Goal: Task Accomplishment & Management: Use online tool/utility

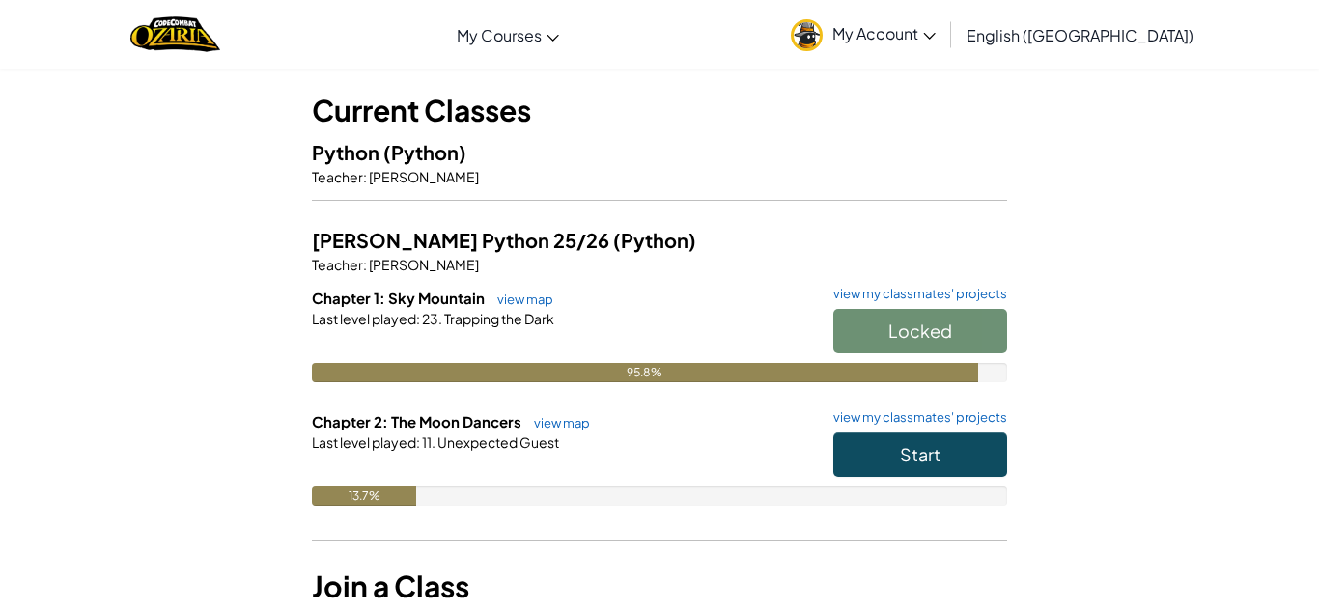
scroll to position [99, 0]
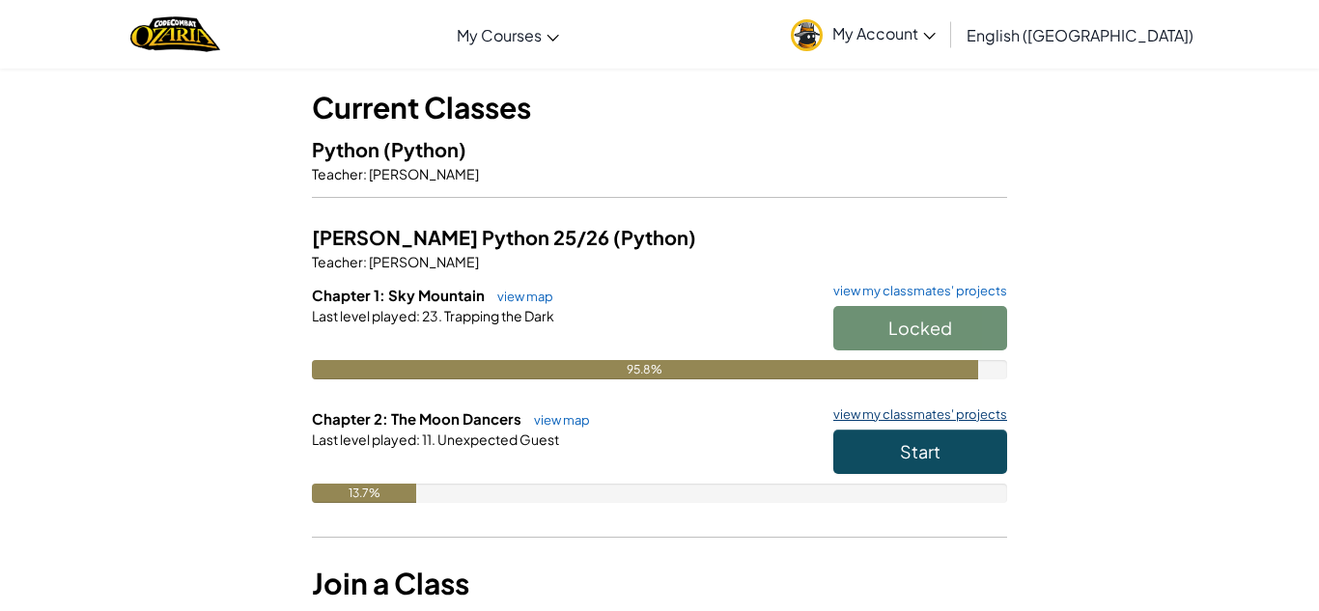
click at [881, 420] on link "view my classmates' projects" at bounding box center [915, 415] width 183 height 13
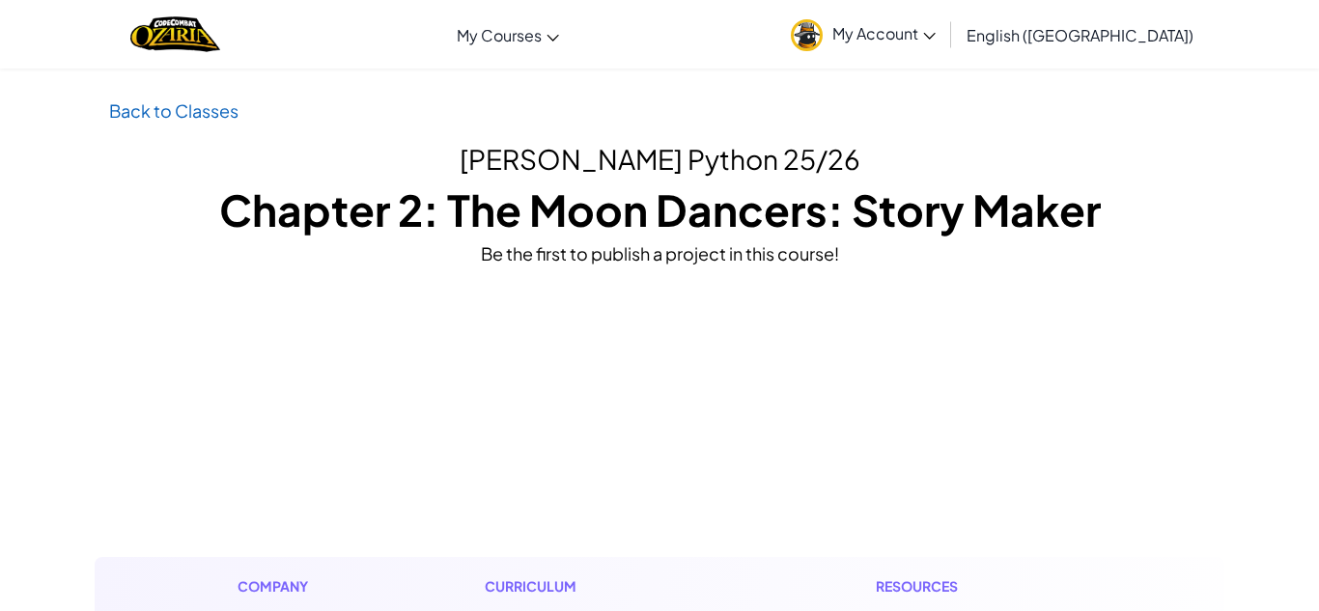
click at [145, 106] on link "Back to Classes" at bounding box center [173, 110] width 129 height 22
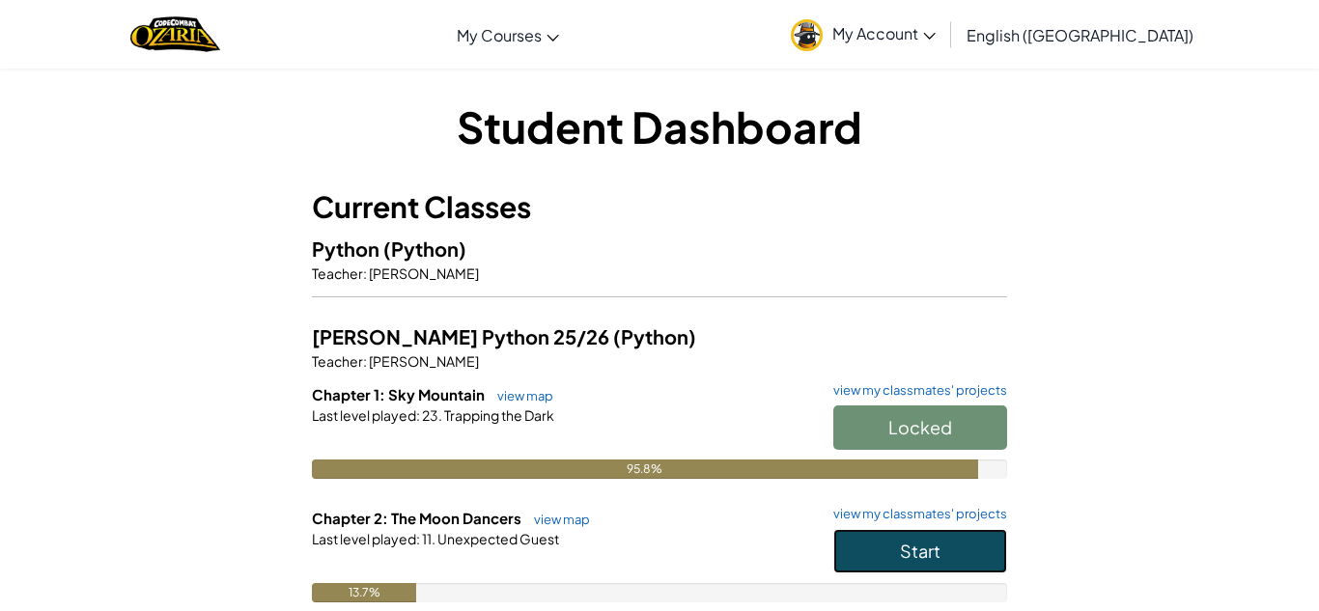
click at [853, 557] on button "Start" at bounding box center [920, 551] width 174 height 44
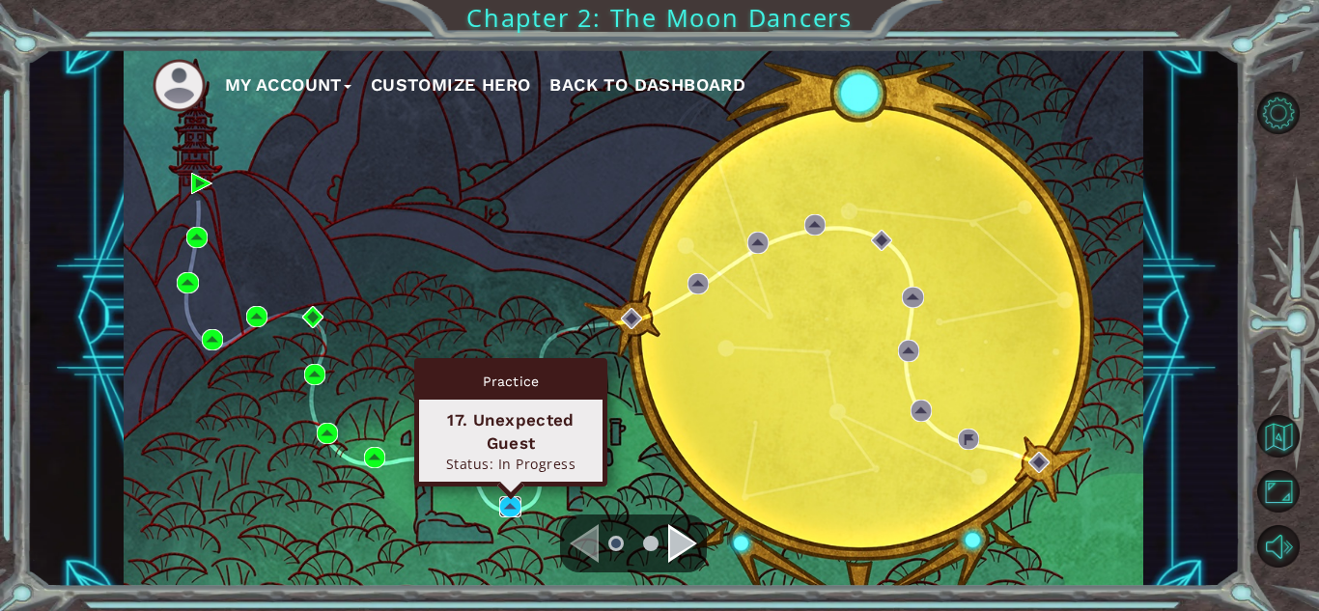
click at [511, 508] on img at bounding box center [509, 506] width 21 height 21
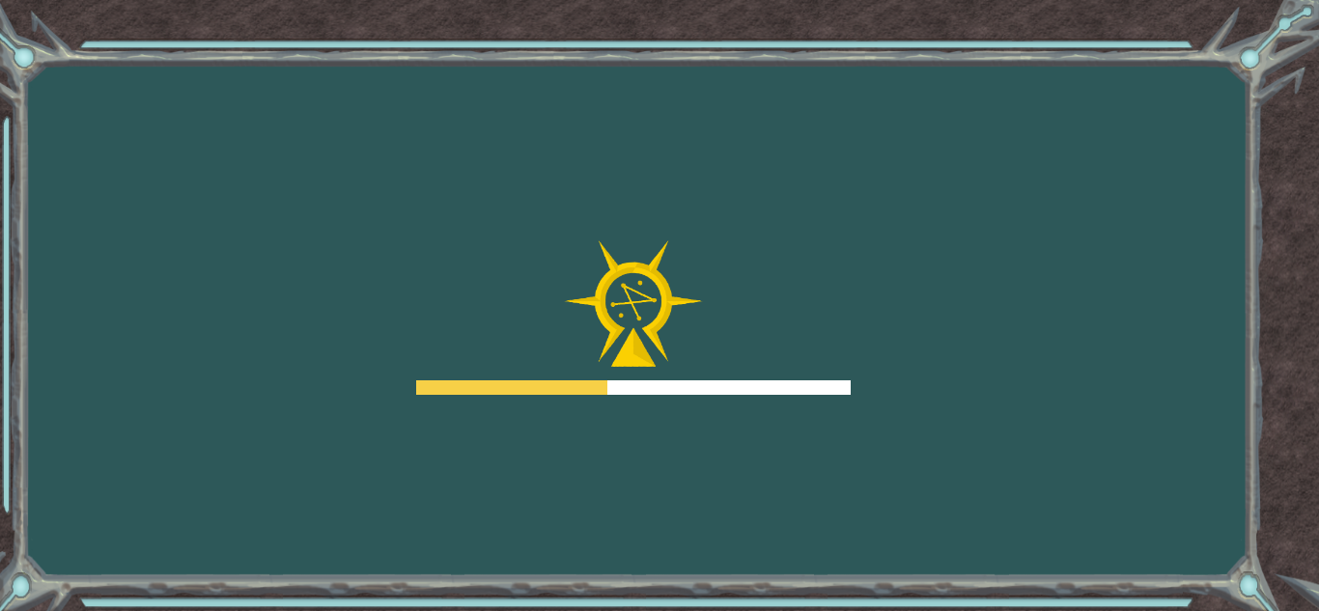
click at [511, 508] on div "Goals Error loading from server. Try refreshing the page. You'll need to join a…" at bounding box center [659, 305] width 1319 height 611
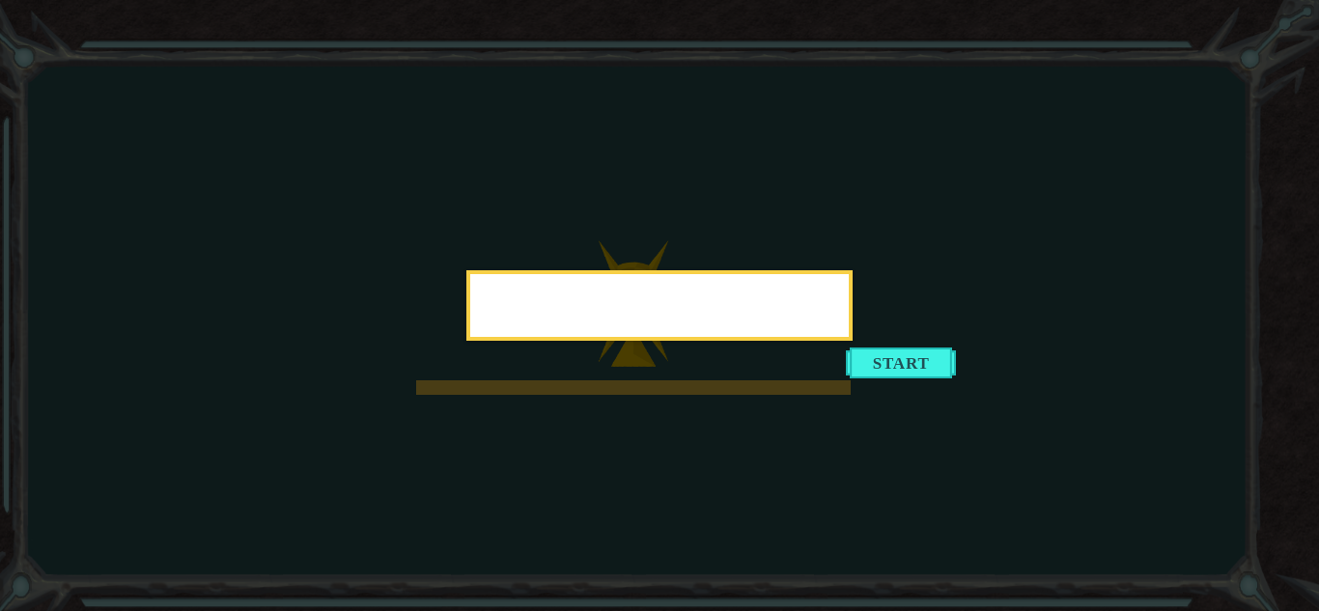
click at [511, 508] on icon at bounding box center [659, 305] width 1319 height 611
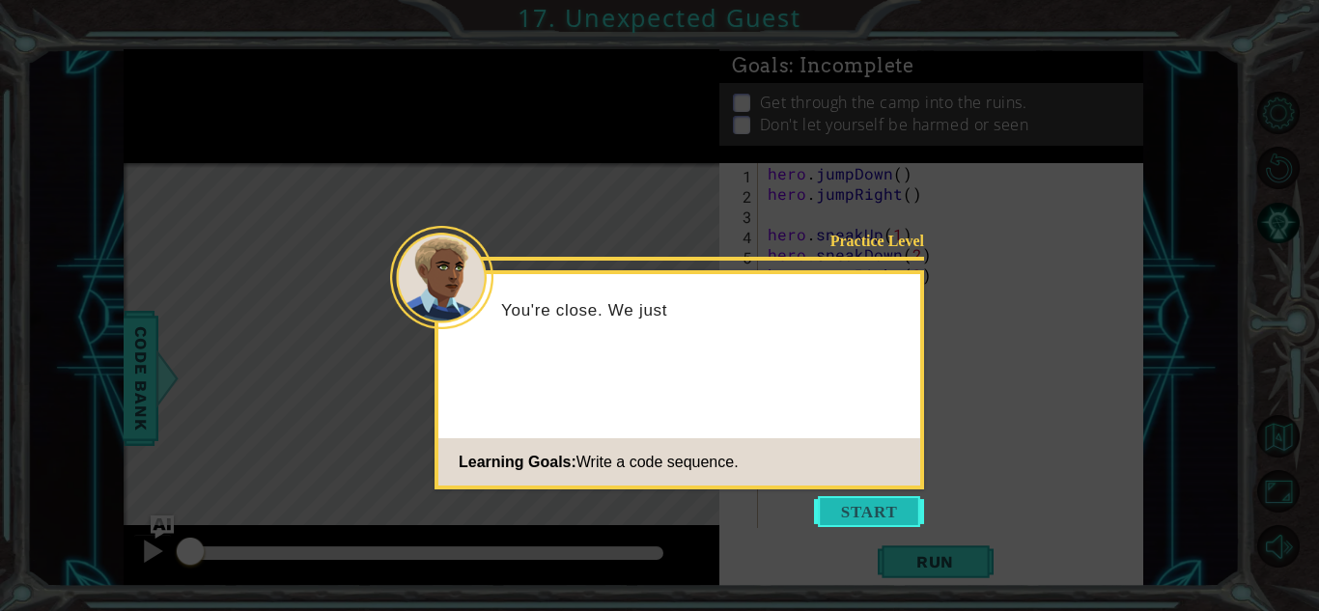
click at [870, 518] on button "Start" at bounding box center [869, 511] width 110 height 31
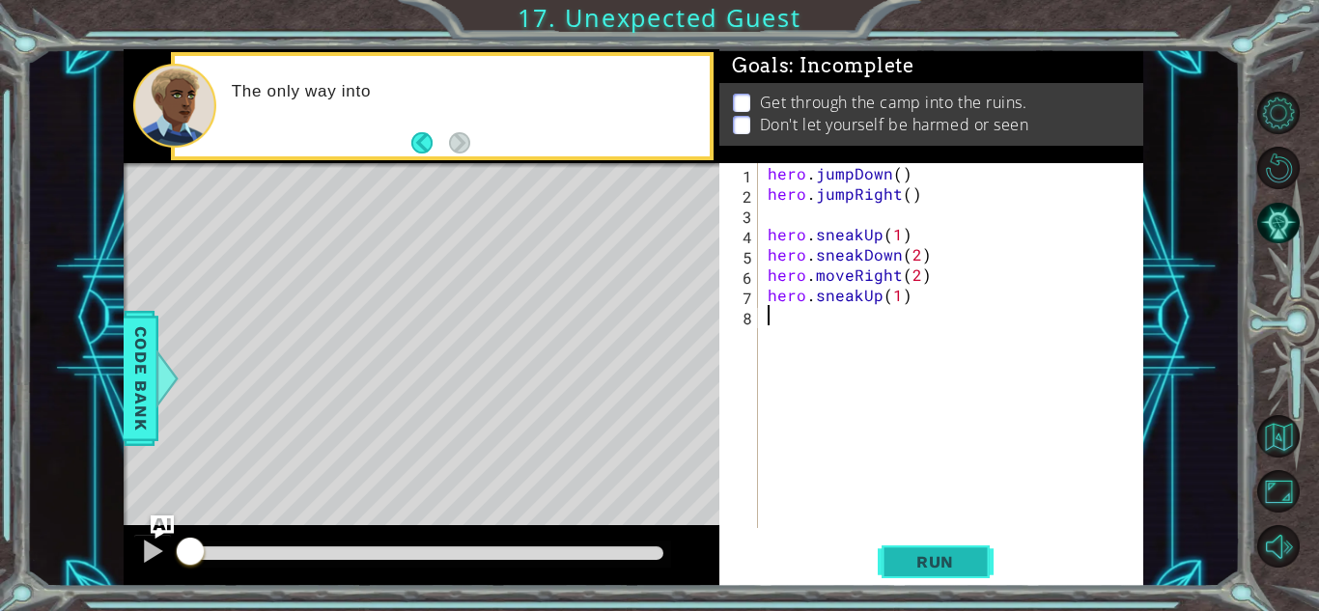
click at [897, 550] on button "Run" at bounding box center [936, 562] width 116 height 42
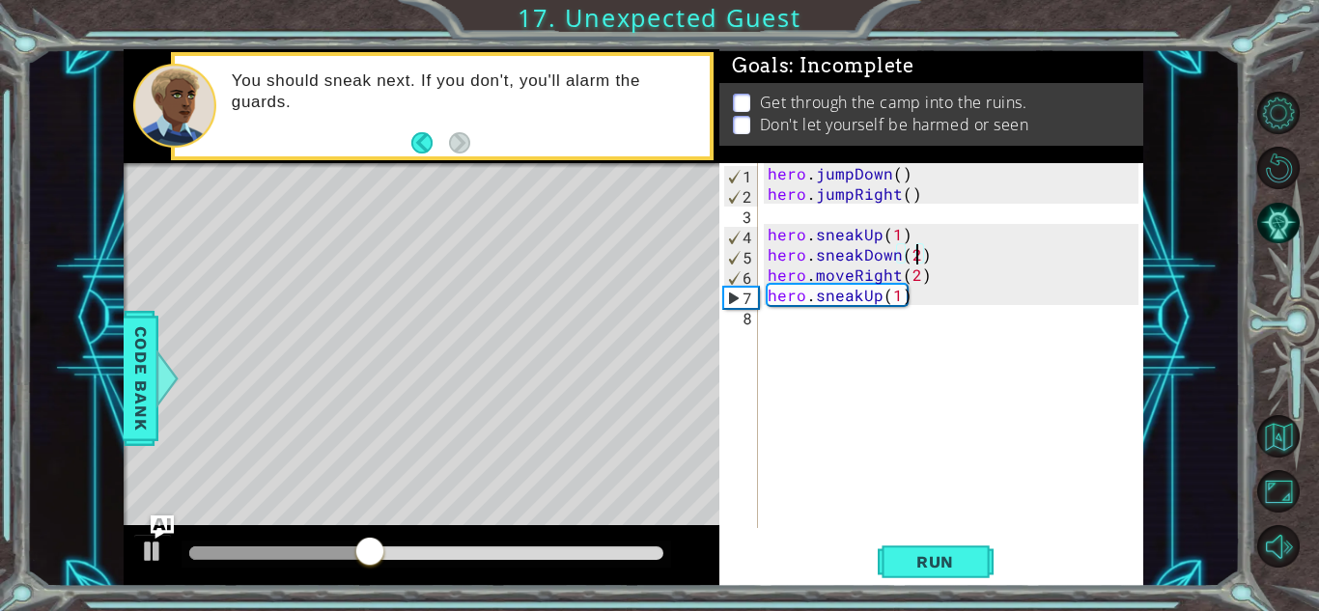
click at [916, 255] on div "hero . jumpDown ( ) hero . jumpRight ( ) hero . sneakUp ( 1 ) hero . sneakDown …" at bounding box center [956, 366] width 384 height 406
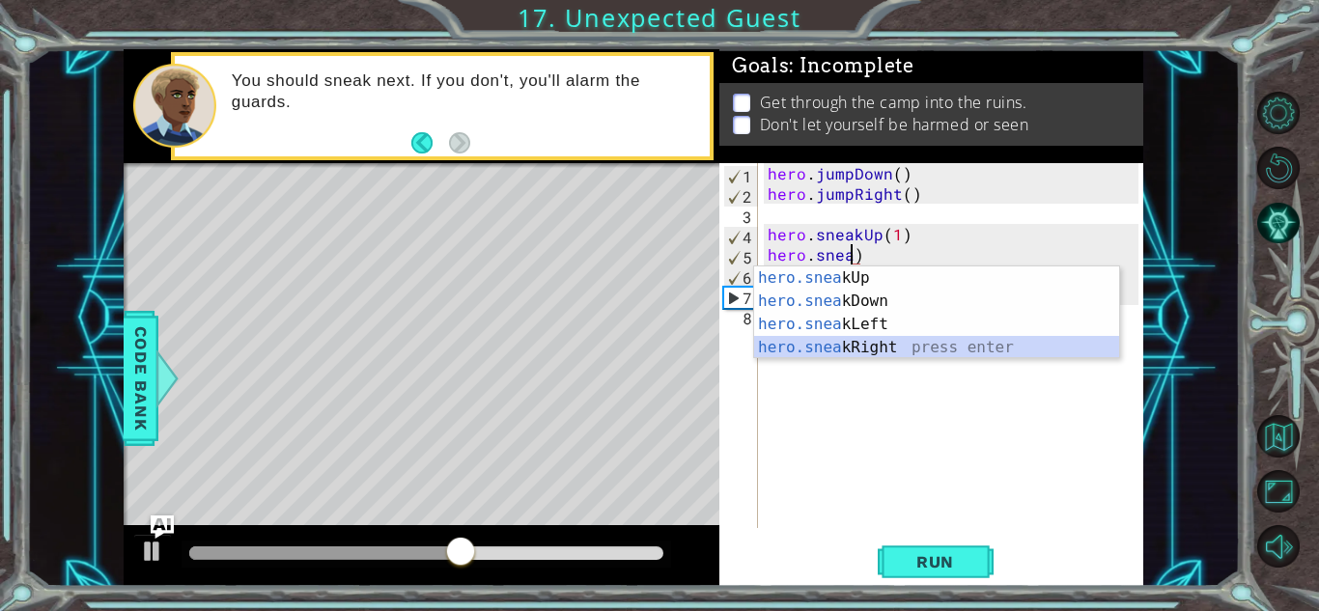
click at [937, 352] on div "hero.snea kUp press enter hero.snea kDown press enter hero.snea kLeft press ent…" at bounding box center [936, 336] width 365 height 139
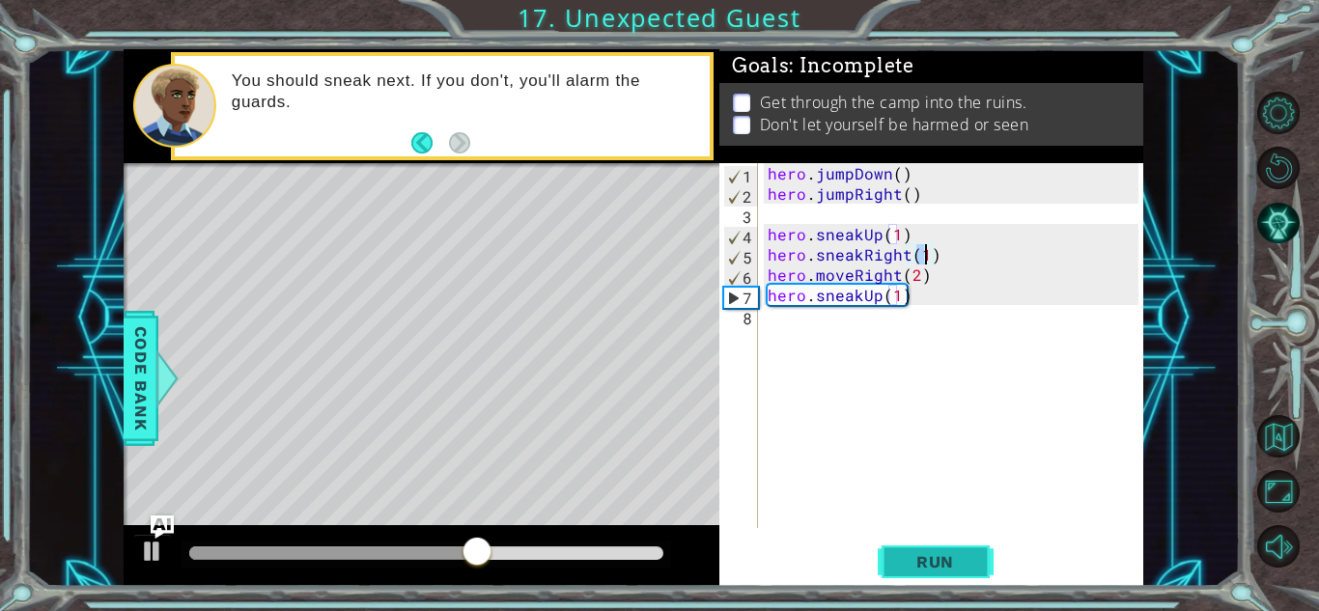
click at [950, 561] on span "Run" at bounding box center [935, 561] width 76 height 19
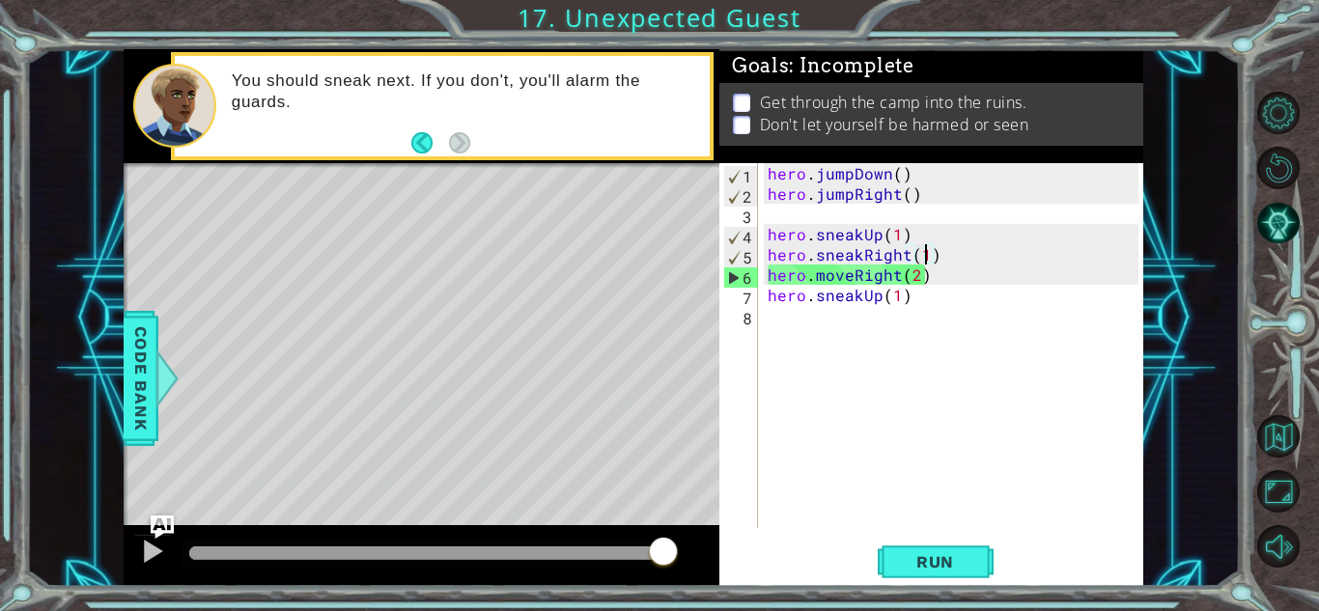
click at [922, 277] on div "hero . jumpDown ( ) hero . jumpRight ( ) hero . sneakUp ( 1 ) hero . sneakRight…" at bounding box center [956, 366] width 384 height 406
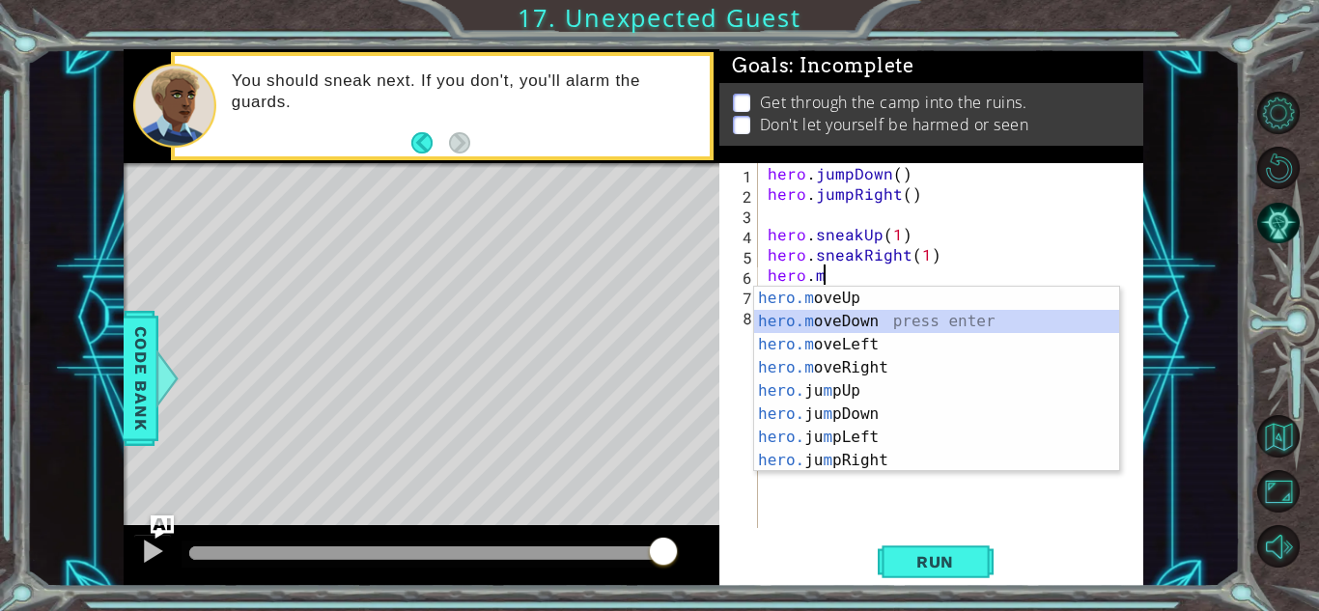
click at [925, 327] on div "hero.m oveUp press enter hero.m oveDown press enter hero.m oveLeft press enter …" at bounding box center [936, 403] width 365 height 232
type textarea "hero.moveDown(1)"
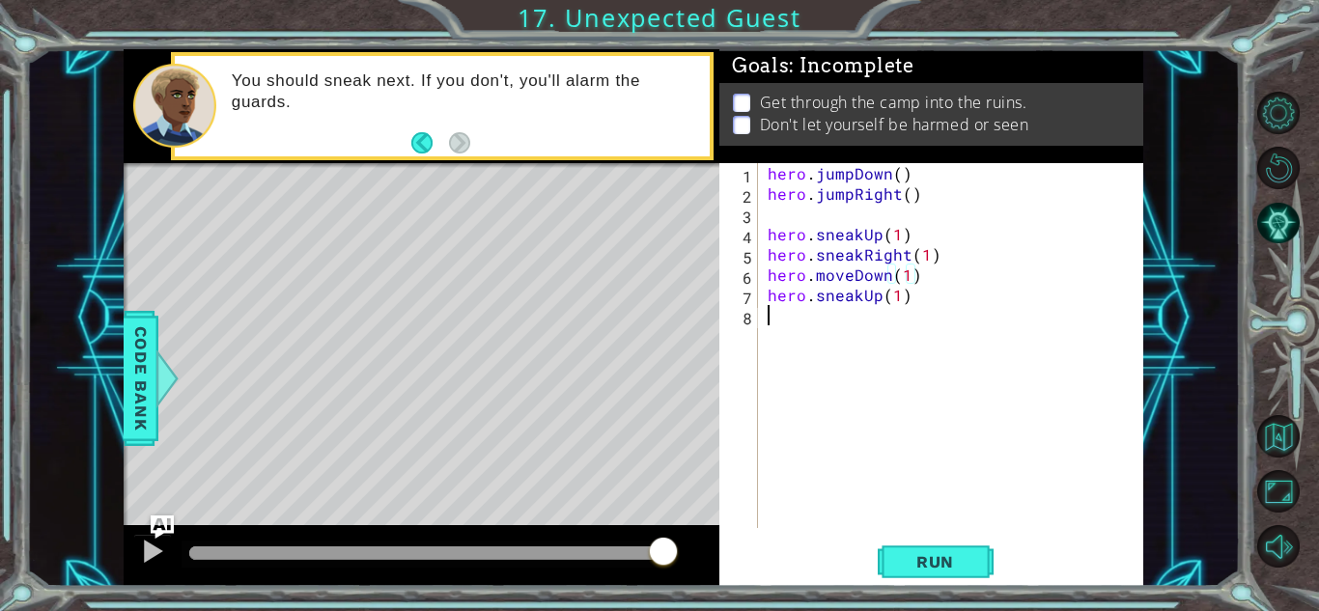
click at [905, 315] on div "hero . jumpDown ( ) hero . jumpRight ( ) hero . sneakUp ( 1 ) hero . sneakRight…" at bounding box center [956, 366] width 384 height 406
click at [906, 302] on div "hero . jumpDown ( ) hero . jumpRight ( ) hero . sneakUp ( 1 ) hero . sneakRight…" at bounding box center [956, 366] width 384 height 406
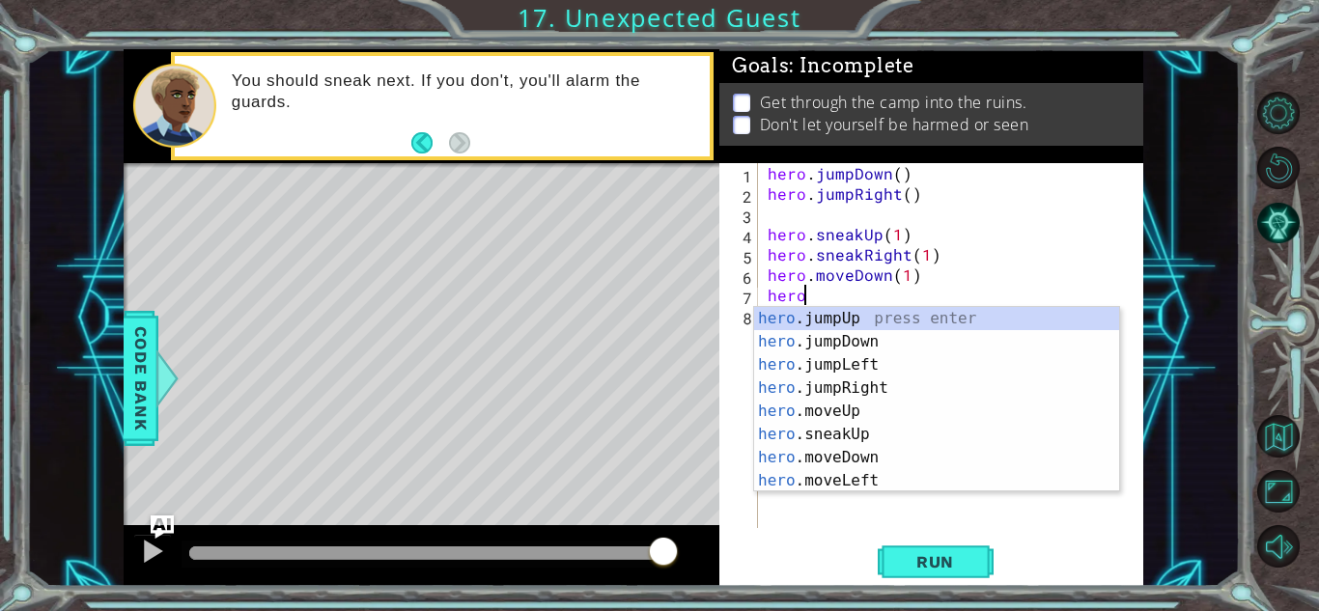
scroll to position [0, 2]
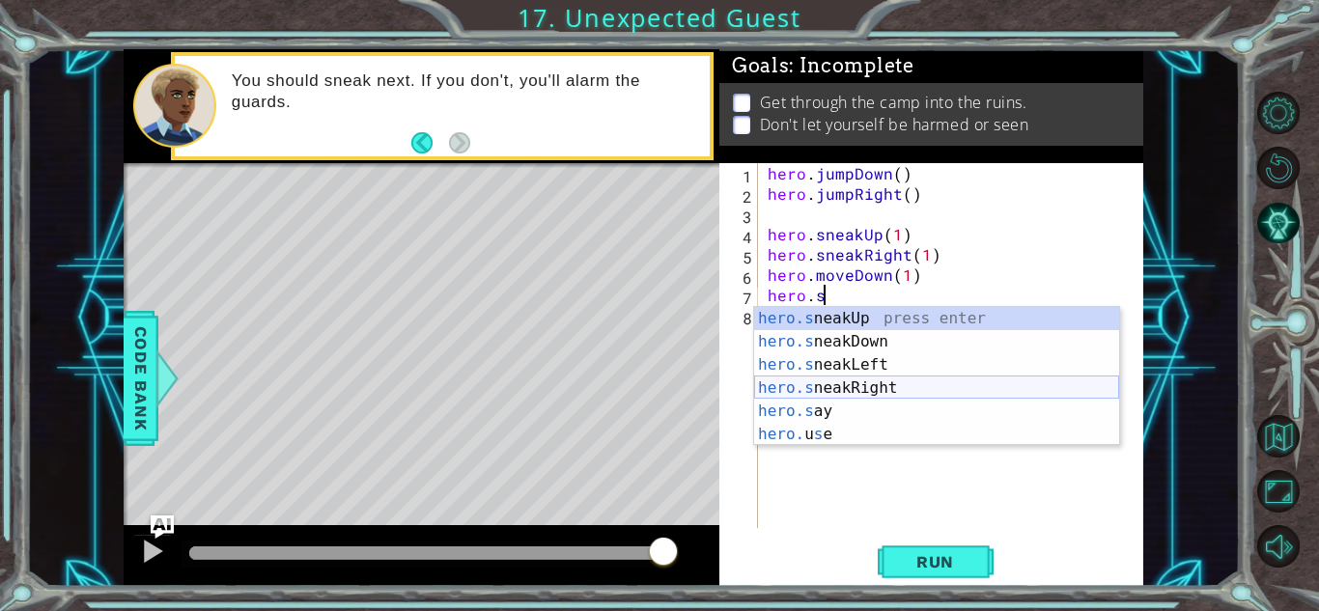
click at [937, 393] on div "hero.s neakUp press enter hero.s neakDown press enter hero.s neakLeft press ent…" at bounding box center [936, 399] width 365 height 185
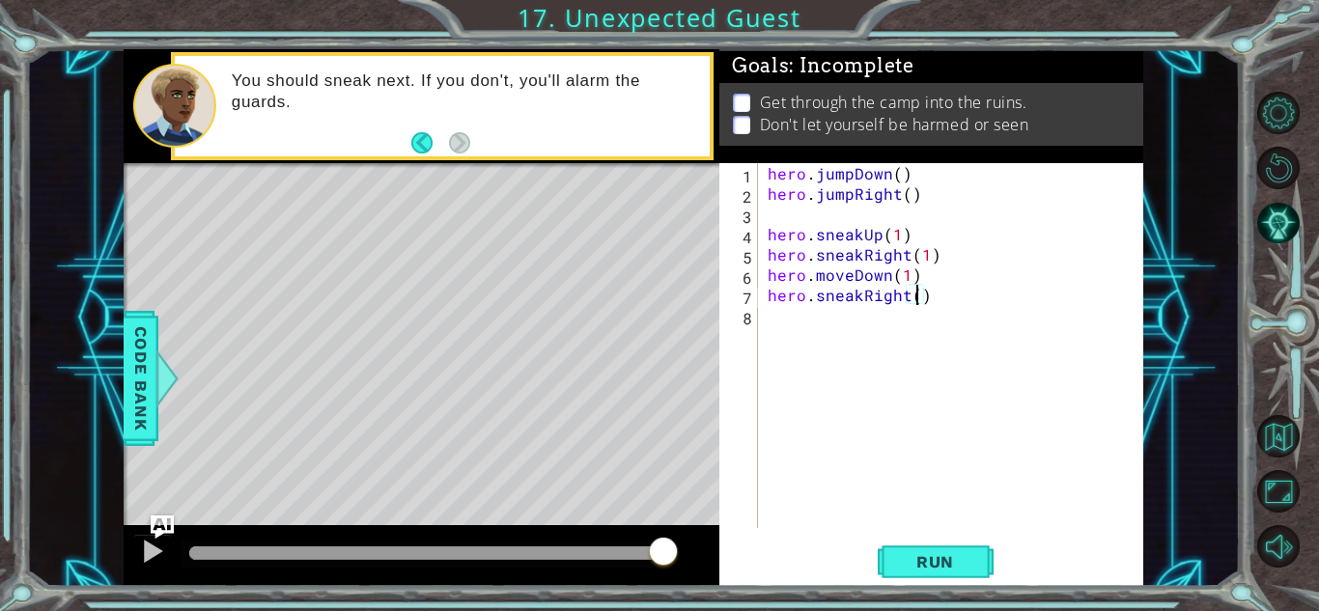
type textarea "hero.sneakRight(2)"
click at [884, 341] on div "hero . jumpDown ( ) hero . jumpRight ( ) hero . sneakUp ( 1 ) hero . sneakRight…" at bounding box center [956, 366] width 384 height 406
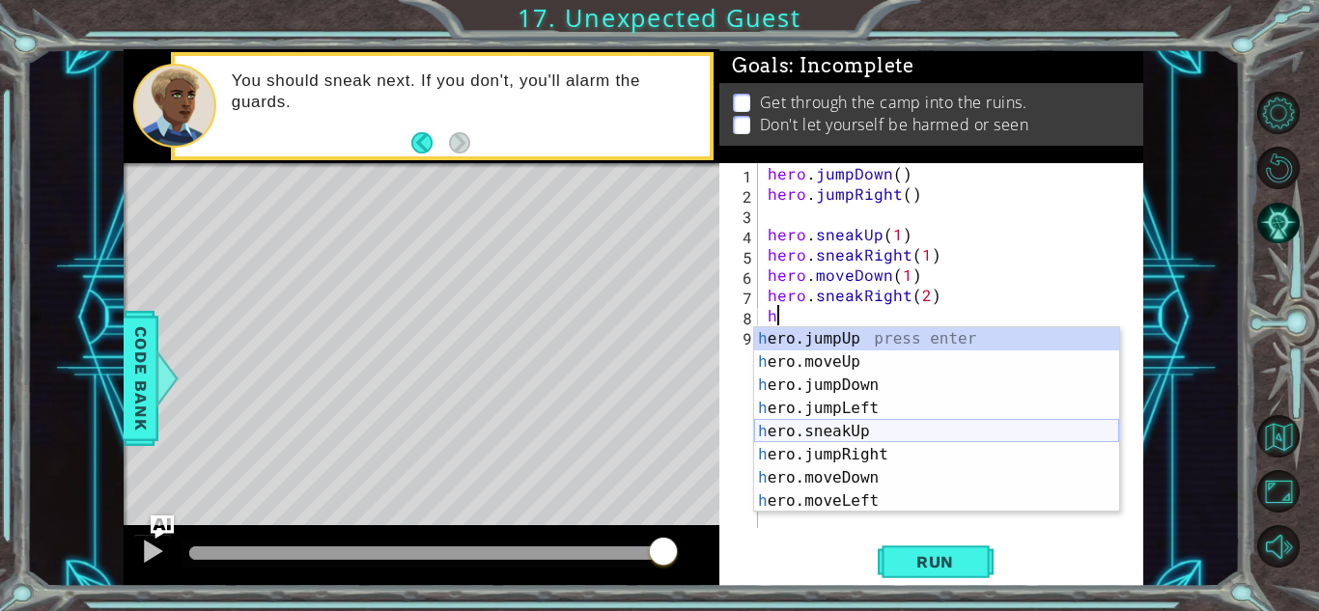
click at [896, 428] on div "h ero.jumpUp press enter h ero.moveUp press enter h ero.jumpDown press enter h …" at bounding box center [936, 443] width 365 height 232
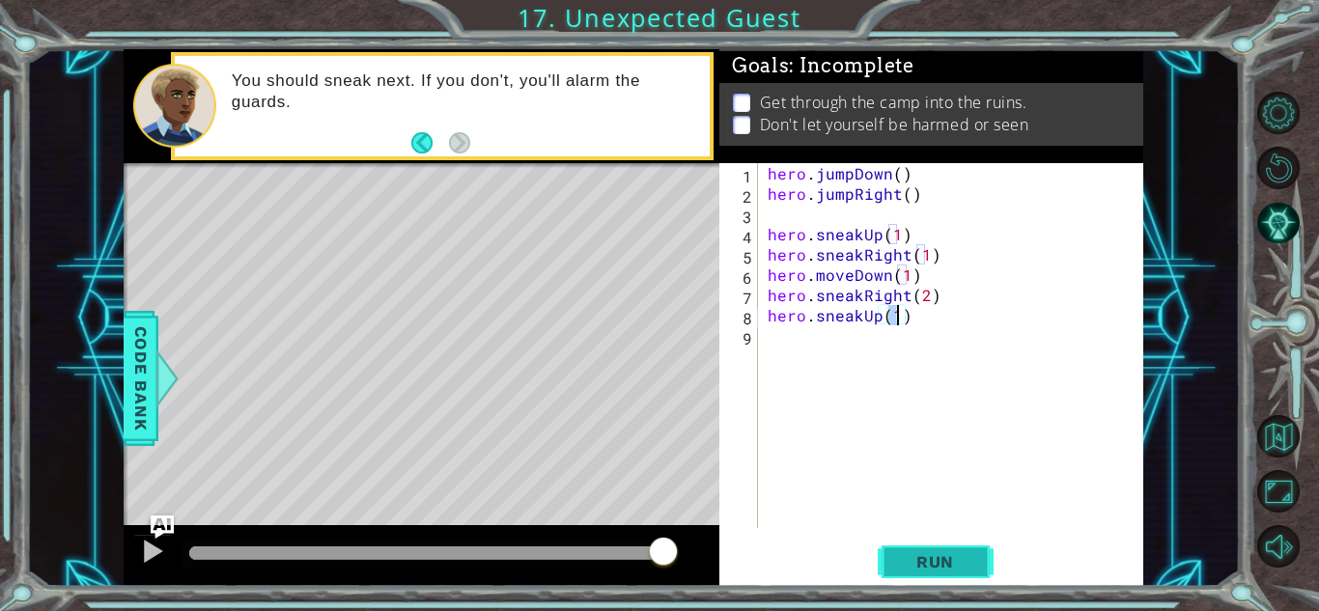
click at [917, 548] on button "Run" at bounding box center [936, 562] width 116 height 42
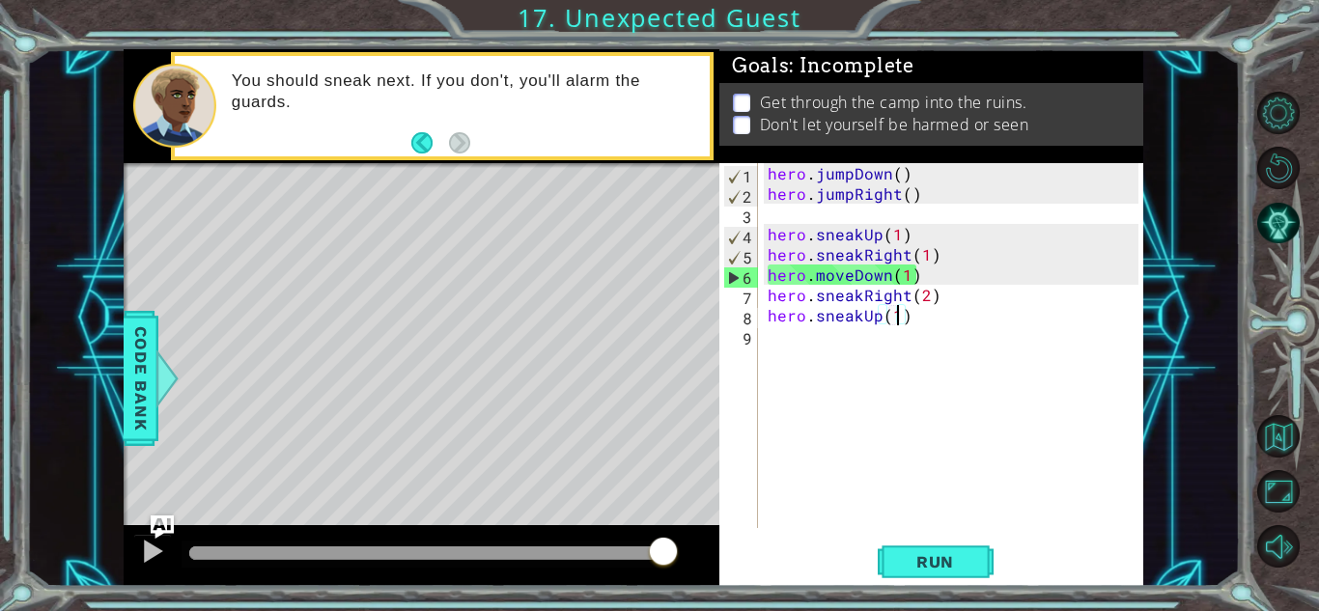
click at [849, 278] on div "hero . jumpDown ( ) hero . jumpRight ( ) hero . sneakUp ( 1 ) hero . sneakRight…" at bounding box center [956, 366] width 384 height 406
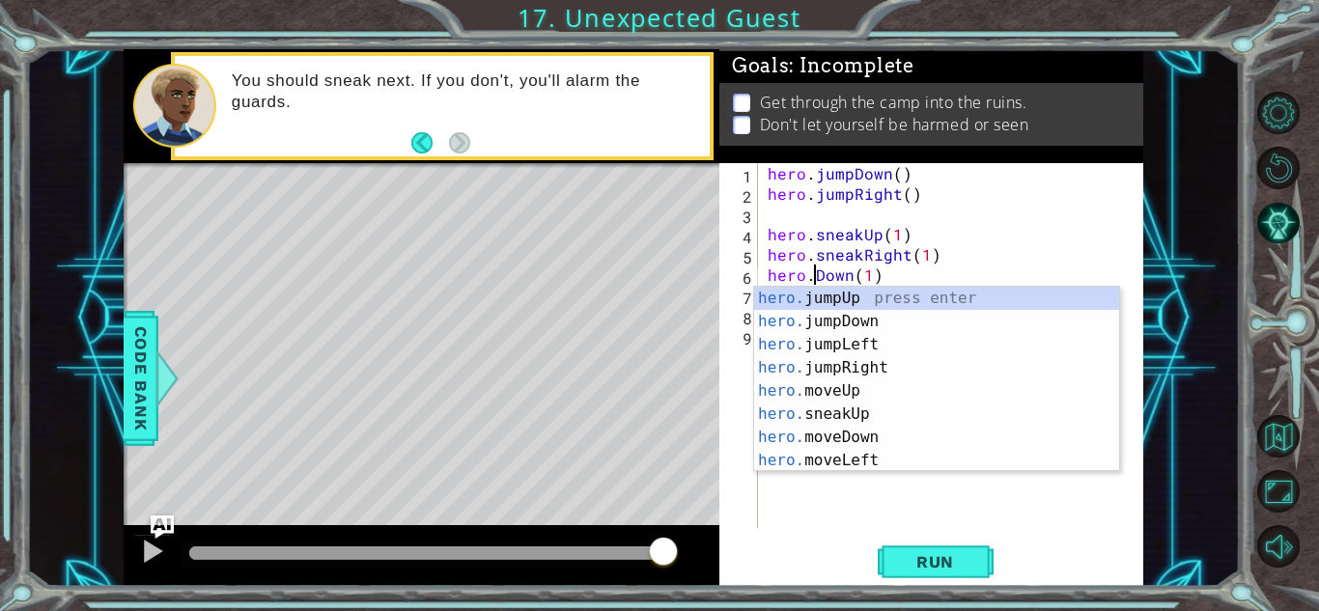
scroll to position [0, 3]
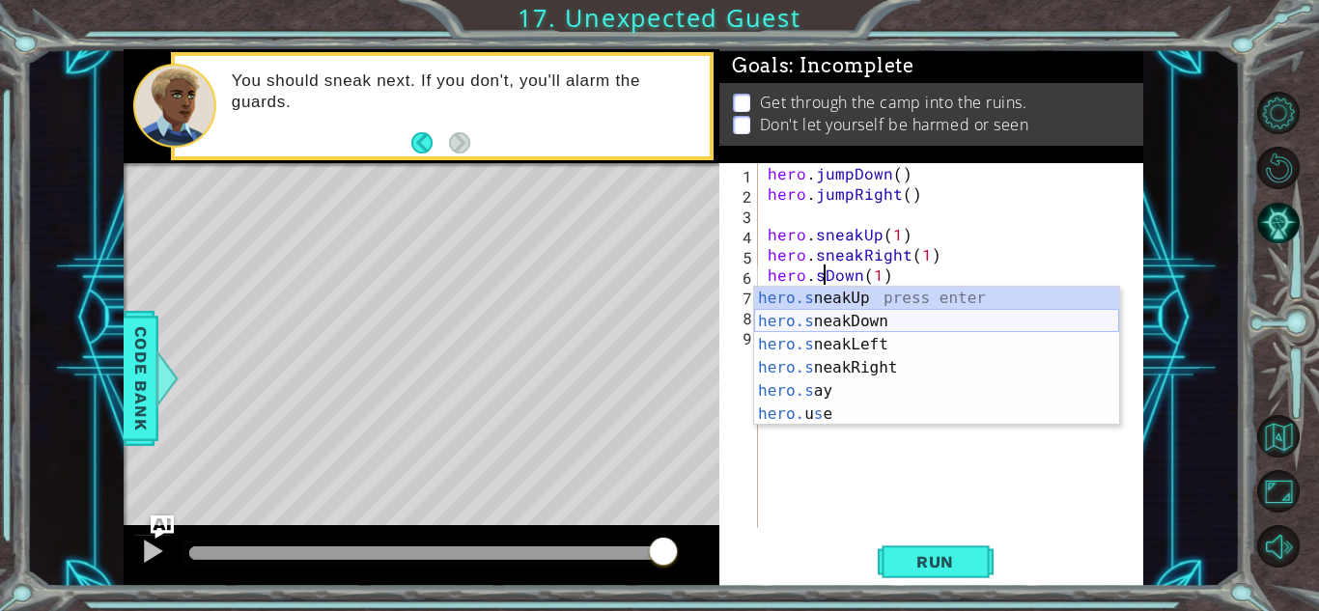
click at [882, 331] on div "hero.s neakUp press enter hero.s neakDown press enter hero.s neakLeft press ent…" at bounding box center [936, 379] width 365 height 185
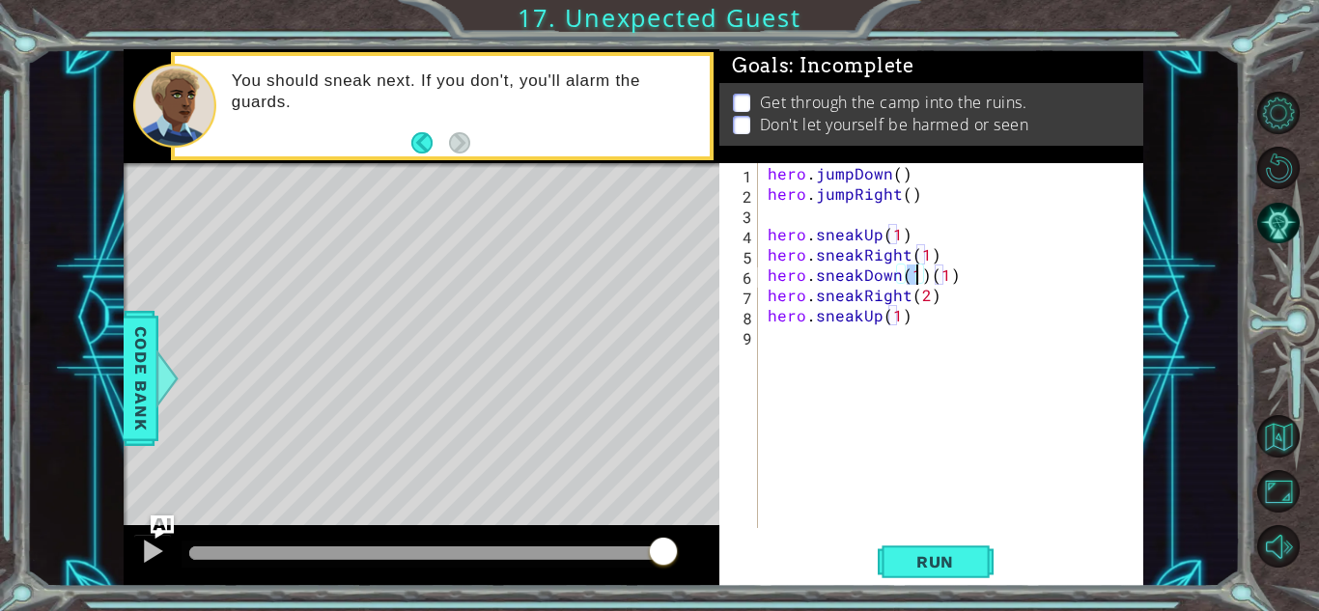
click at [972, 270] on div "hero . jumpDown ( ) hero . jumpRight ( ) hero . sneakUp ( 1 ) hero . sneakRight…" at bounding box center [956, 366] width 384 height 406
type textarea "hero.sneakDown(1)"
click at [944, 546] on button "Run" at bounding box center [936, 562] width 116 height 42
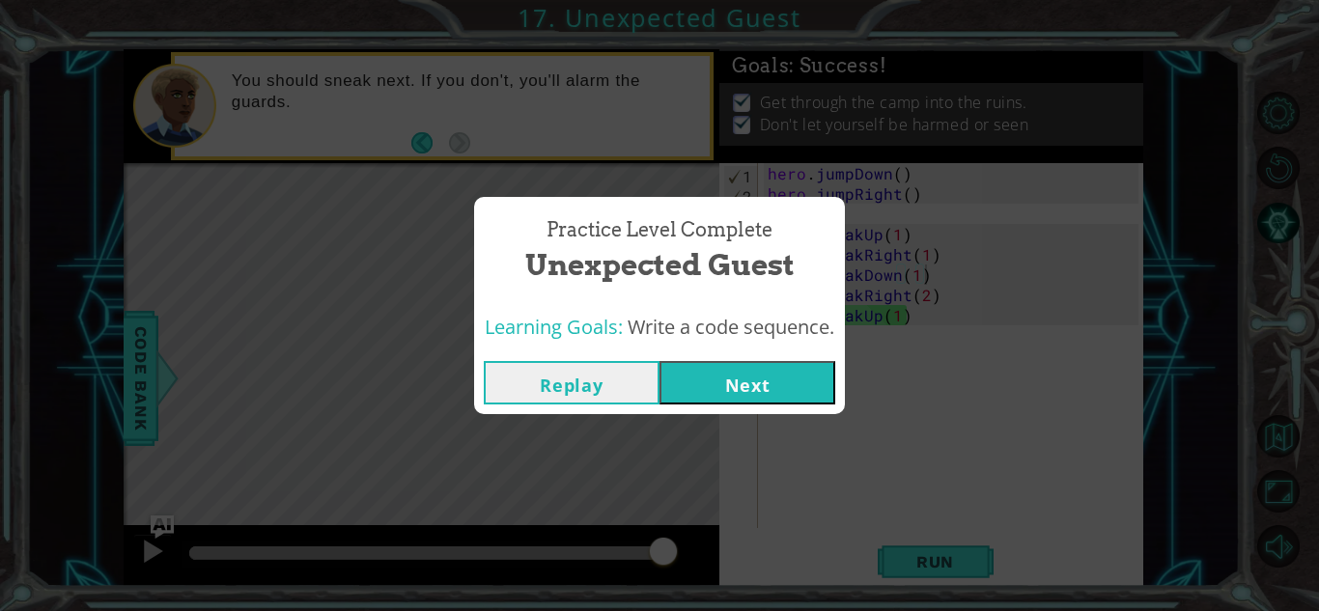
click at [735, 376] on button "Next" at bounding box center [748, 382] width 176 height 43
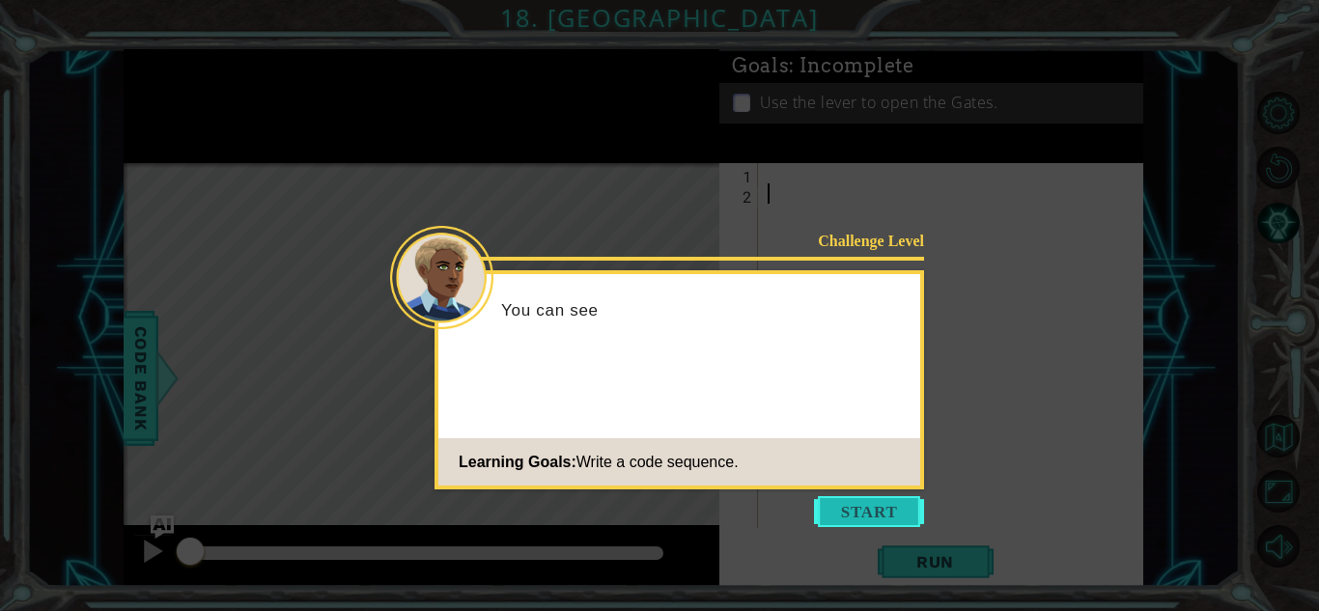
click at [835, 501] on button "Start" at bounding box center [869, 511] width 110 height 31
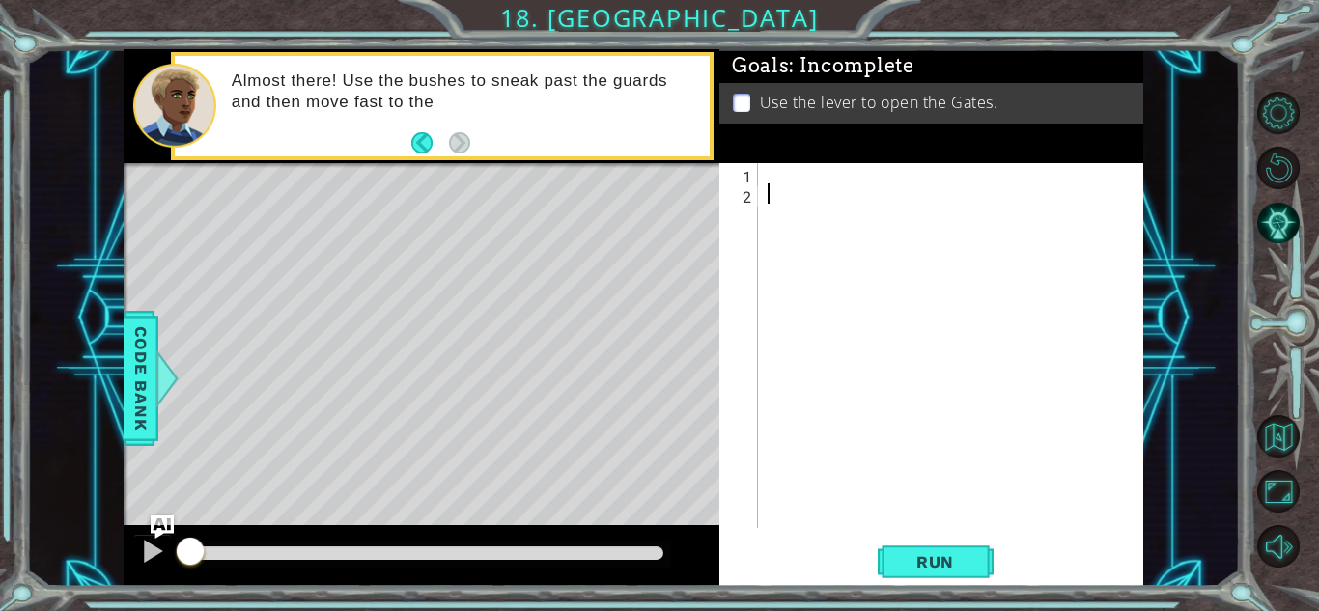
click at [760, 159] on div "Goals : Incomplete Use the lever to open the Gates." at bounding box center [932, 106] width 424 height 115
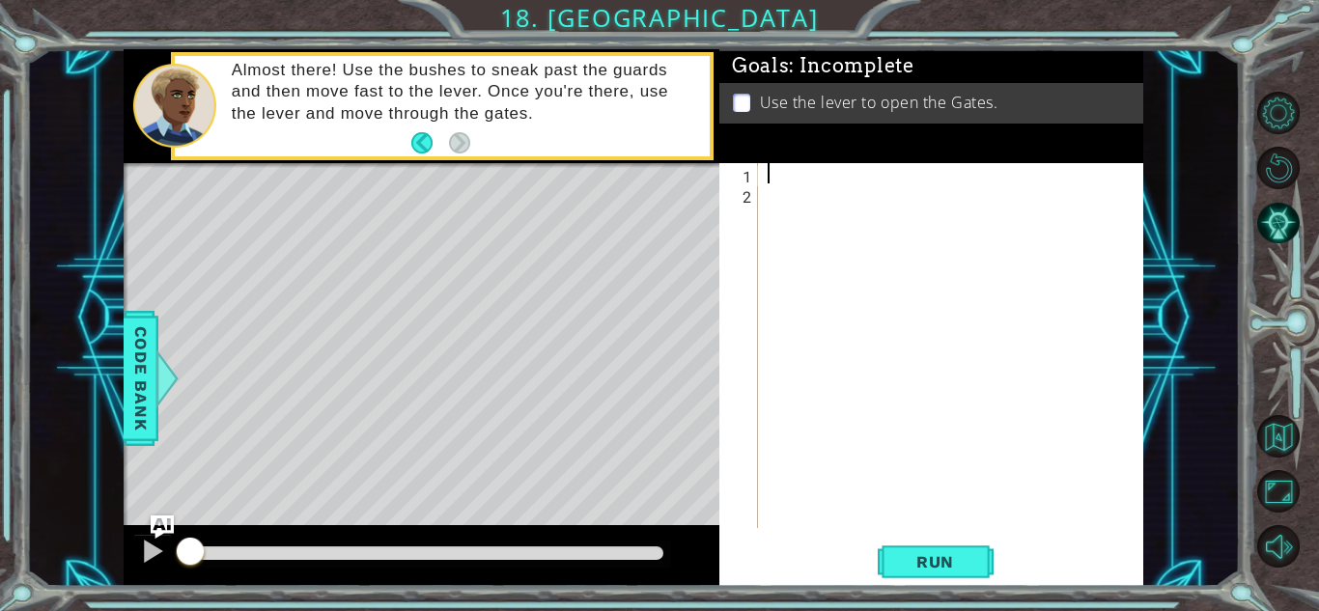
click at [764, 167] on div at bounding box center [956, 366] width 384 height 406
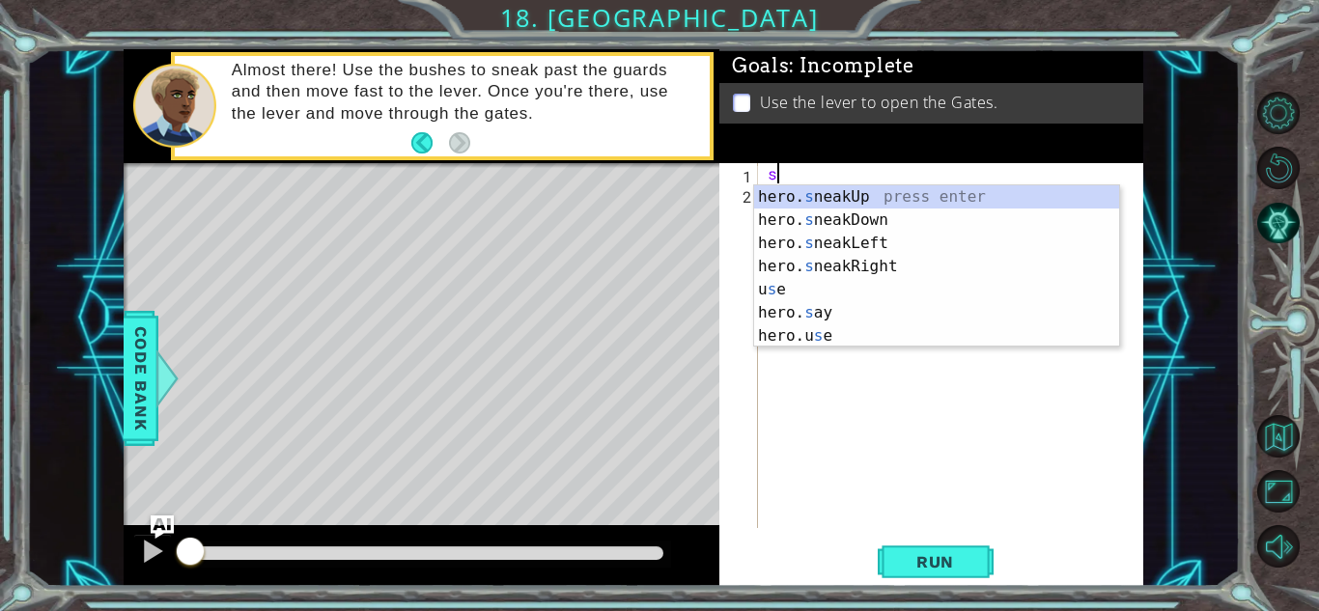
type textarea "hero.sneakUp(1)"
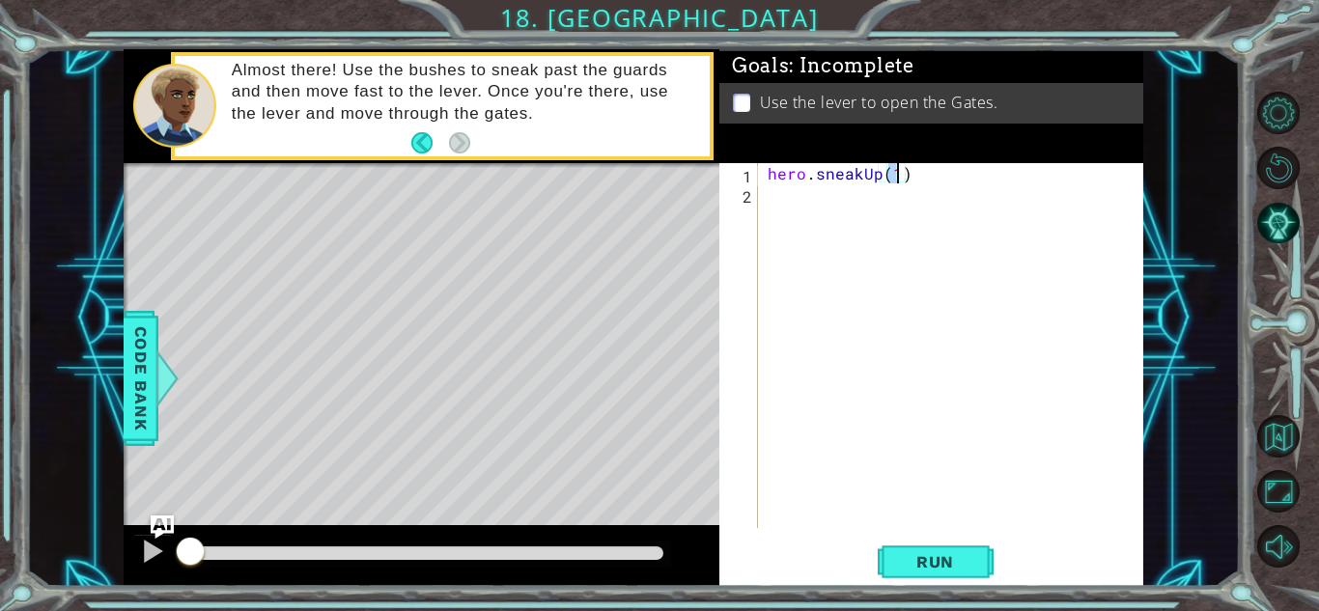
click at [800, 212] on div "hero . sneakUp ( 1 )" at bounding box center [956, 366] width 384 height 406
click at [944, 556] on span "Run" at bounding box center [935, 561] width 76 height 19
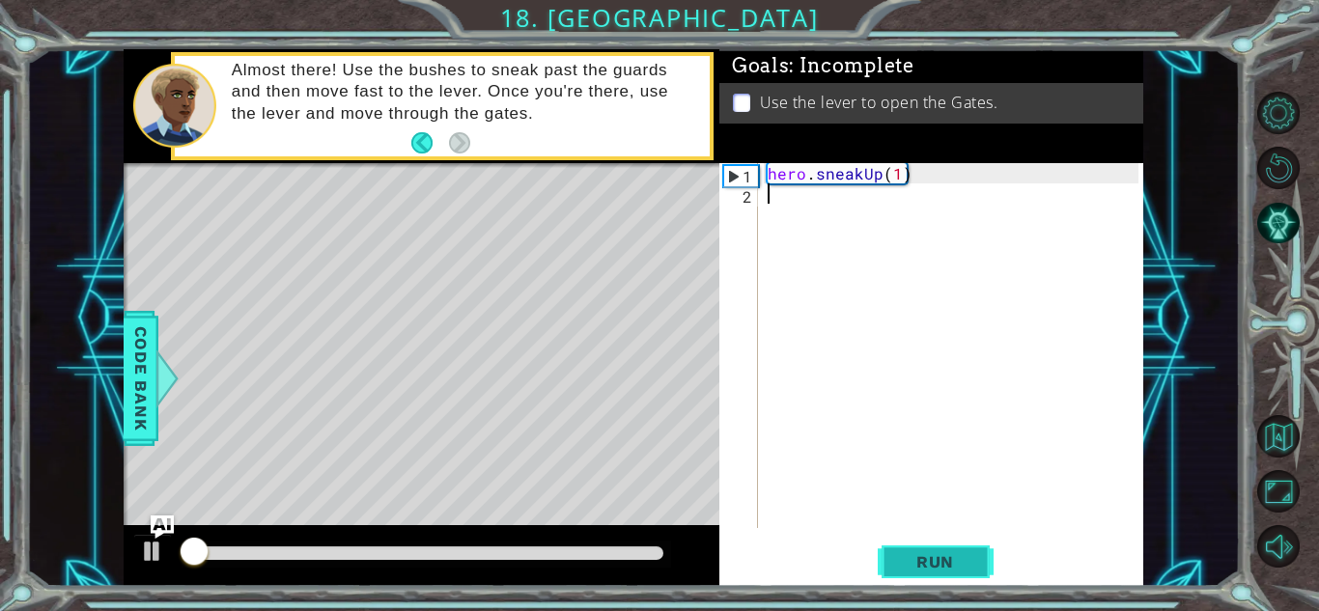
click at [944, 556] on span "Run" at bounding box center [935, 561] width 76 height 19
click at [889, 169] on div "hero . sneakUp ( 1 )" at bounding box center [956, 366] width 384 height 406
click at [913, 173] on div "hero . sneakUp ( 1 )" at bounding box center [956, 366] width 384 height 406
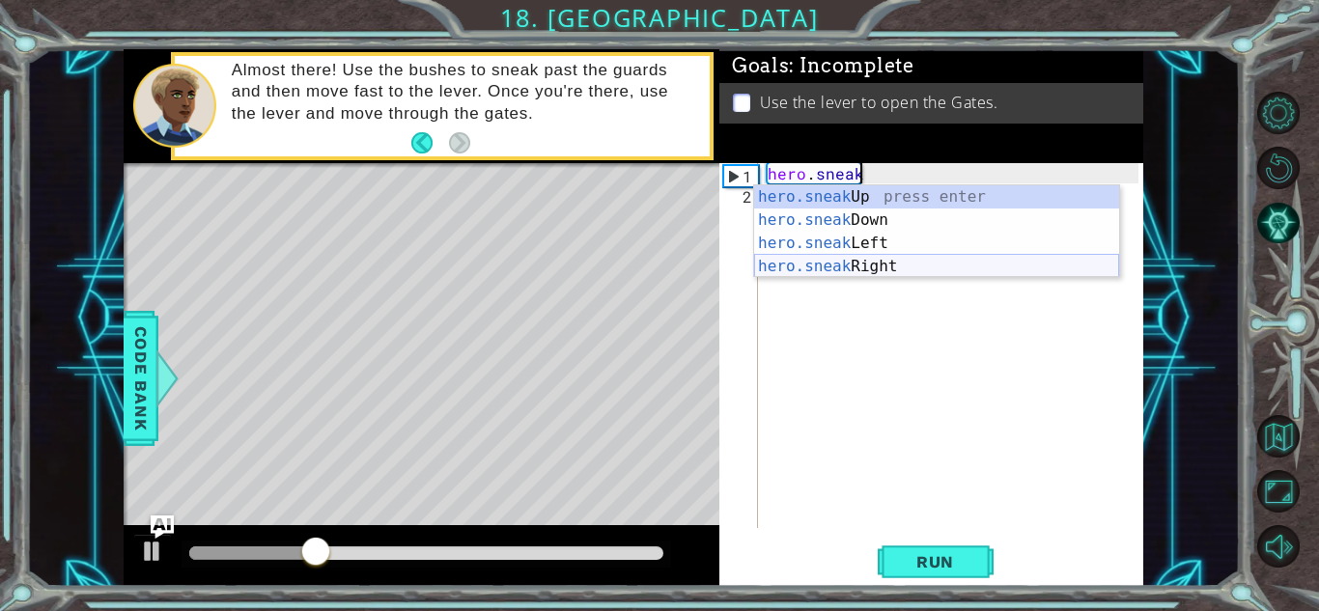
click at [885, 261] on div "hero.sneak Up press enter hero.sneak Down press enter hero.sneak Left press ent…" at bounding box center [936, 254] width 365 height 139
type textarea "hero.sneakRight(1)"
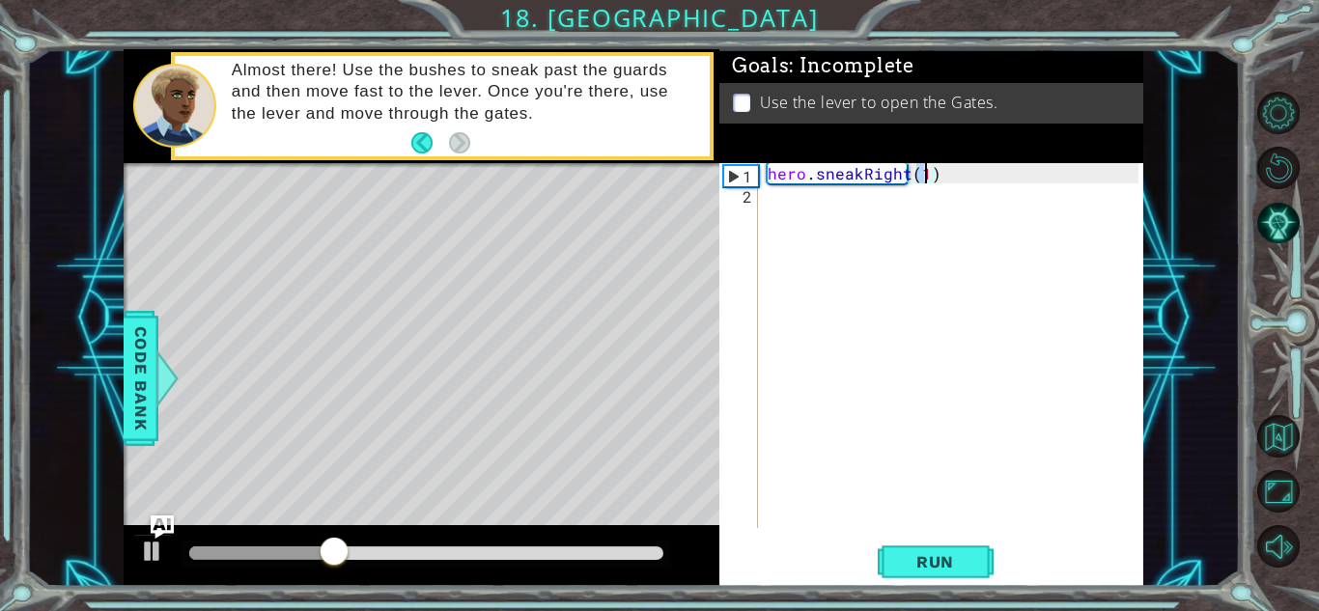
click at [843, 223] on div "hero . sneakRight ( 1 )" at bounding box center [956, 366] width 384 height 406
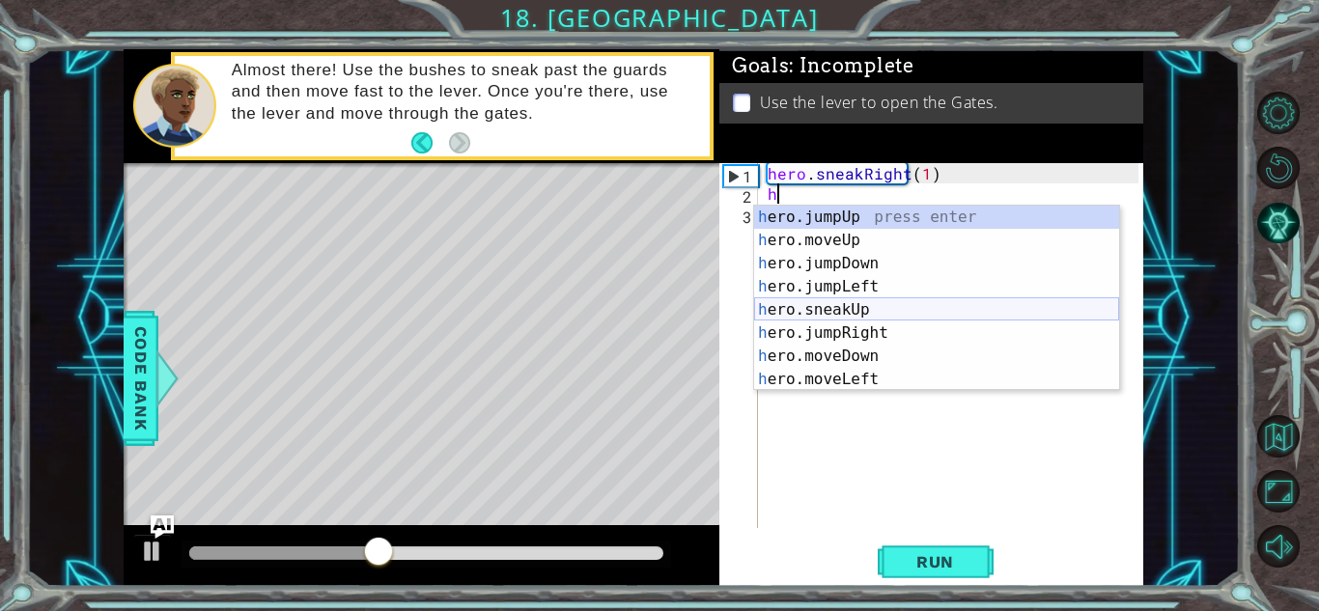
click at [839, 306] on div "h ero.jumpUp press enter h ero.moveUp press enter h ero.jumpDown press enter h …" at bounding box center [936, 322] width 365 height 232
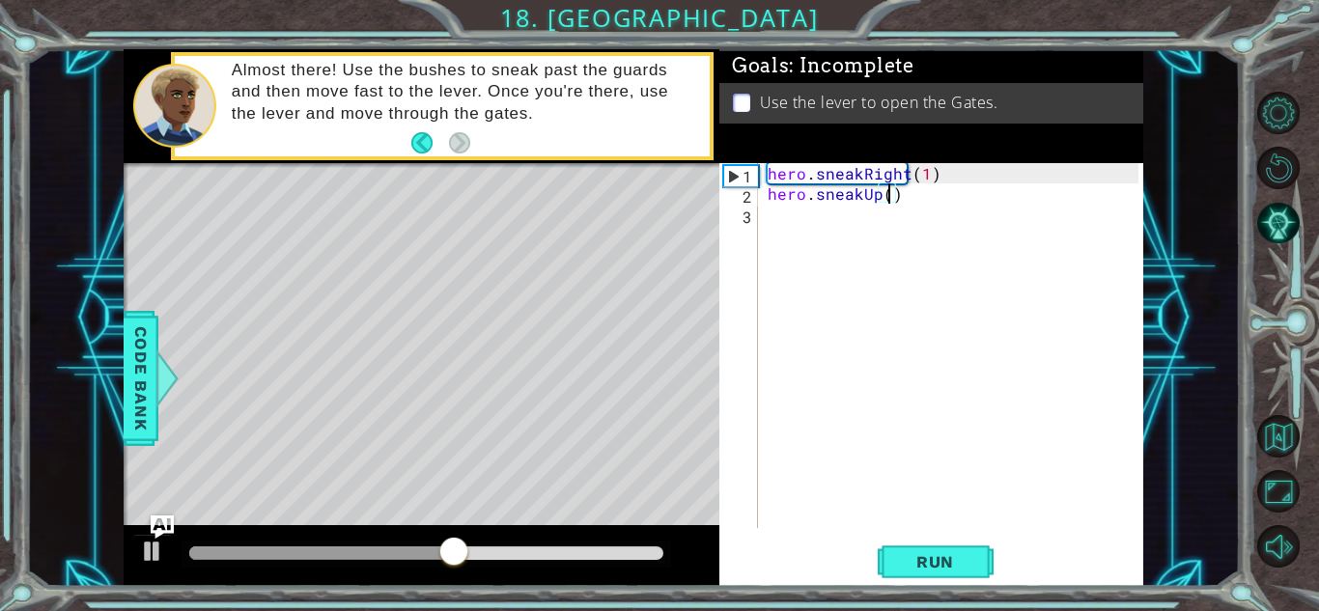
type textarea "hero.sneakUp(2)"
click at [790, 244] on div "hero . sneakRight ( 1 ) hero . sneakUp ( 2 )" at bounding box center [956, 366] width 384 height 406
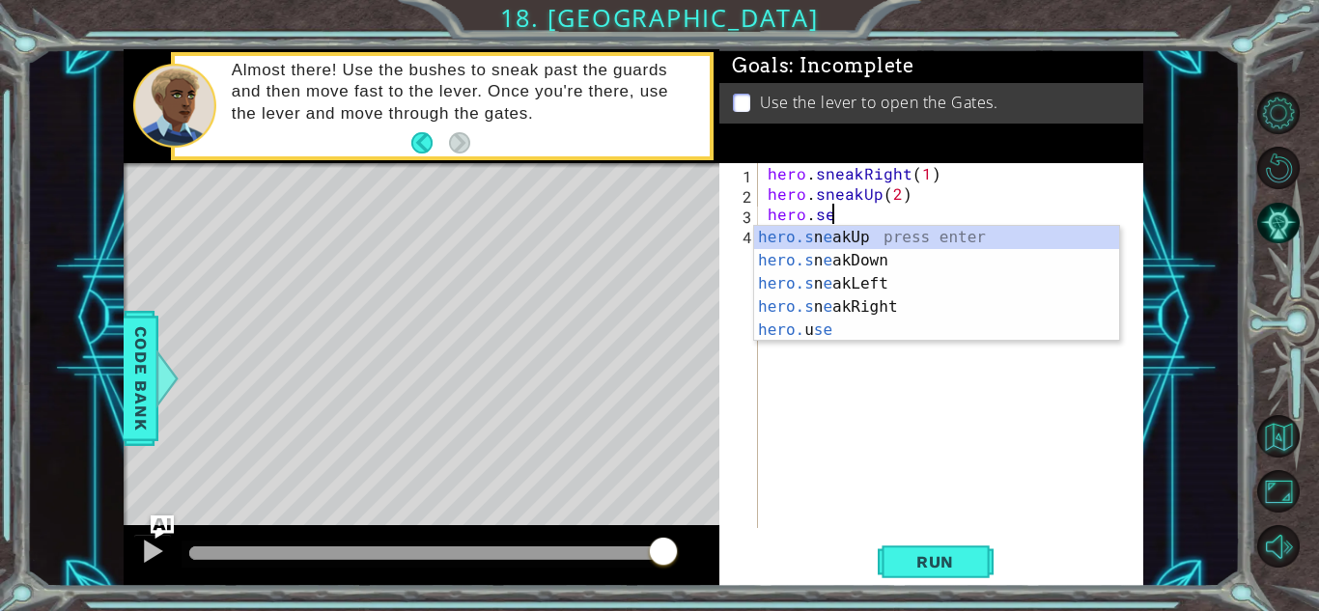
scroll to position [0, 3]
click at [898, 305] on div "hero.s n e akUp press enter hero.s n e akDown press enter hero.s n e akLeft pre…" at bounding box center [936, 307] width 365 height 162
type textarea "hero.sneakRight(1)"
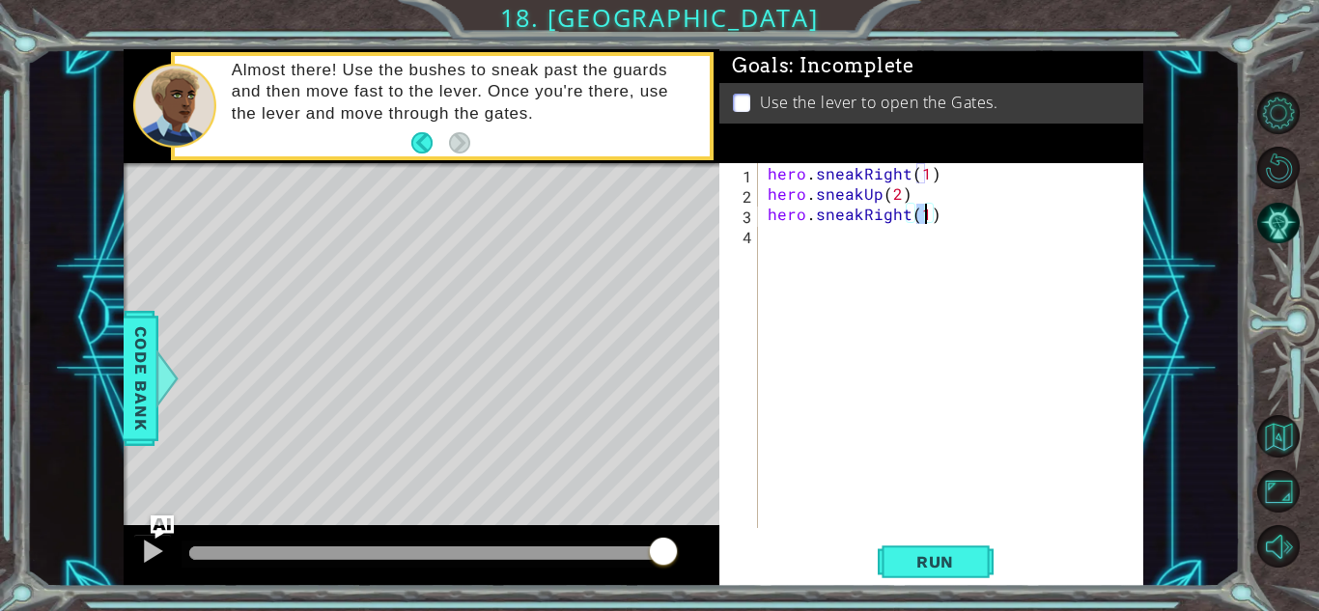
click at [787, 245] on div "hero . sneakRight ( 1 ) hero . sneakUp ( 2 ) hero . sneakRight ( 1 )" at bounding box center [956, 366] width 384 height 406
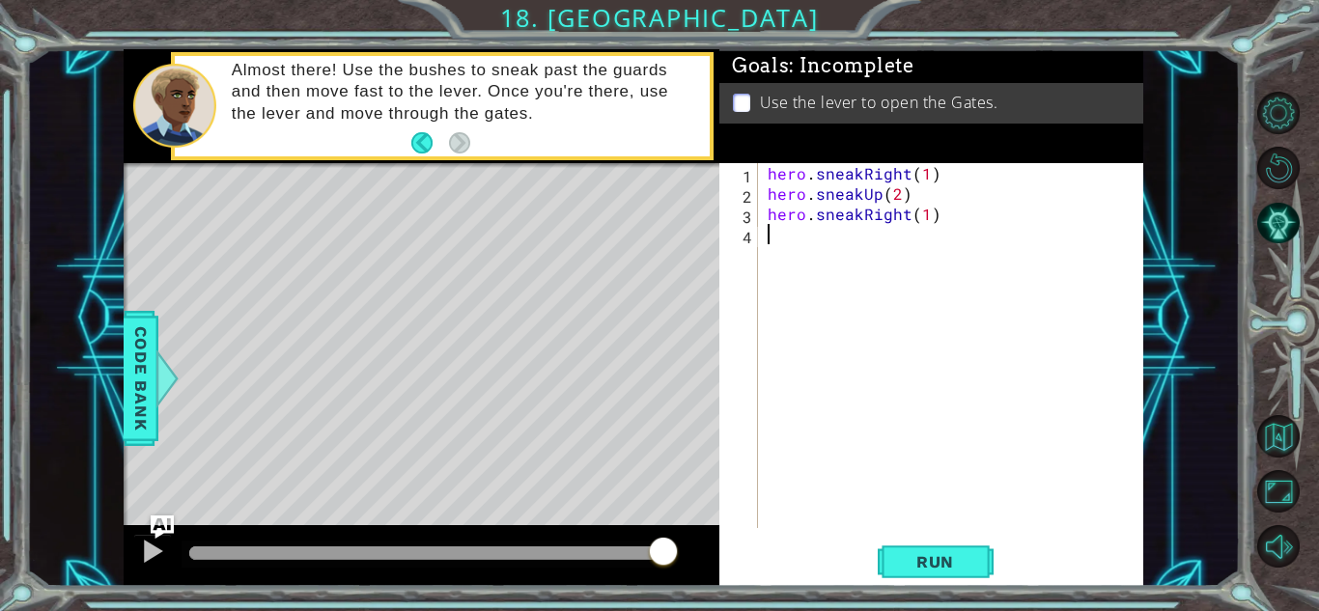
click at [781, 238] on div "hero . sneakRight ( 1 ) hero . sneakUp ( 2 ) hero . sneakRight ( 1 )" at bounding box center [956, 366] width 384 height 406
click at [782, 240] on div "hero . sneakRight ( 1 ) hero . sneakUp ( 2 ) hero . sneakRight ( 1 ) h" at bounding box center [956, 366] width 384 height 406
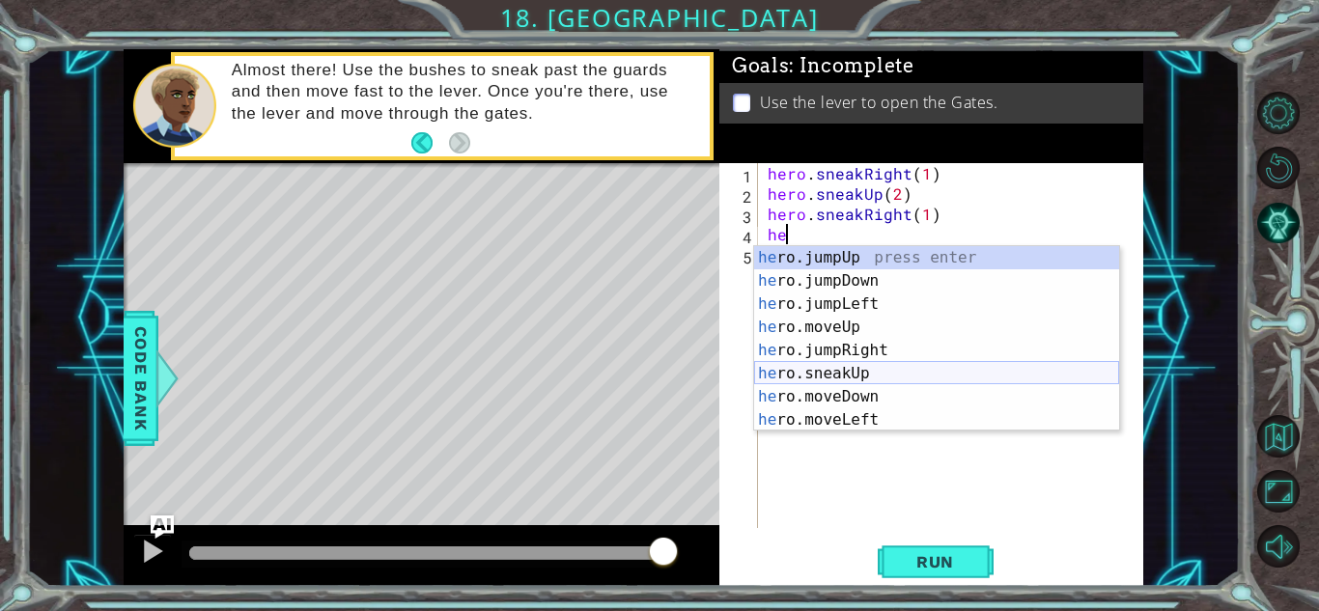
click at [854, 373] on div "he ro.jumpUp press enter he ro.jumpDown press enter he ro.jumpLeft press enter …" at bounding box center [936, 362] width 365 height 232
type textarea "hero.sneakUp(1)"
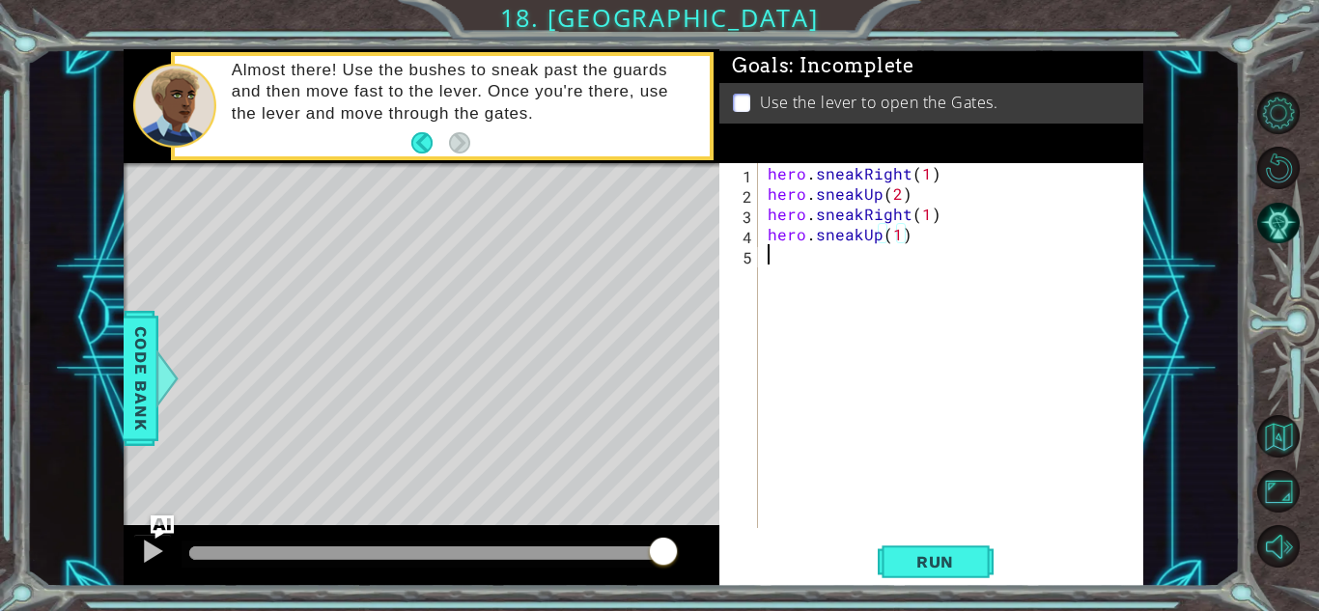
click at [813, 280] on div "hero . sneakRight ( 1 ) hero . sneakUp ( 2 ) hero . sneakRight ( 1 ) hero . sne…" at bounding box center [956, 366] width 384 height 406
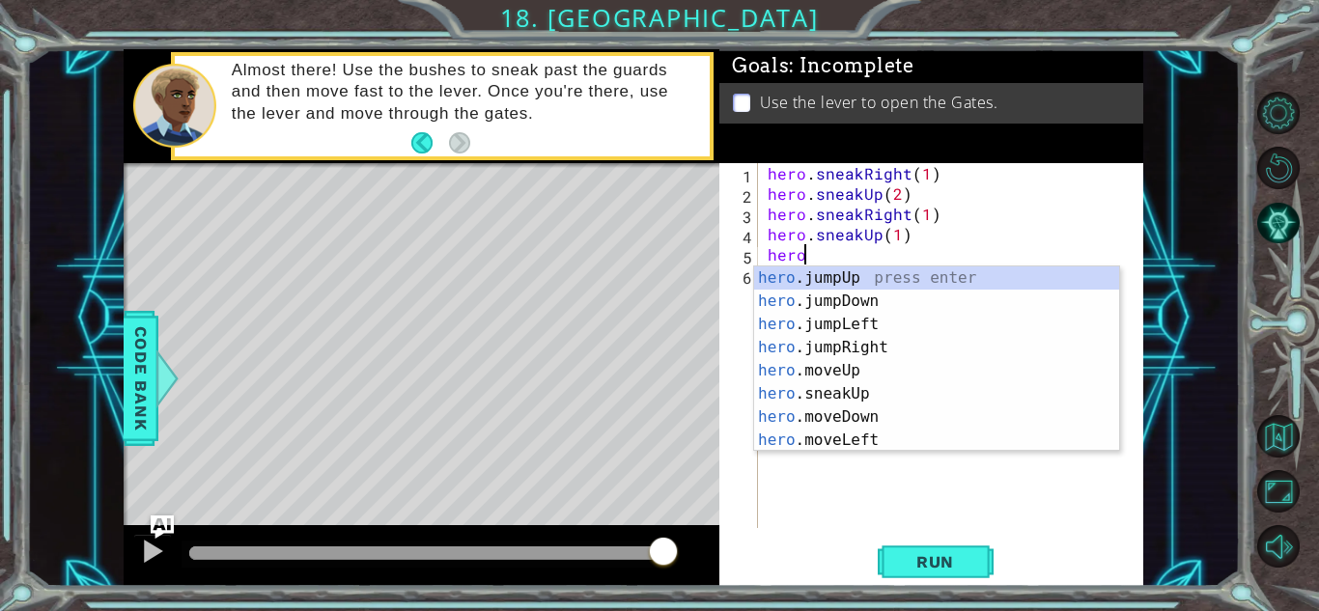
scroll to position [0, 2]
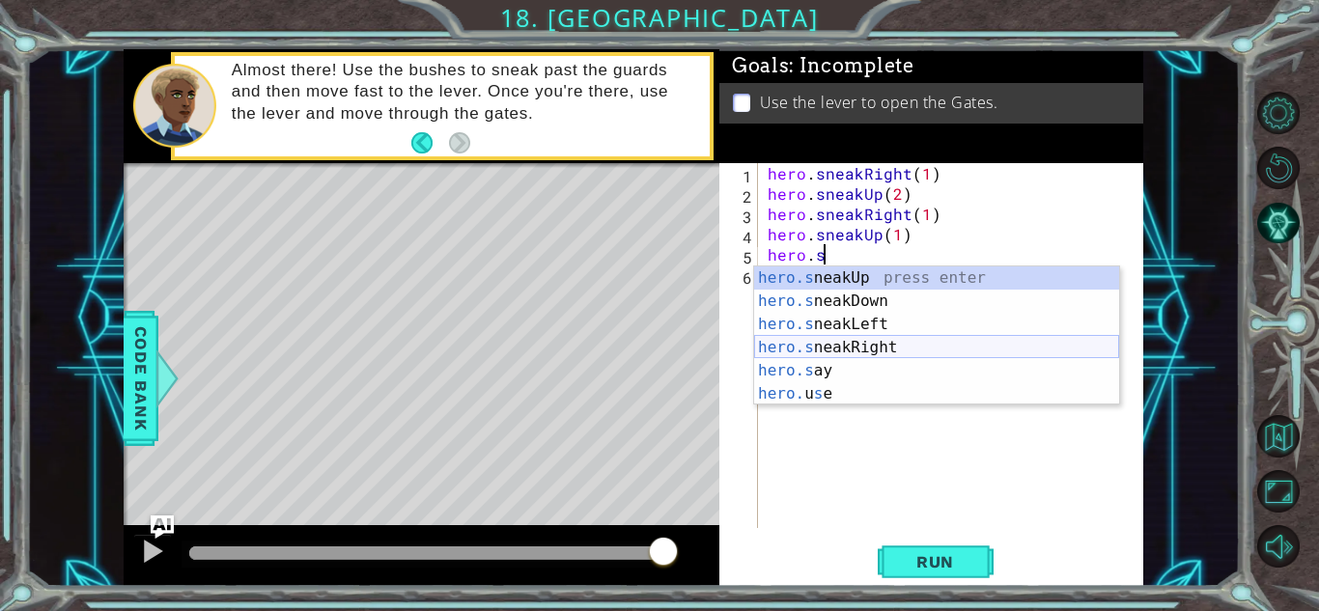
click at [905, 349] on div "hero.s neakUp press enter hero.s neakDown press enter hero.s neakLeft press ent…" at bounding box center [936, 359] width 365 height 185
type textarea "hero.sneakRight(1)"
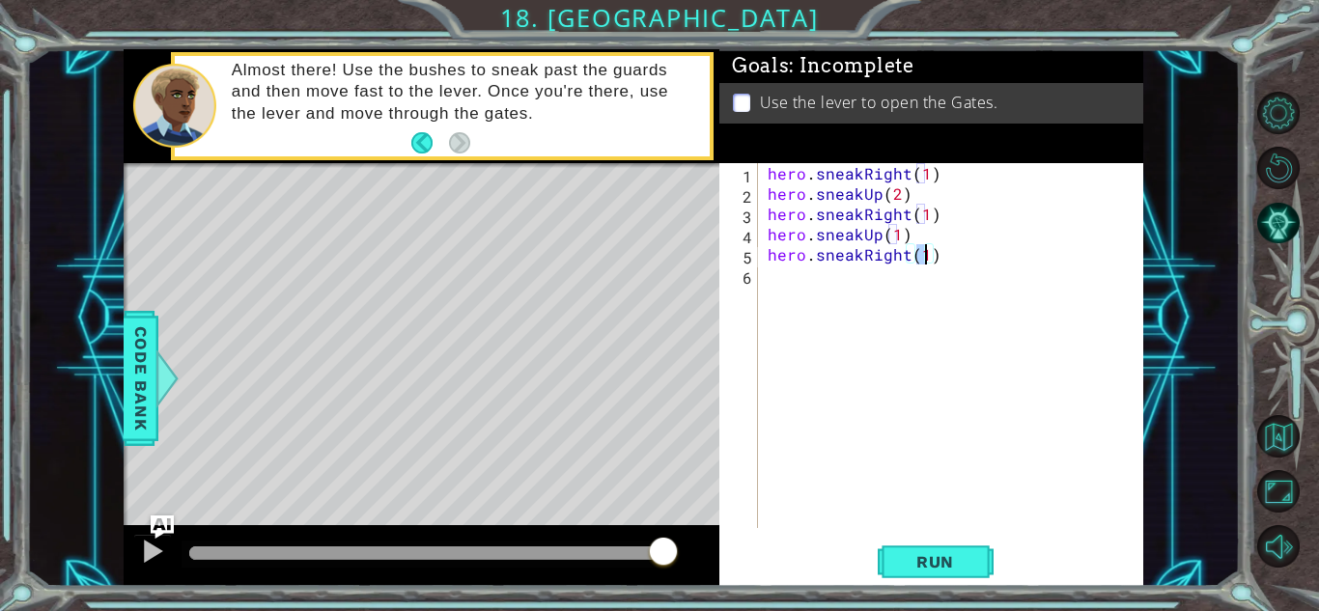
click at [816, 291] on div "hero . sneakRight ( 1 ) hero . sneakUp ( 2 ) hero . sneakRight ( 1 ) hero . sne…" at bounding box center [956, 366] width 384 height 406
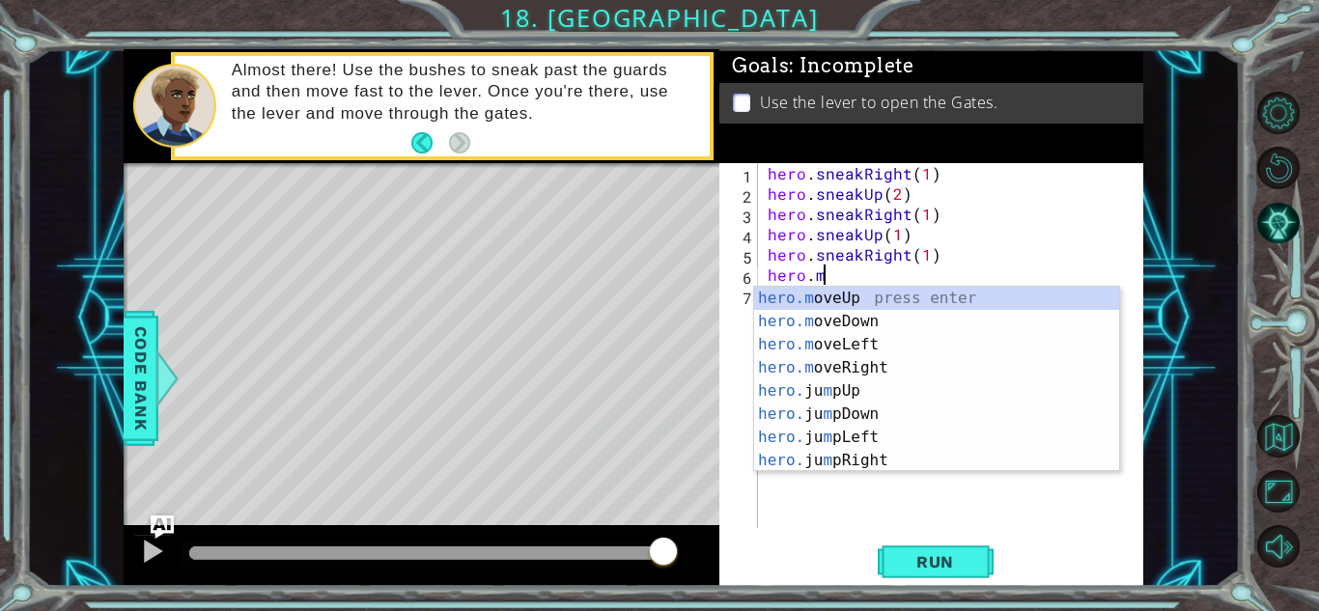
scroll to position [0, 3]
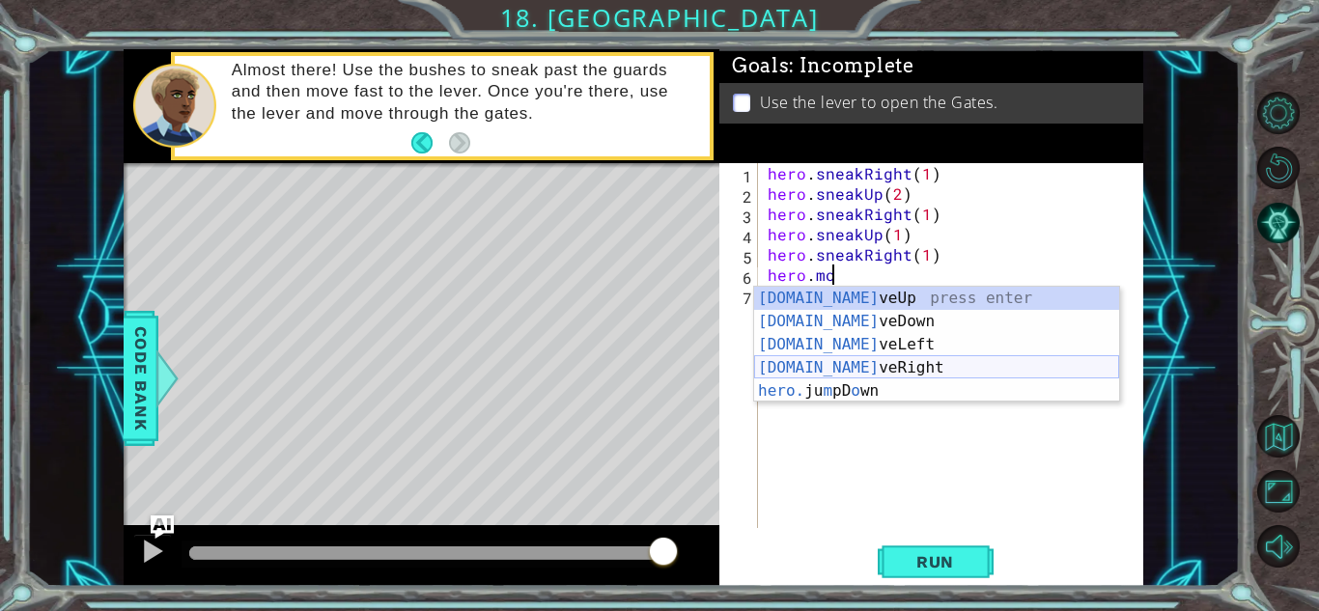
click at [919, 365] on div "[DOMAIN_NAME] veUp press enter [DOMAIN_NAME] veDown press enter [DOMAIN_NAME] v…" at bounding box center [936, 368] width 365 height 162
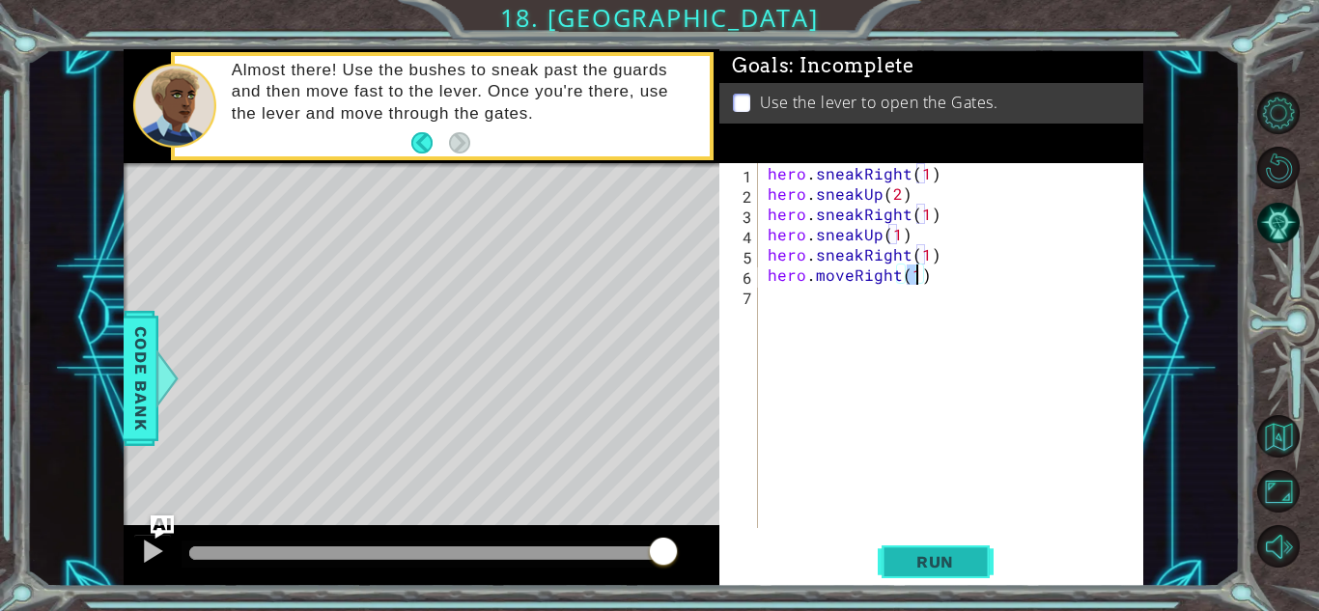
type textarea "hero.moveRight(1)"
click at [917, 558] on span "Run" at bounding box center [935, 561] width 76 height 19
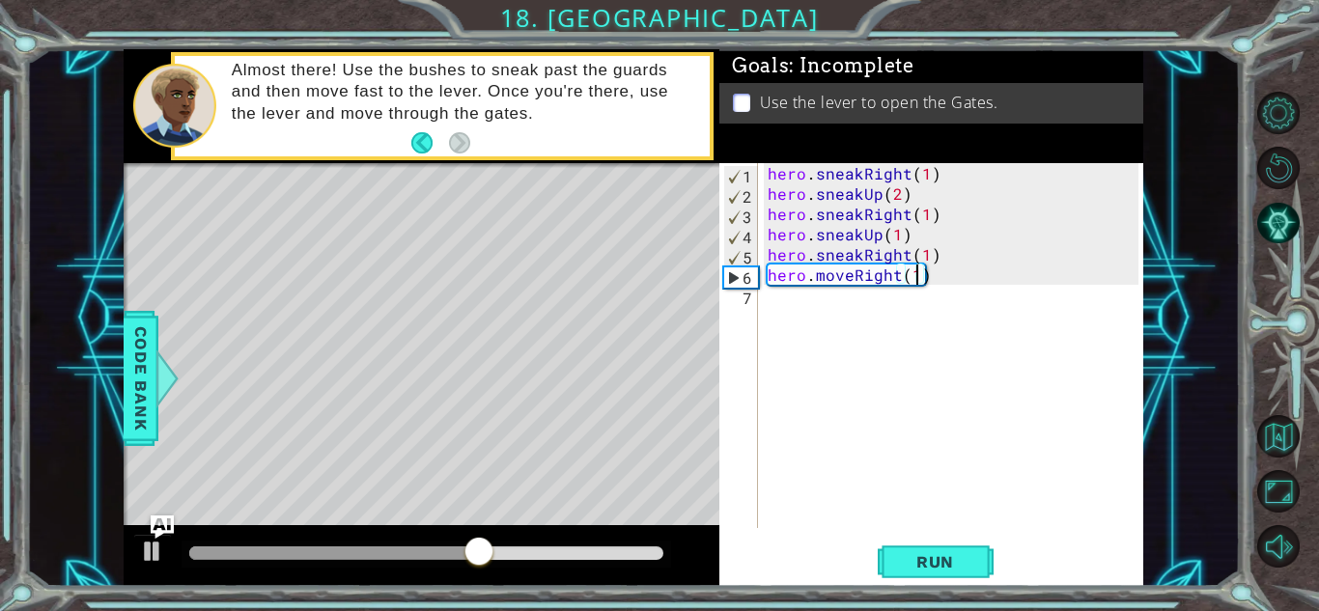
click at [764, 297] on div "hero . sneakRight ( 1 ) hero . sneakUp ( 2 ) hero . sneakRight ( 1 ) hero . sne…" at bounding box center [956, 366] width 384 height 406
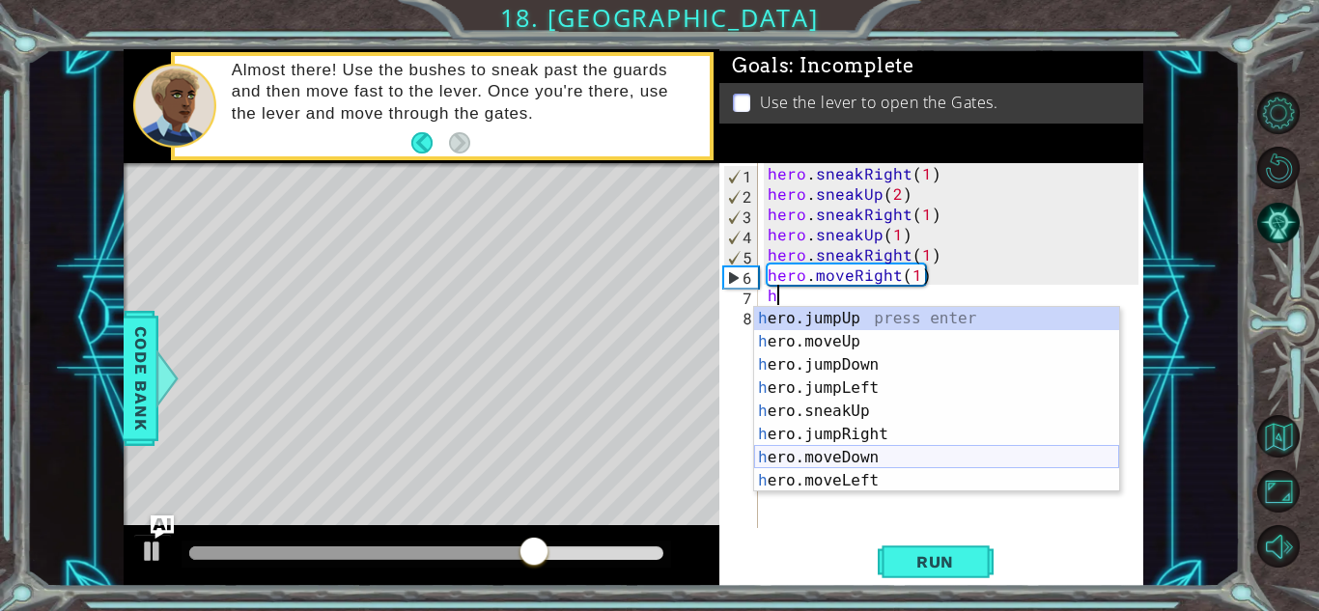
click at [851, 455] on div "h ero.jumpUp press enter h ero.moveUp press enter h ero.jumpDown press enter h …" at bounding box center [936, 423] width 365 height 232
type textarea "hero.moveDown(1)"
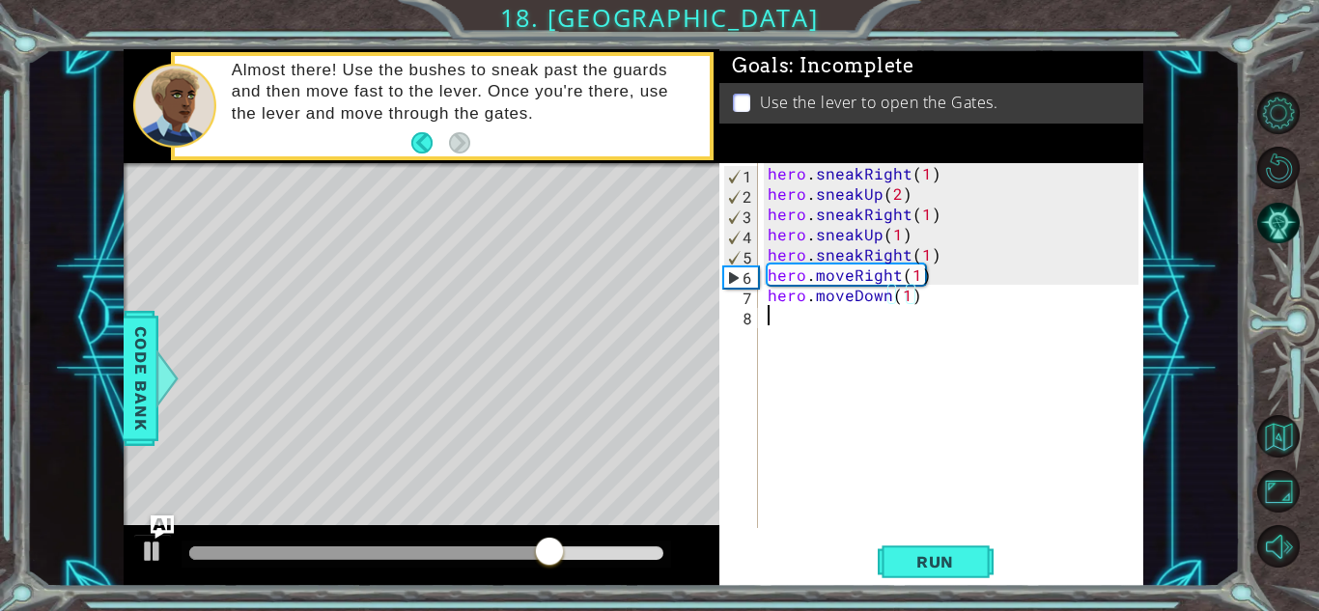
click at [832, 308] on div "hero . sneakRight ( 1 ) hero . sneakUp ( 2 ) hero . sneakRight ( 1 ) hero . sne…" at bounding box center [956, 366] width 384 height 406
type textarea "h"
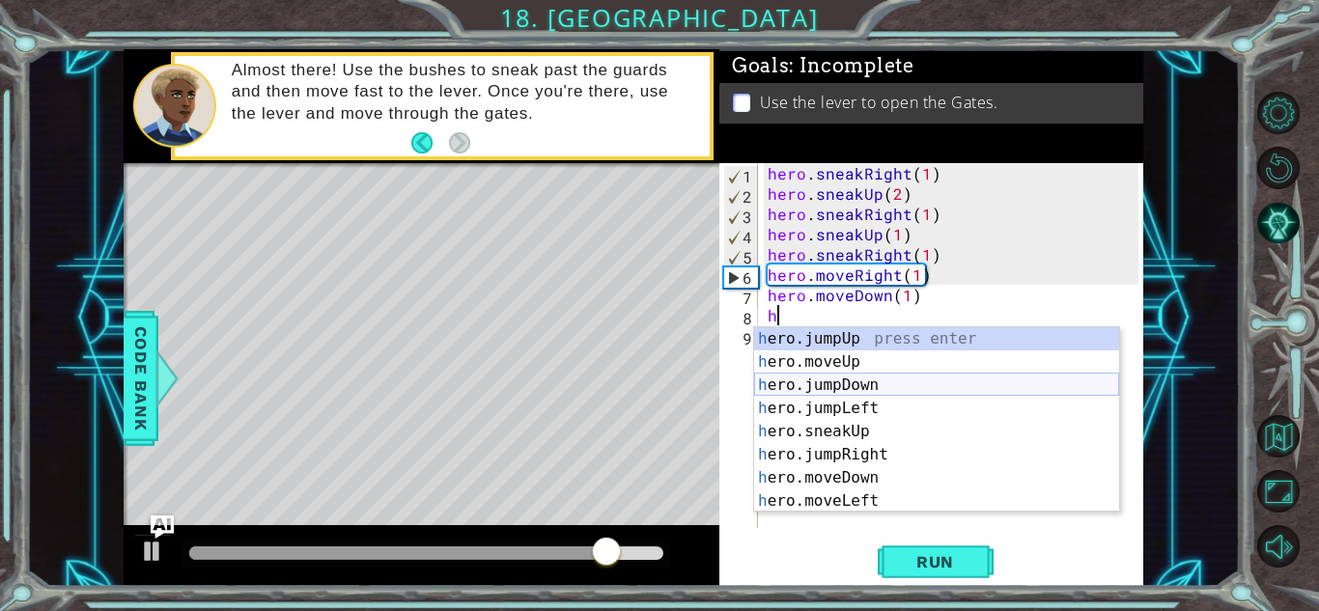
click at [856, 385] on div "h ero.jumpUp press enter h ero.moveUp press enter h ero.jumpDown press enter h …" at bounding box center [936, 443] width 365 height 232
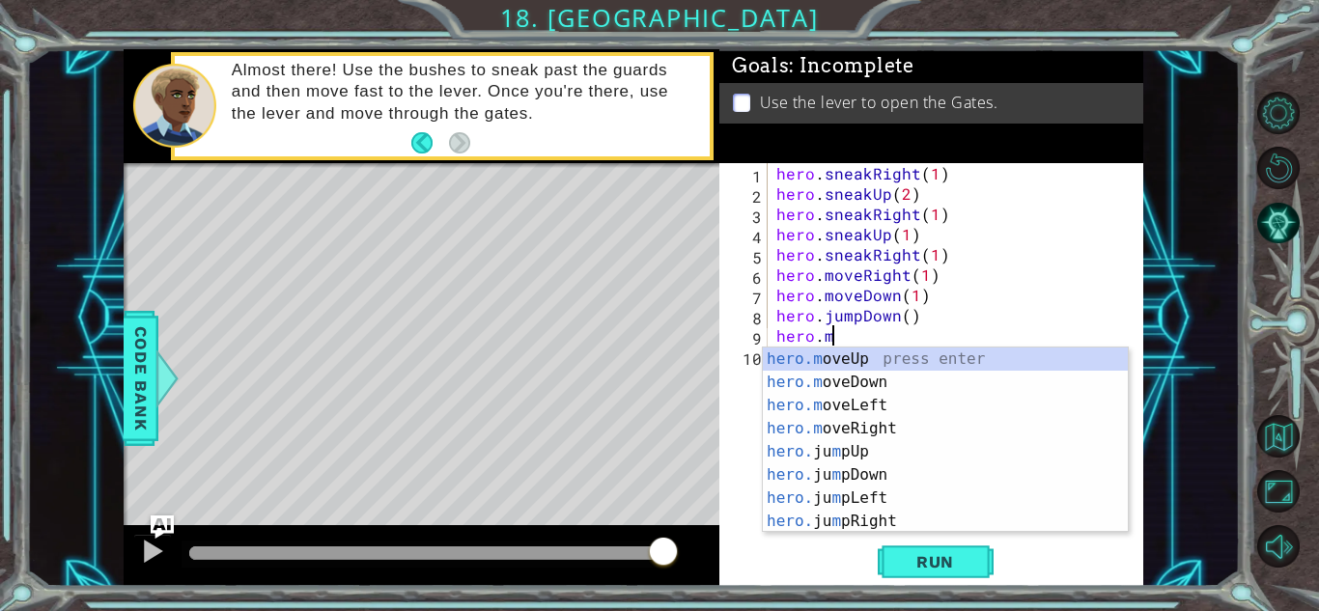
scroll to position [0, 3]
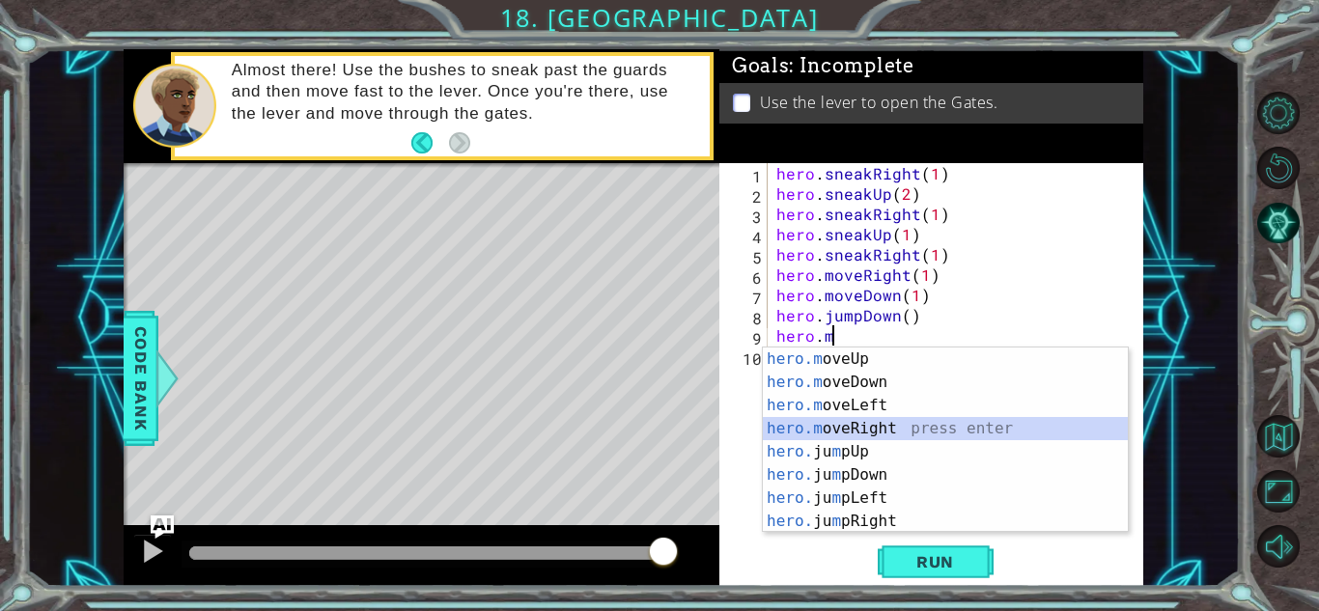
click at [889, 428] on div "hero.m oveUp press enter hero.m oveDown press enter hero.m oveLeft press enter …" at bounding box center [945, 464] width 365 height 232
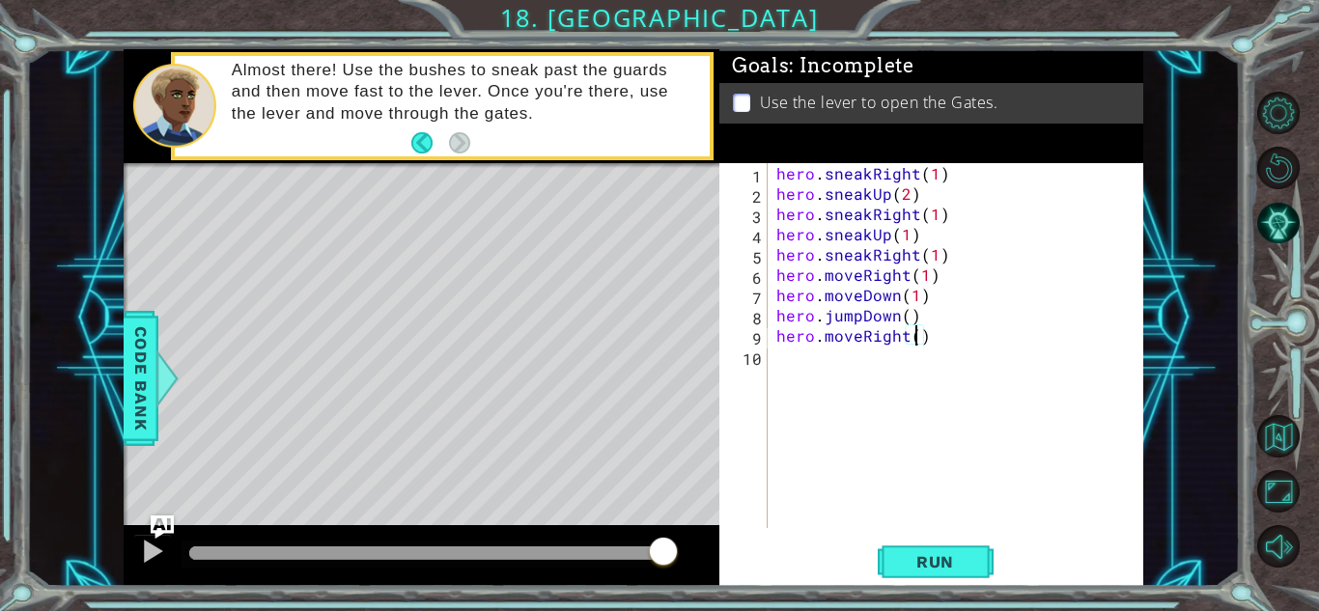
type textarea "hero.moveRight(3)"
click at [813, 381] on div "hero . sneakRight ( 1 ) hero . sneakUp ( 2 ) hero . sneakRight ( 1 ) hero . sne…" at bounding box center [961, 366] width 376 height 406
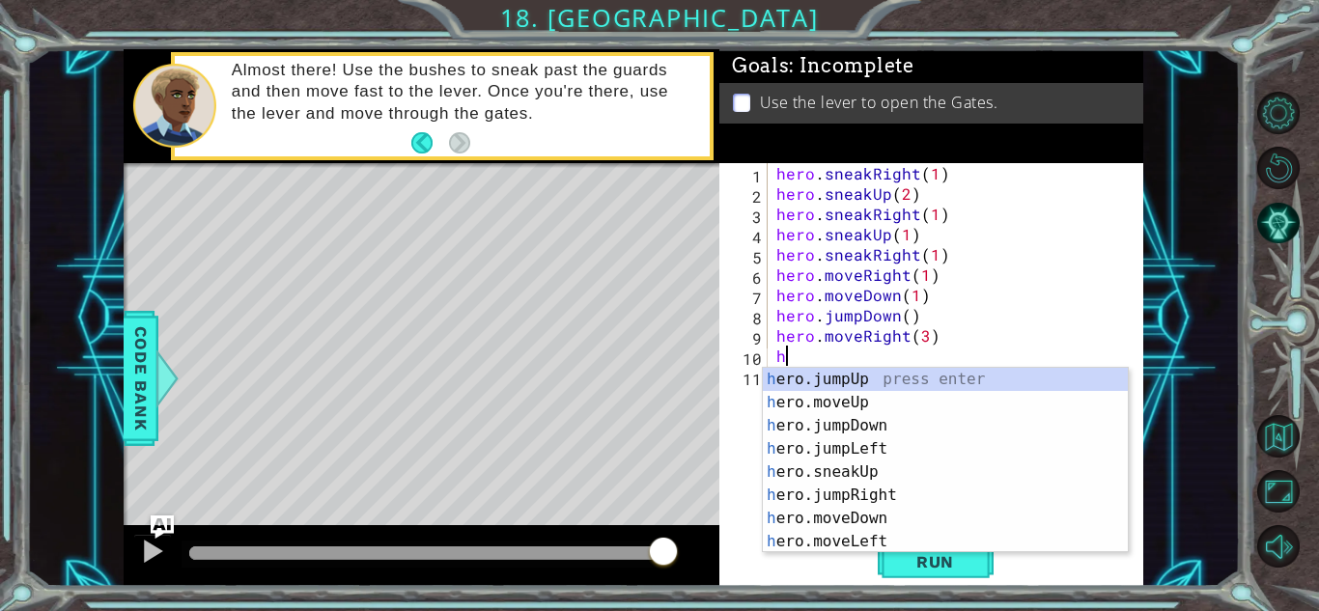
click at [926, 335] on div "hero . sneakRight ( 1 ) hero . sneakUp ( 2 ) hero . sneakRight ( 1 ) hero . sne…" at bounding box center [961, 366] width 376 height 406
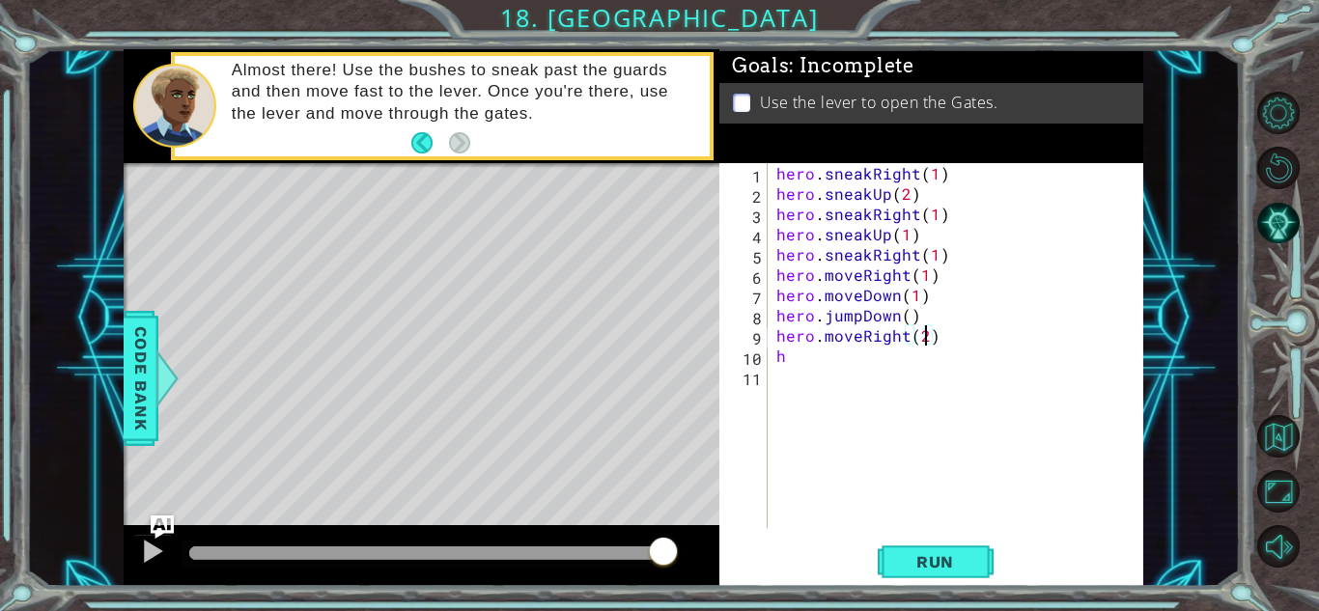
scroll to position [0, 9]
click at [918, 351] on div "hero . sneakRight ( 1 ) hero . sneakUp ( 2 ) hero . sneakRight ( 1 ) hero . sne…" at bounding box center [961, 366] width 376 height 406
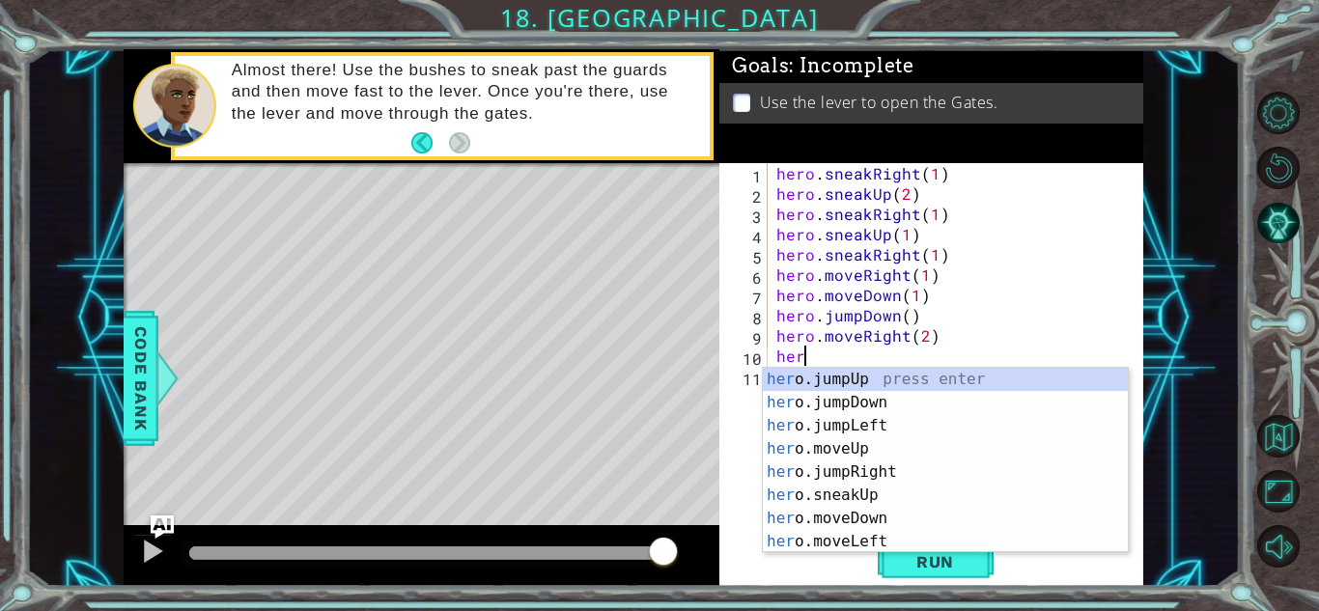
type textarea "hero"
click at [930, 377] on div "hero .jumpUp press enter hero .jumpDown press enter hero .jumpLeft press enter …" at bounding box center [945, 484] width 365 height 232
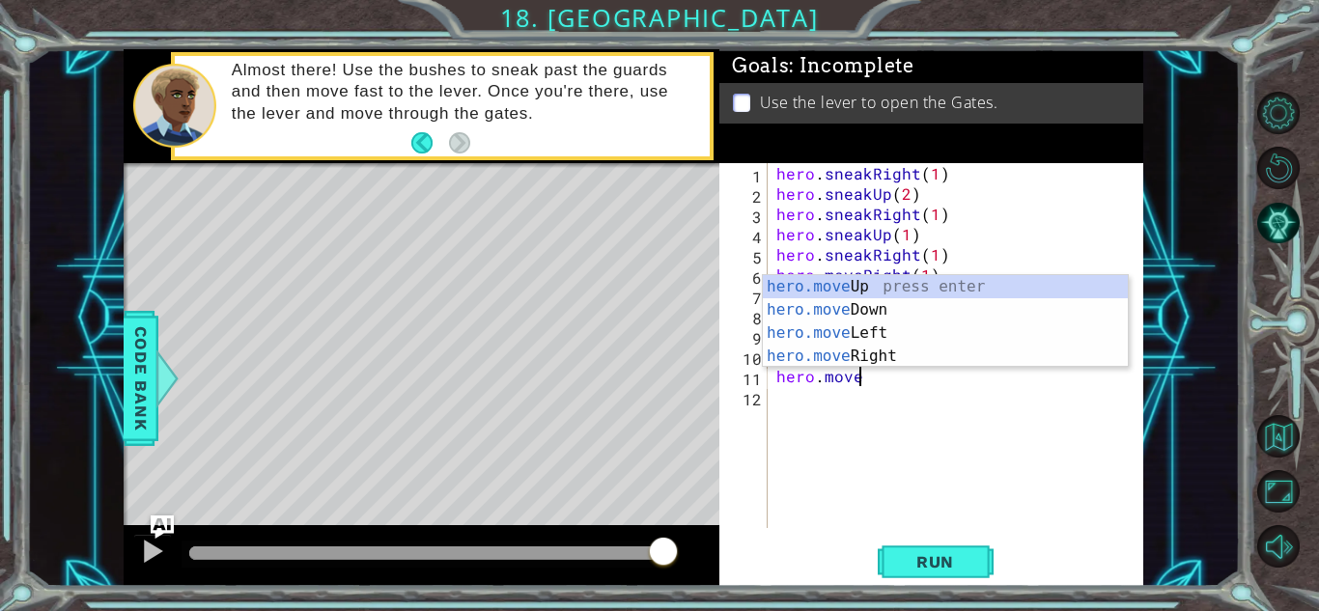
scroll to position [0, 4]
click at [914, 279] on div "hero.move Up press enter hero.move Down press enter hero.move Left press enter …" at bounding box center [945, 344] width 365 height 139
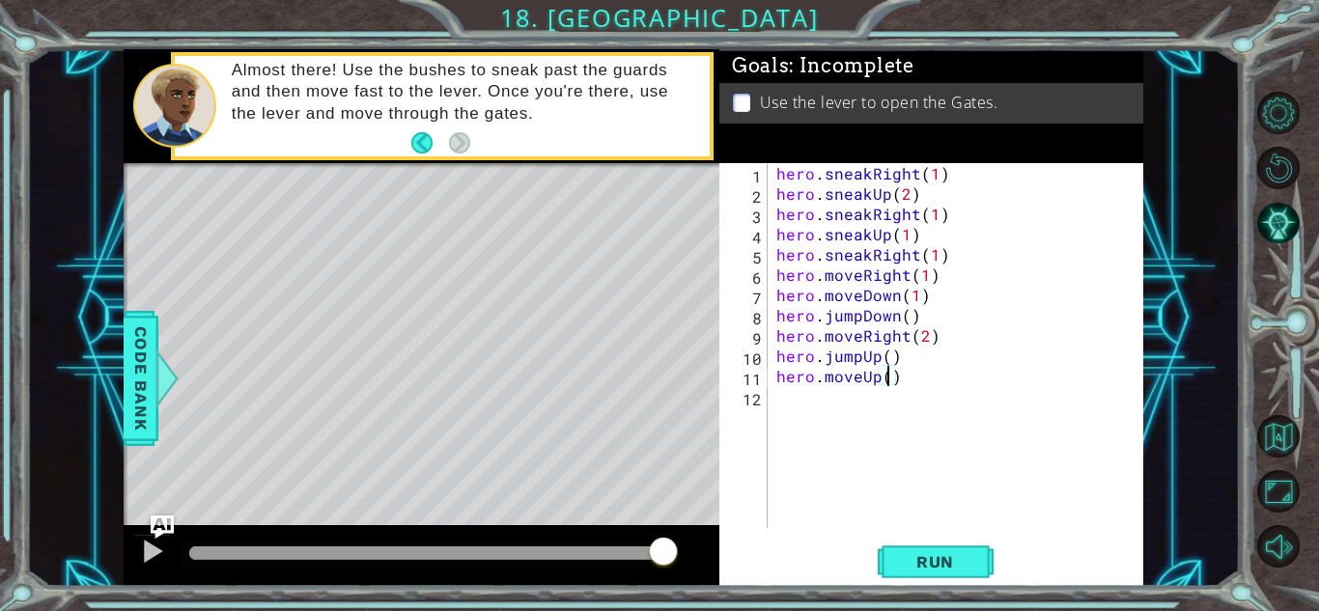
type textarea "hero.moveUp(2)"
click at [808, 413] on div "hero . sneakRight ( 1 ) hero . sneakUp ( 2 ) hero . sneakRight ( 1 ) hero . sne…" at bounding box center [961, 366] width 376 height 406
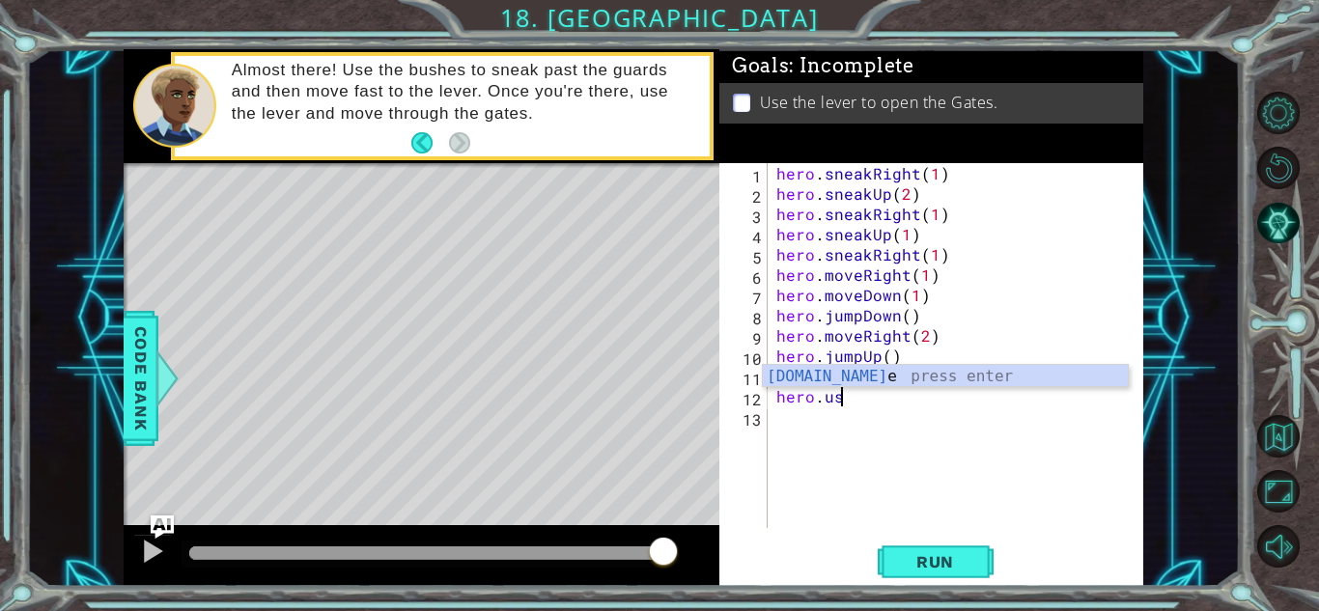
scroll to position [0, 3]
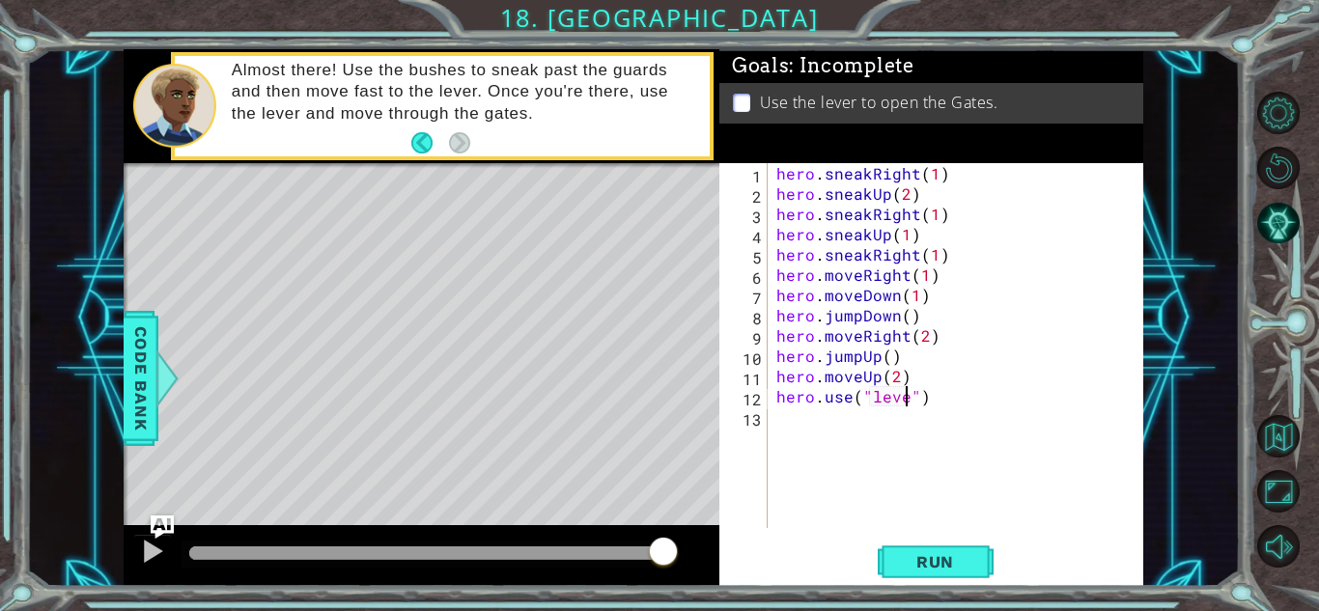
type textarea "hero.use("lever")"
click at [894, 532] on div "1 2 3 4 5 6 7 8 9 10 11 12 13 14 hero . sneakRight ( 1 ) hero . sneakUp ( 2 ) h…" at bounding box center [932, 374] width 424 height 423
click at [902, 560] on span "Run" at bounding box center [935, 561] width 76 height 19
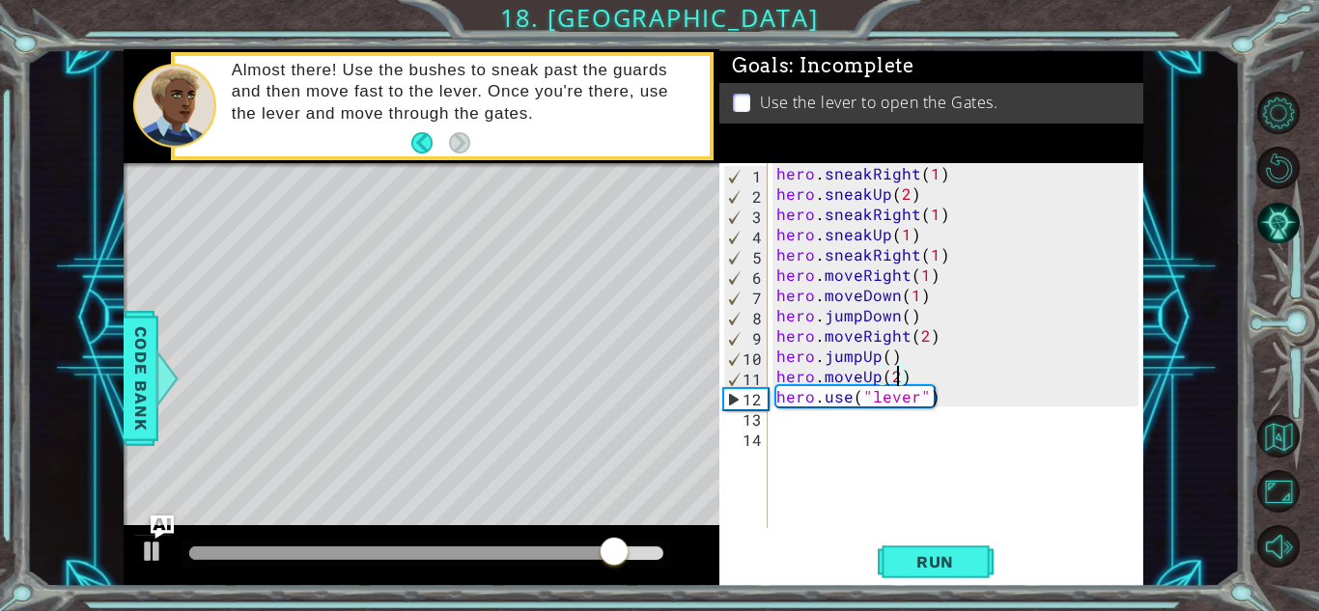
click at [895, 380] on div "hero . sneakRight ( 1 ) hero . sneakUp ( 2 ) hero . sneakRight ( 1 ) hero . sne…" at bounding box center [961, 366] width 376 height 406
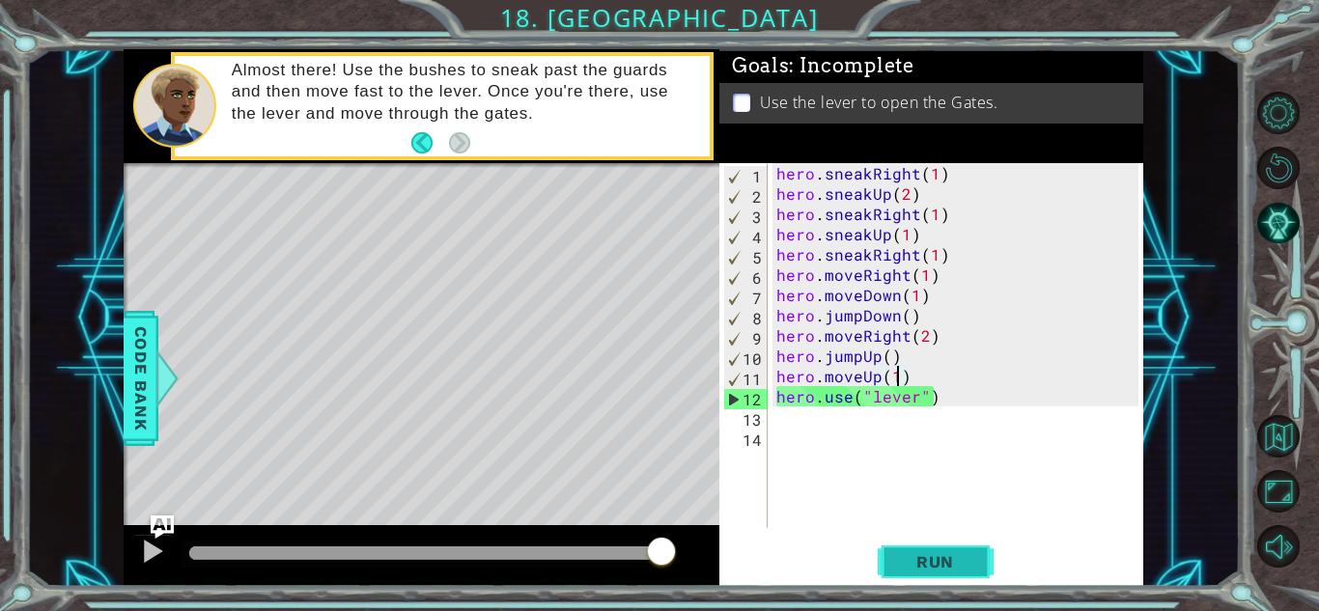
type textarea "hero.moveUp(1)"
click at [936, 570] on span "Run" at bounding box center [935, 561] width 76 height 19
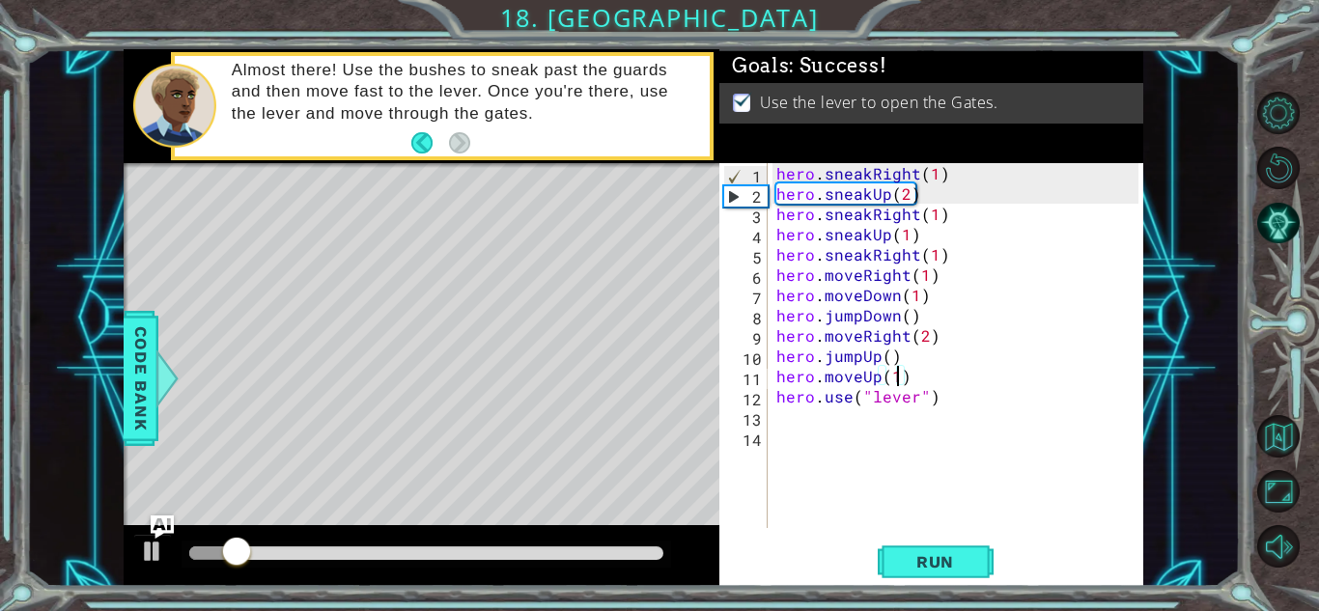
click at [957, 479] on div "hero . sneakRight ( 1 ) hero . sneakUp ( 2 ) hero . sneakRight ( 1 ) hero . sne…" at bounding box center [961, 366] width 376 height 406
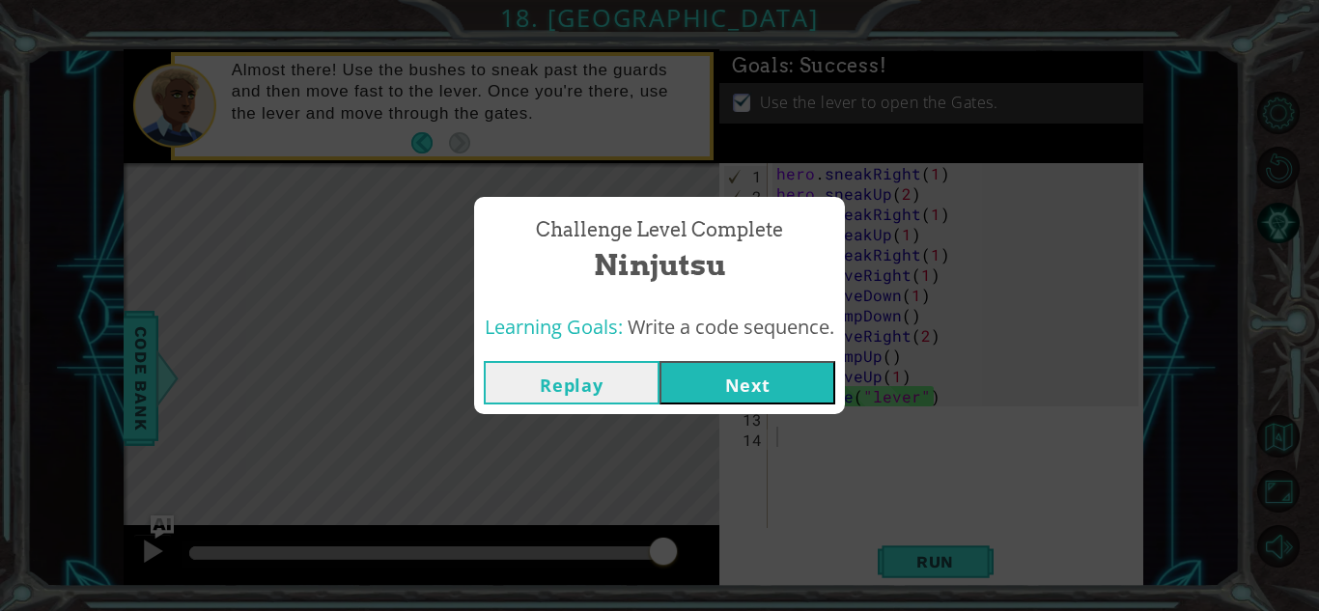
click at [743, 380] on button "Next" at bounding box center [748, 382] width 176 height 43
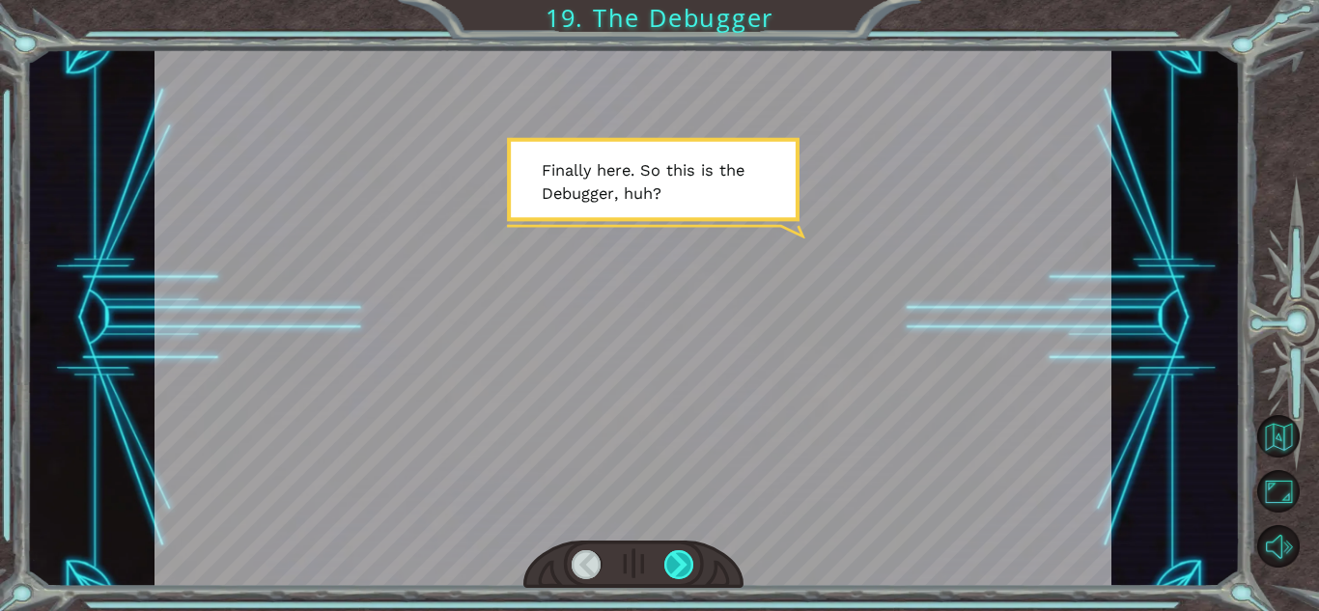
click at [678, 562] on div at bounding box center [679, 564] width 30 height 29
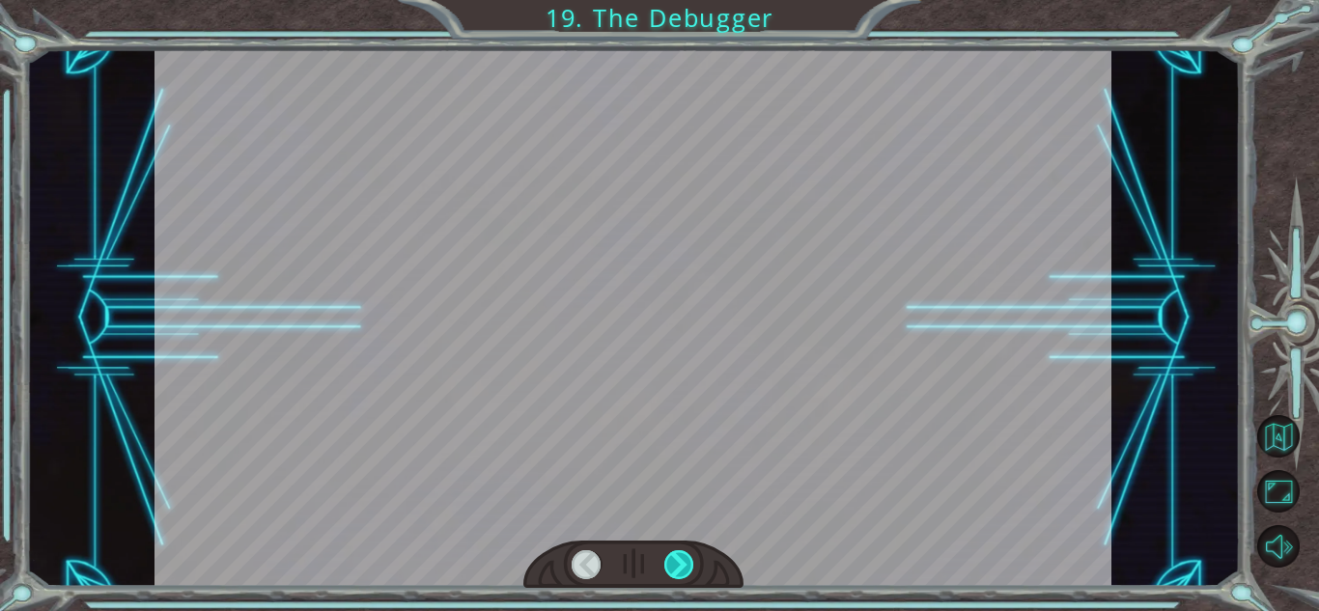
click at [678, 562] on div at bounding box center [679, 564] width 30 height 29
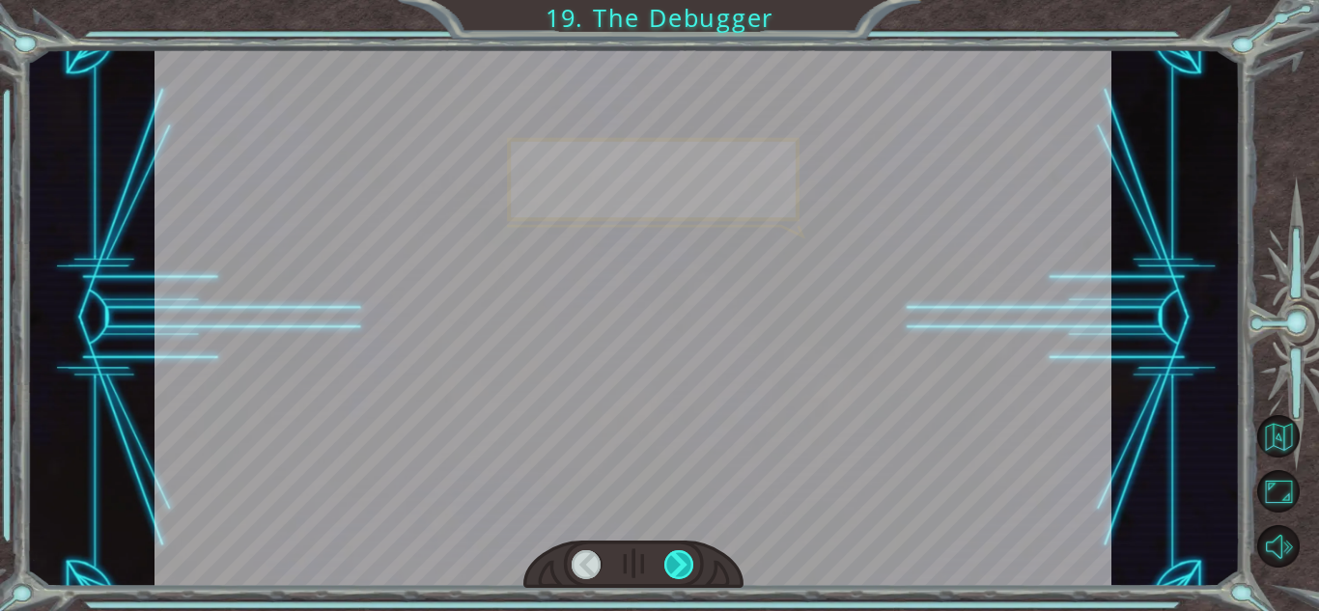
click at [678, 562] on div at bounding box center [679, 564] width 30 height 29
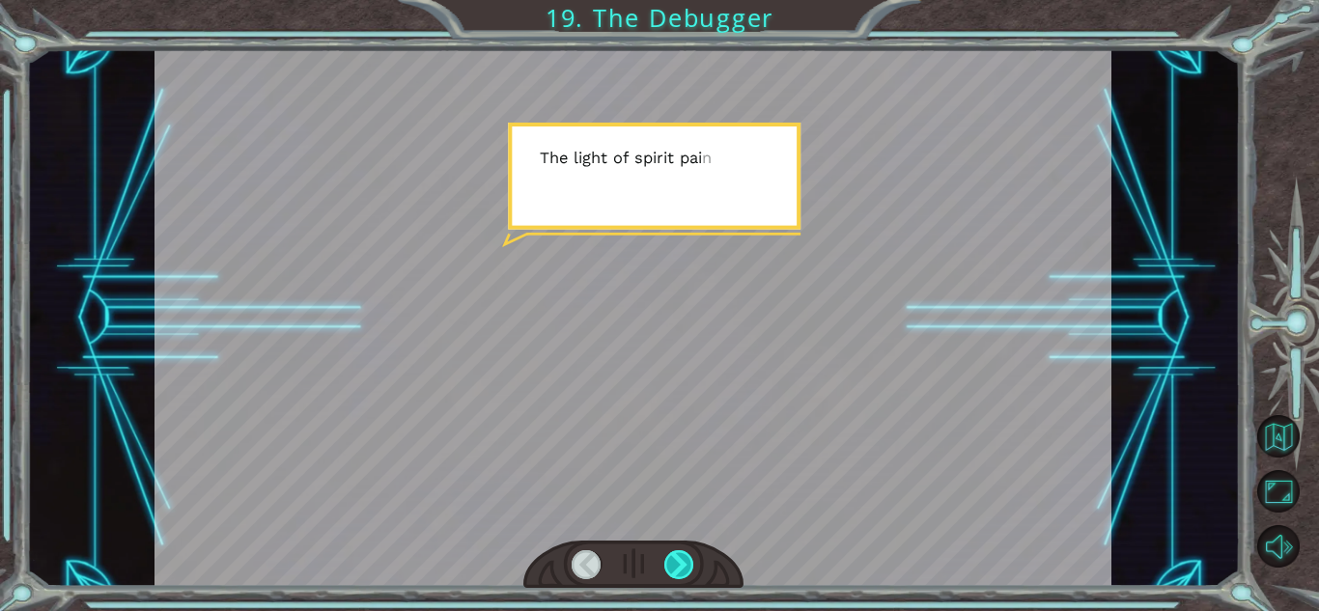
click at [678, 562] on div at bounding box center [679, 564] width 30 height 29
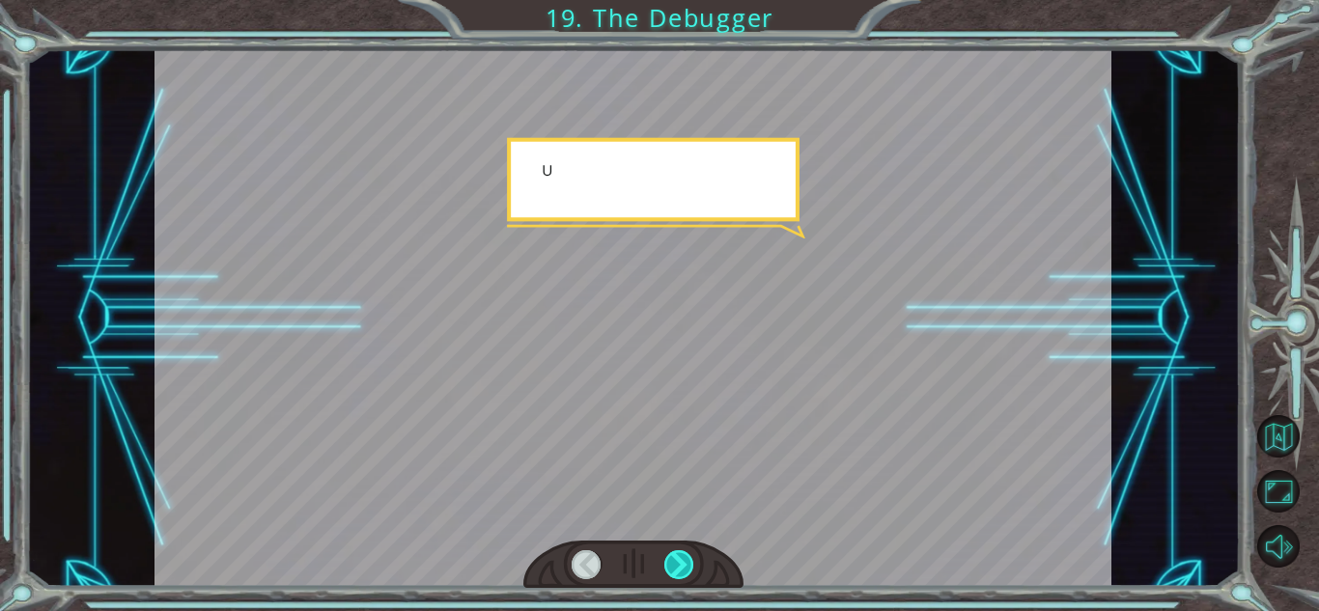
click at [678, 562] on div at bounding box center [679, 564] width 30 height 29
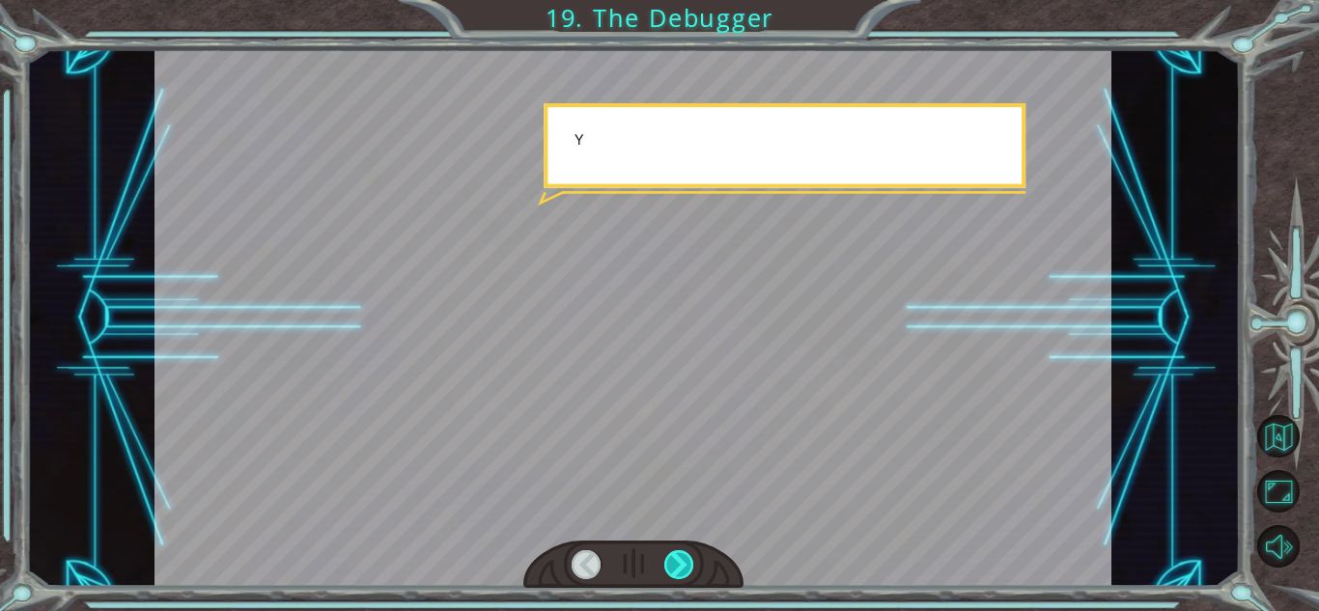
click at [678, 562] on div at bounding box center [679, 564] width 30 height 29
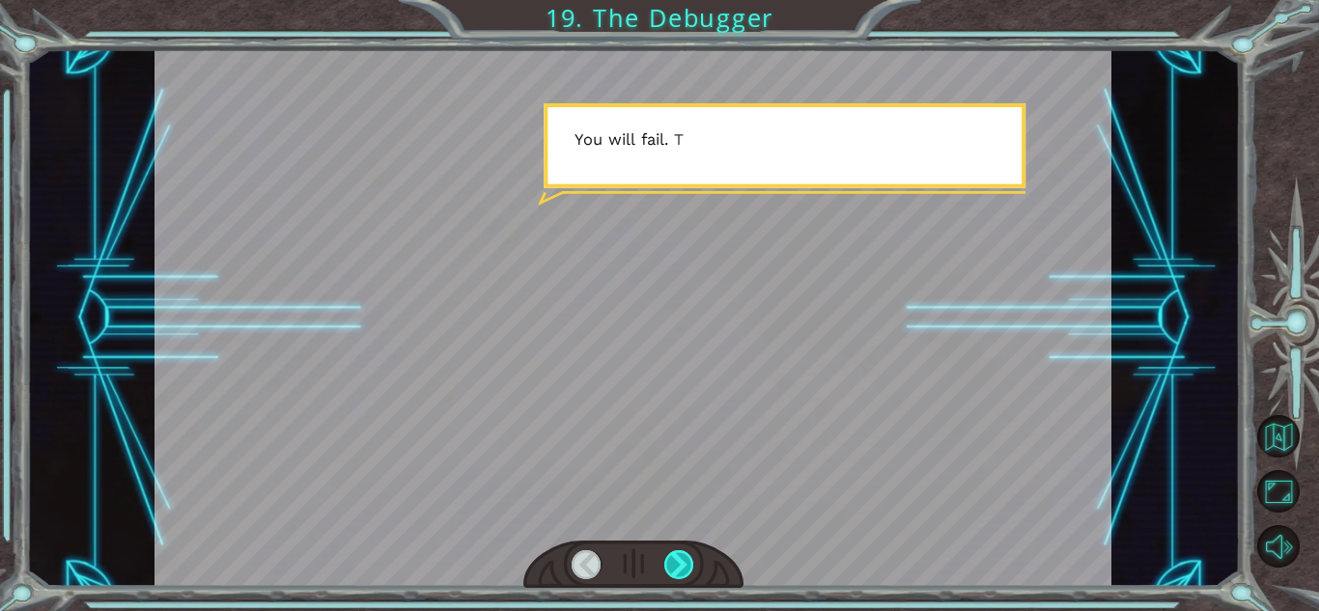
click at [678, 562] on div at bounding box center [679, 564] width 30 height 29
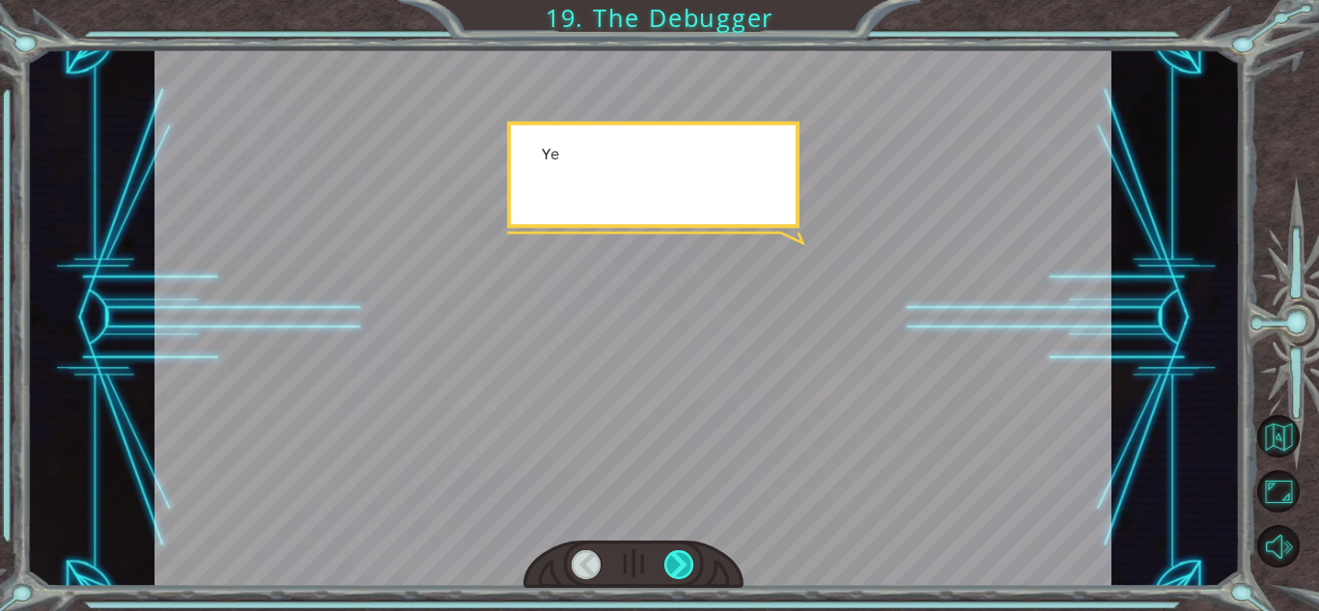
click at [678, 562] on div at bounding box center [679, 564] width 30 height 29
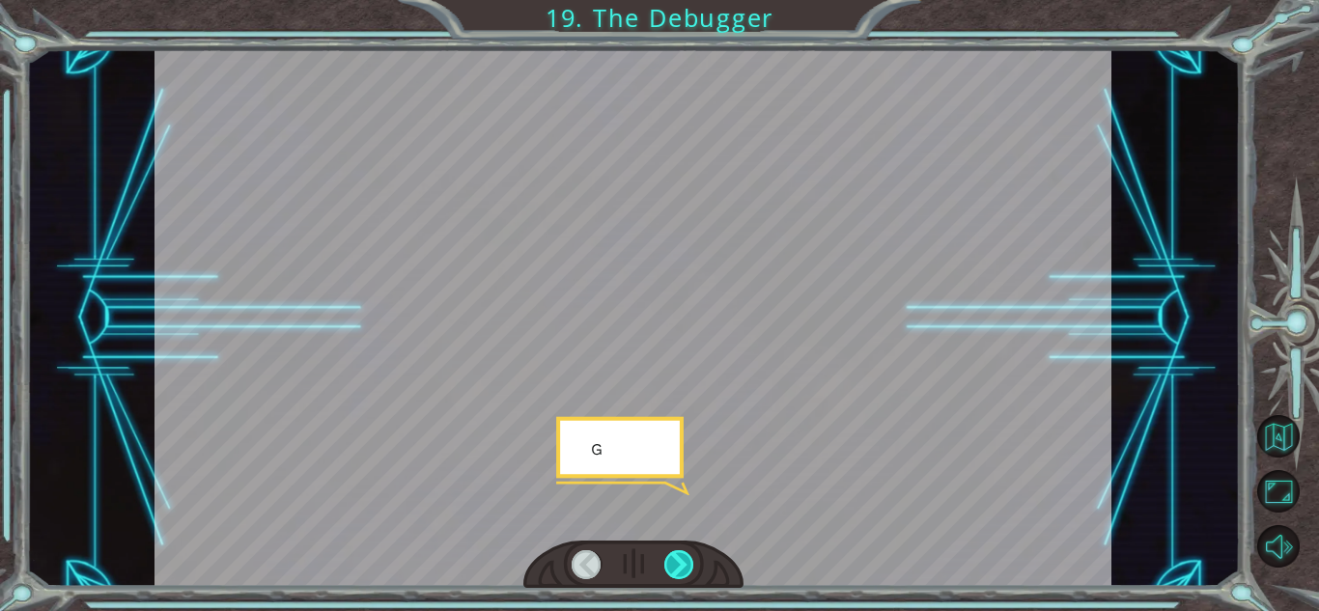
click at [678, 562] on div at bounding box center [679, 564] width 30 height 29
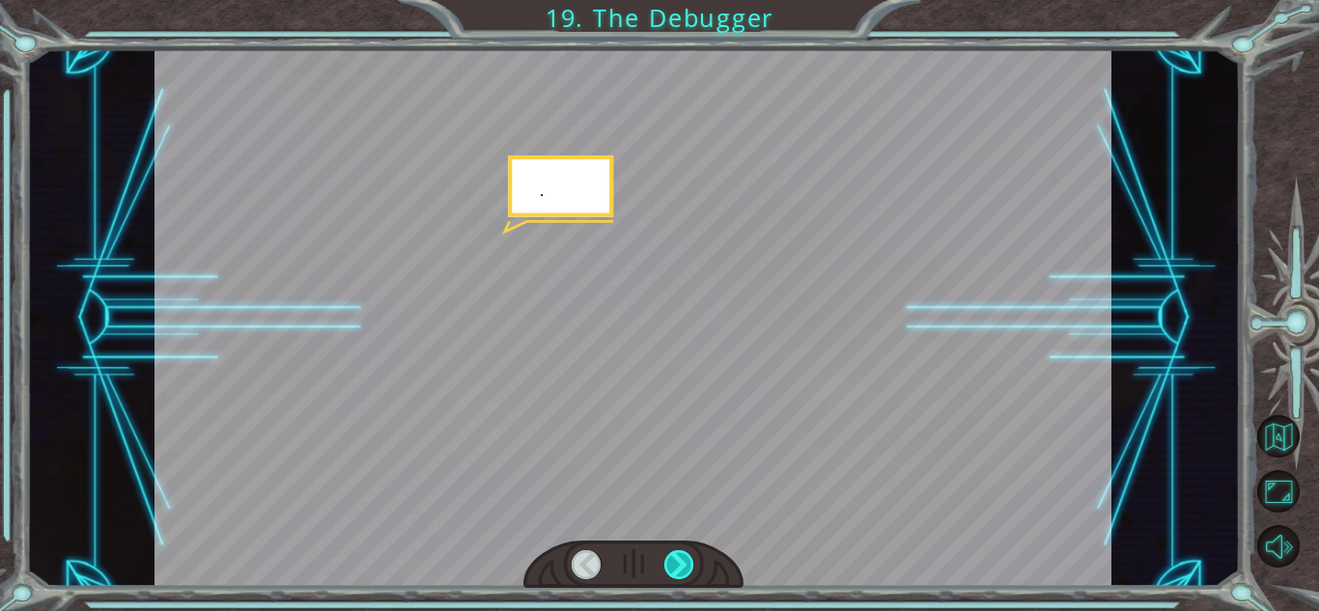
click at [678, 562] on div at bounding box center [679, 564] width 30 height 29
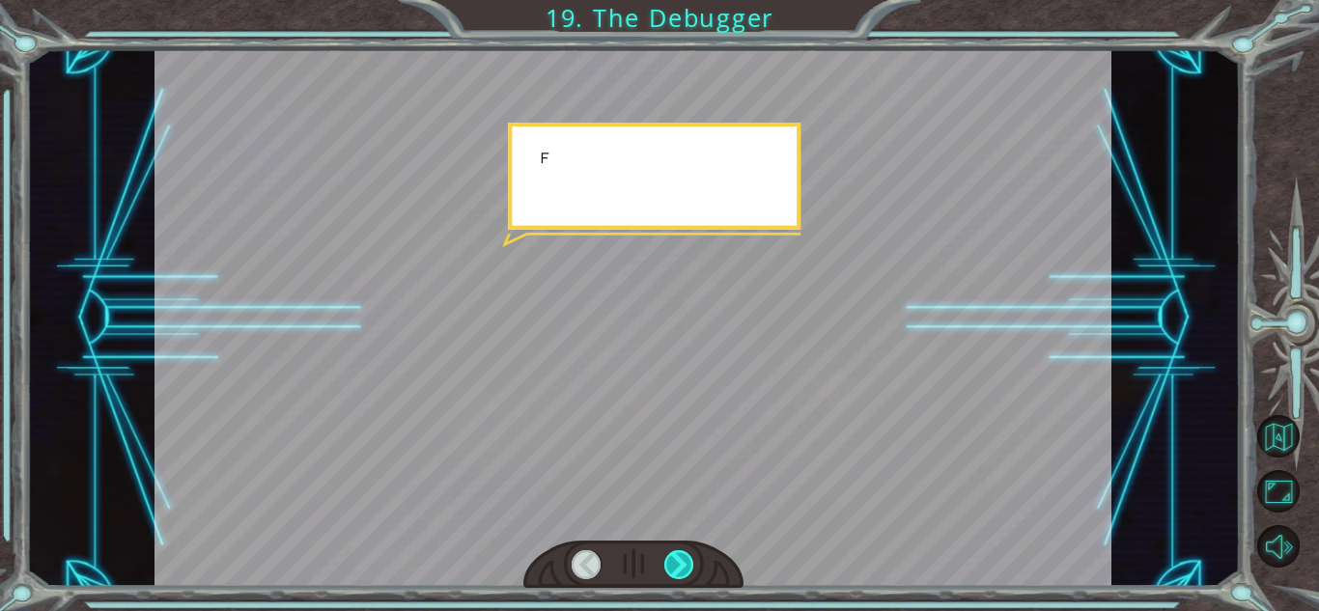
click at [678, 562] on div at bounding box center [679, 564] width 30 height 29
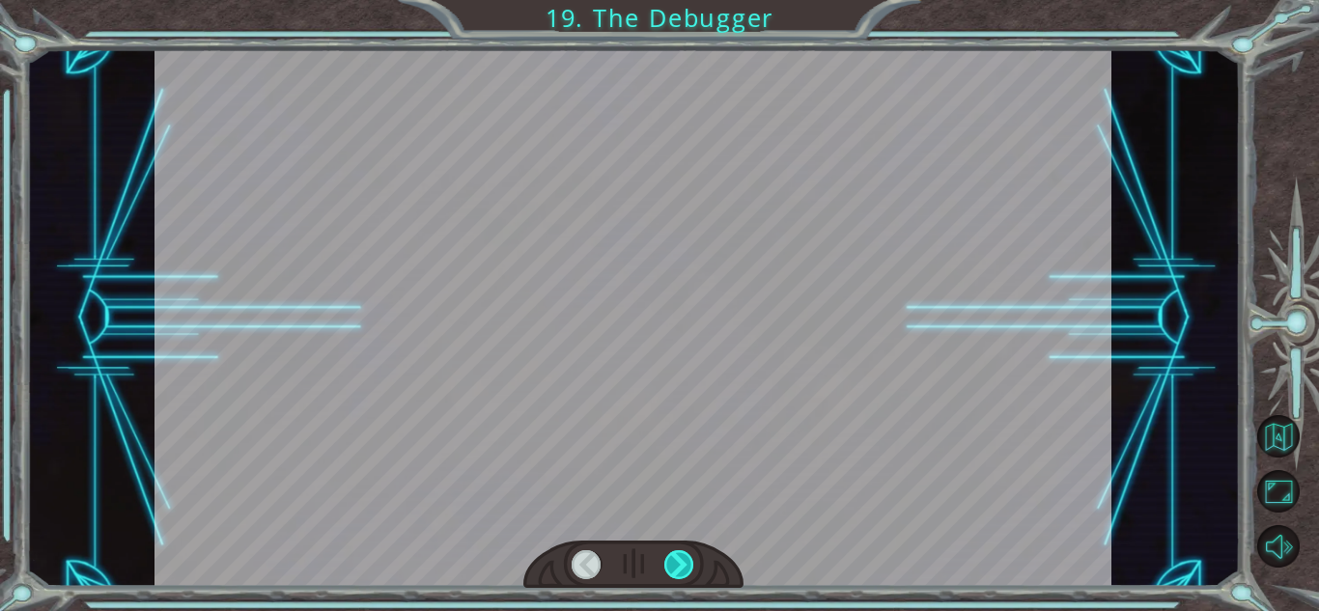
click at [678, 562] on div at bounding box center [679, 564] width 30 height 29
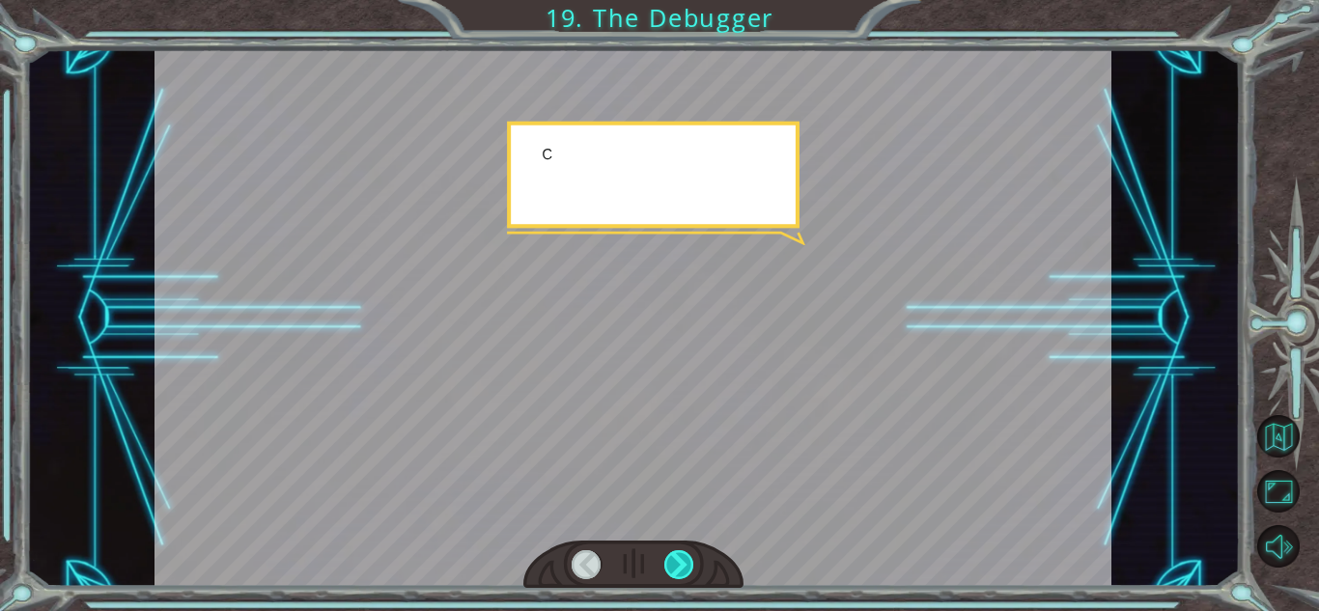
click at [678, 562] on div at bounding box center [679, 564] width 30 height 29
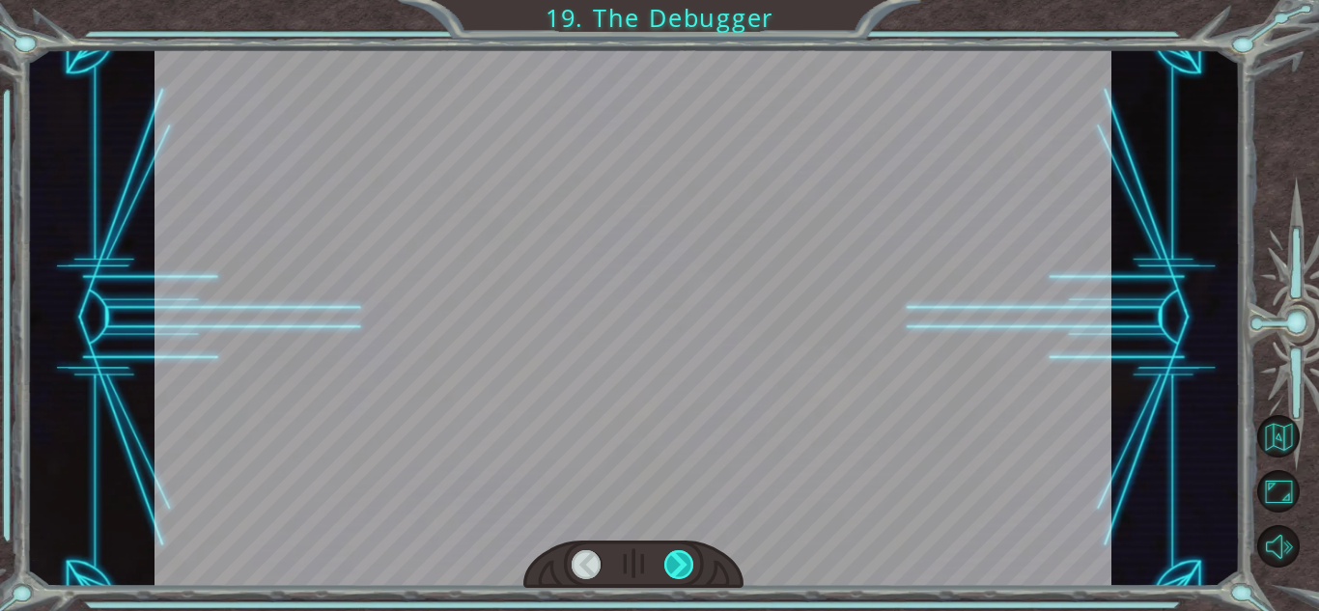
click at [678, 562] on div at bounding box center [679, 564] width 30 height 29
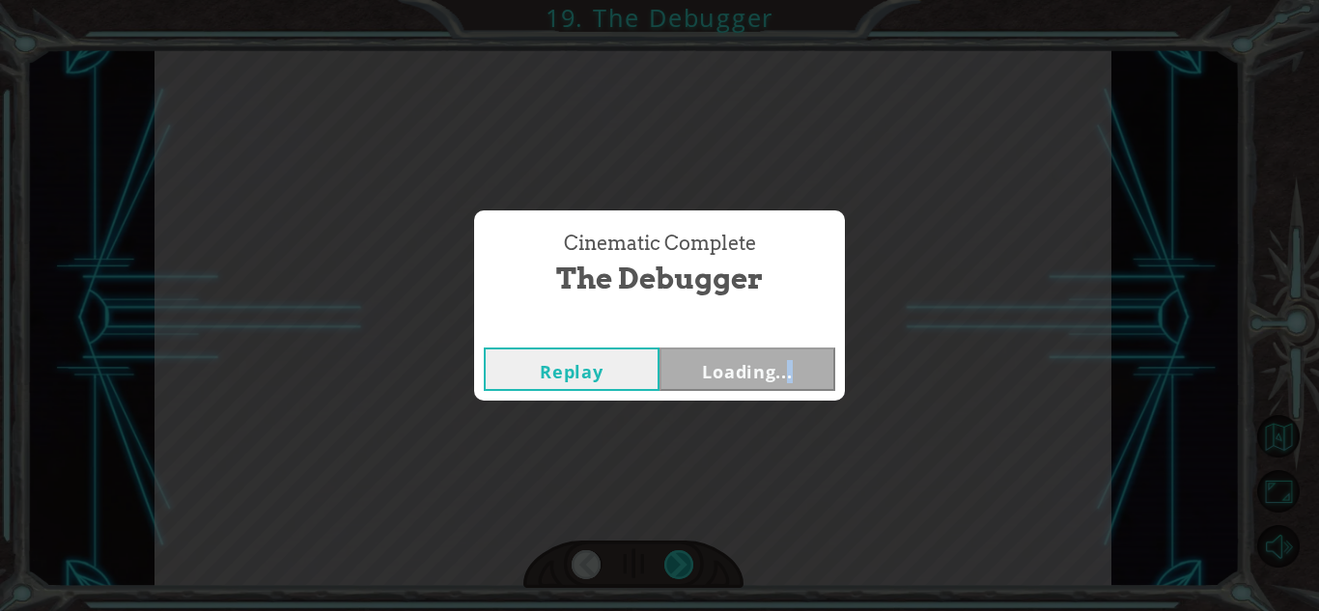
click at [678, 562] on div "Cinematic Complete The Debugger Replay Loading..." at bounding box center [659, 305] width 1319 height 611
click at [678, 562] on div "Cinematic Complete The Debugger Replay Locked" at bounding box center [659, 305] width 1319 height 611
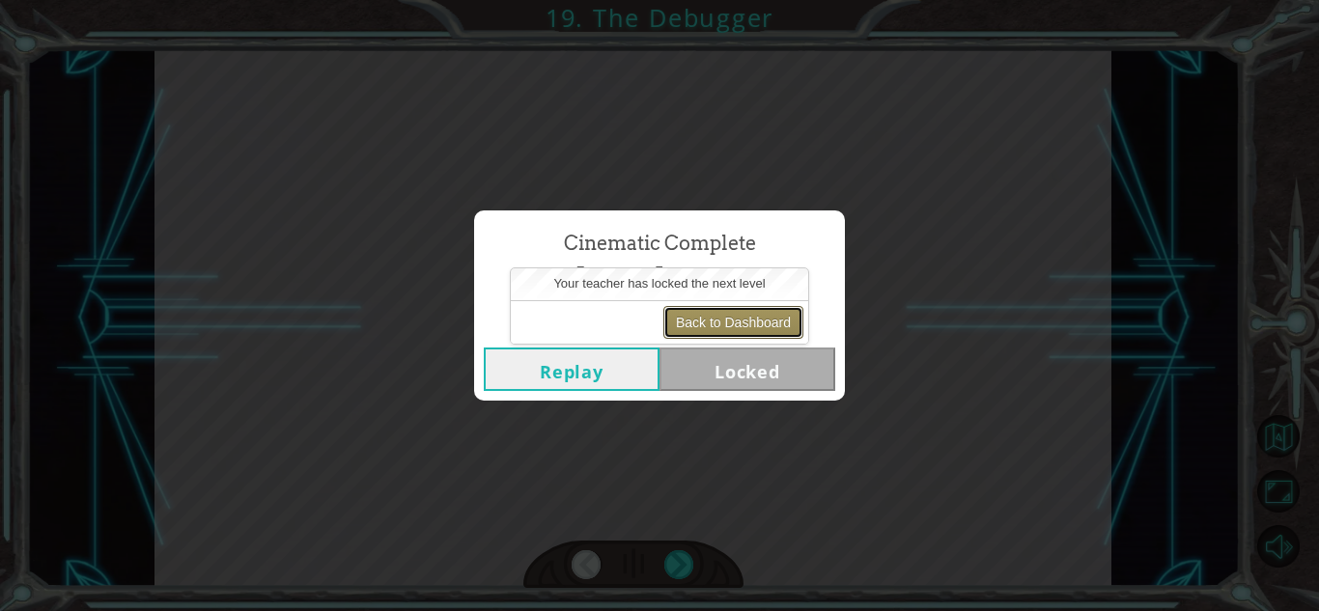
click at [707, 327] on button "Back to Dashboard" at bounding box center [733, 322] width 140 height 33
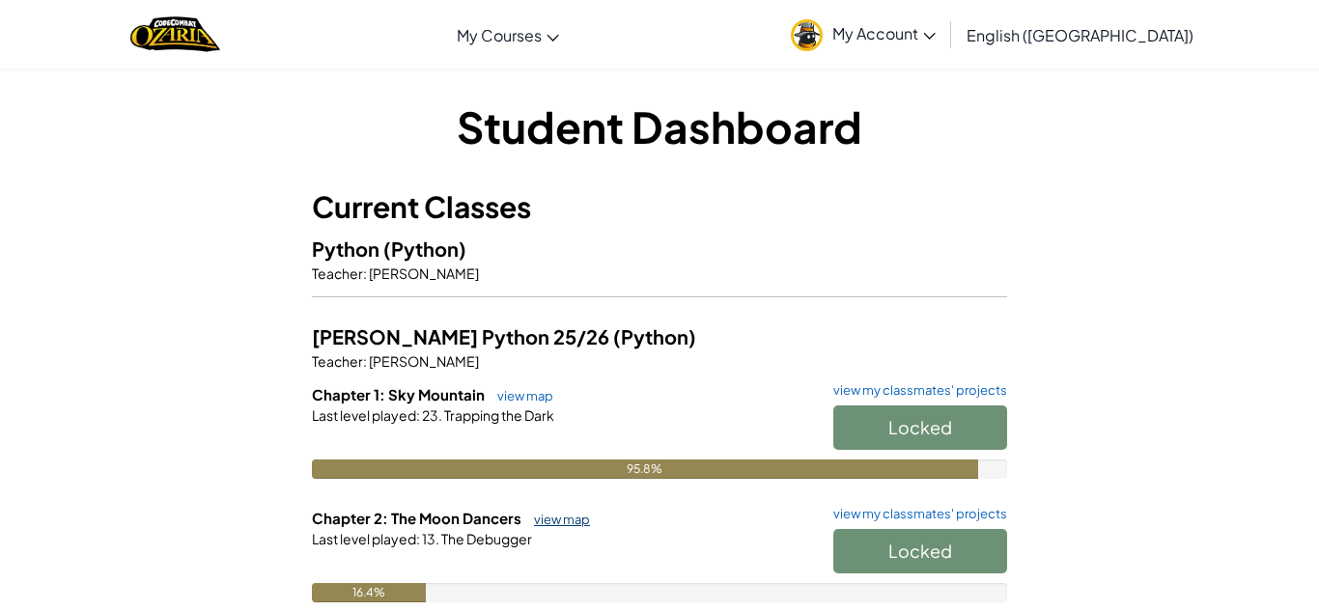
click at [563, 519] on link "view map" at bounding box center [557, 519] width 66 height 15
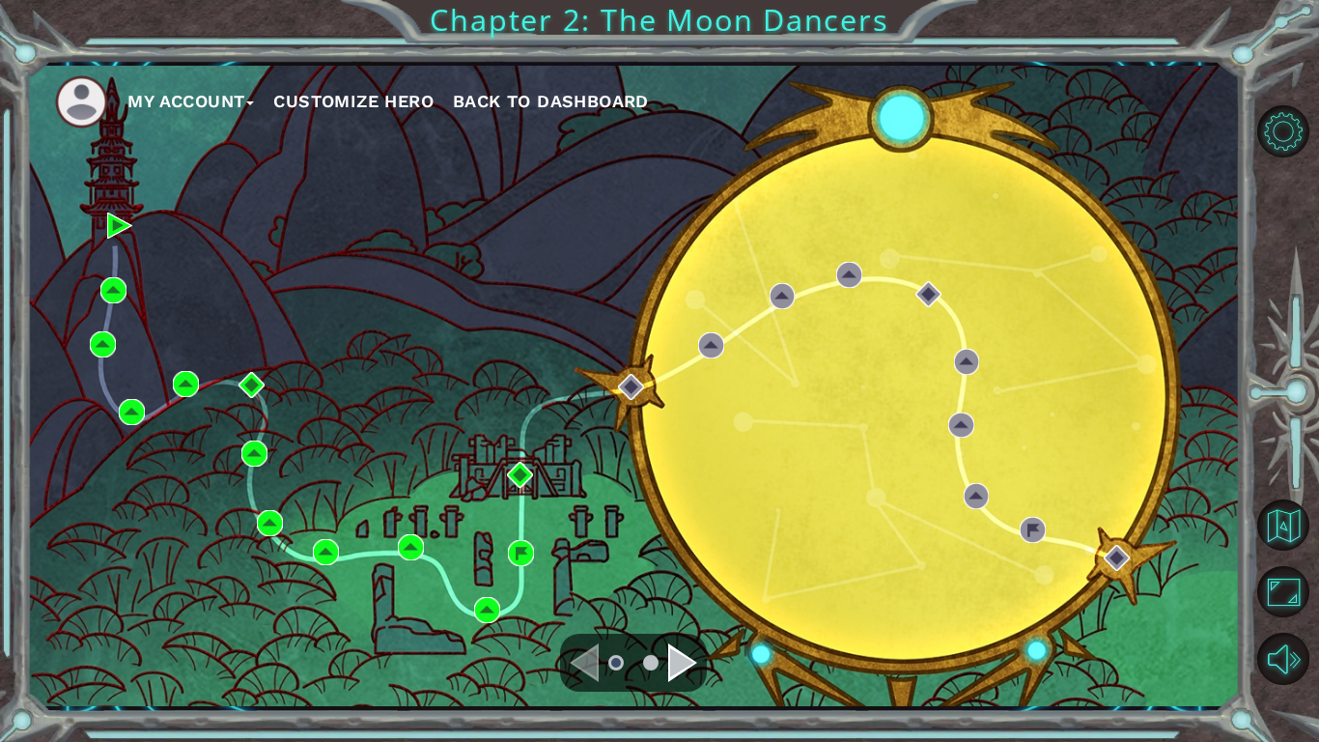
click at [722, 393] on div "My Account Customize Hero Back to Dashboard" at bounding box center [633, 386] width 1214 height 640
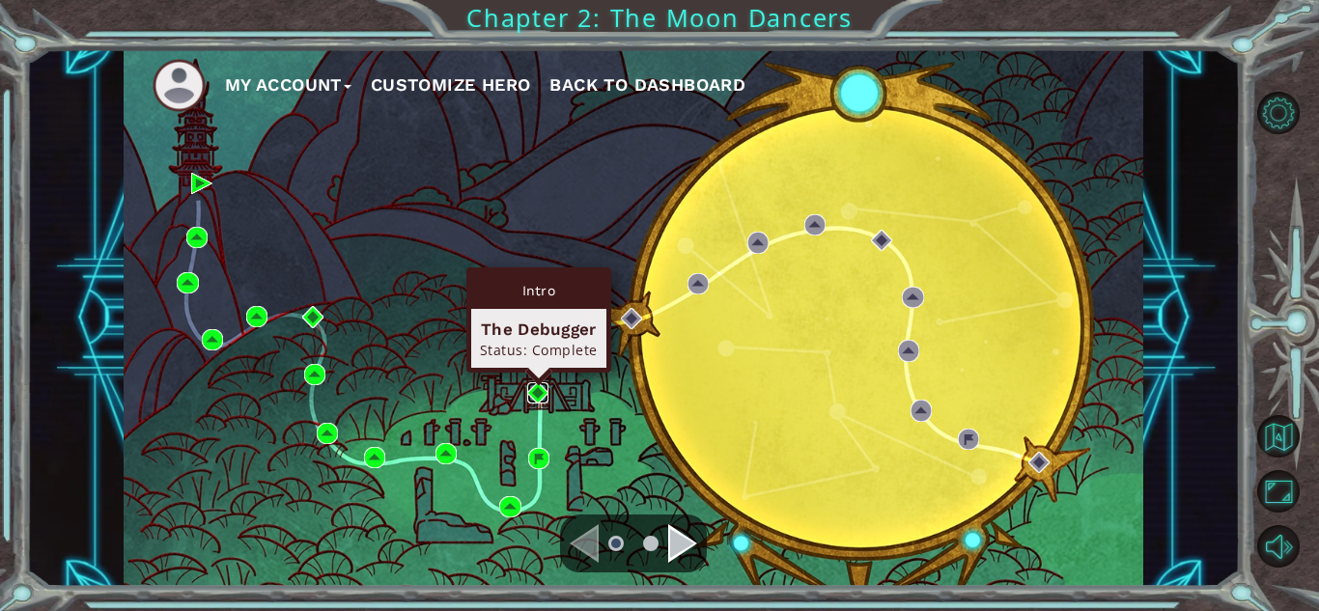
click at [532, 390] on img at bounding box center [537, 392] width 21 height 21
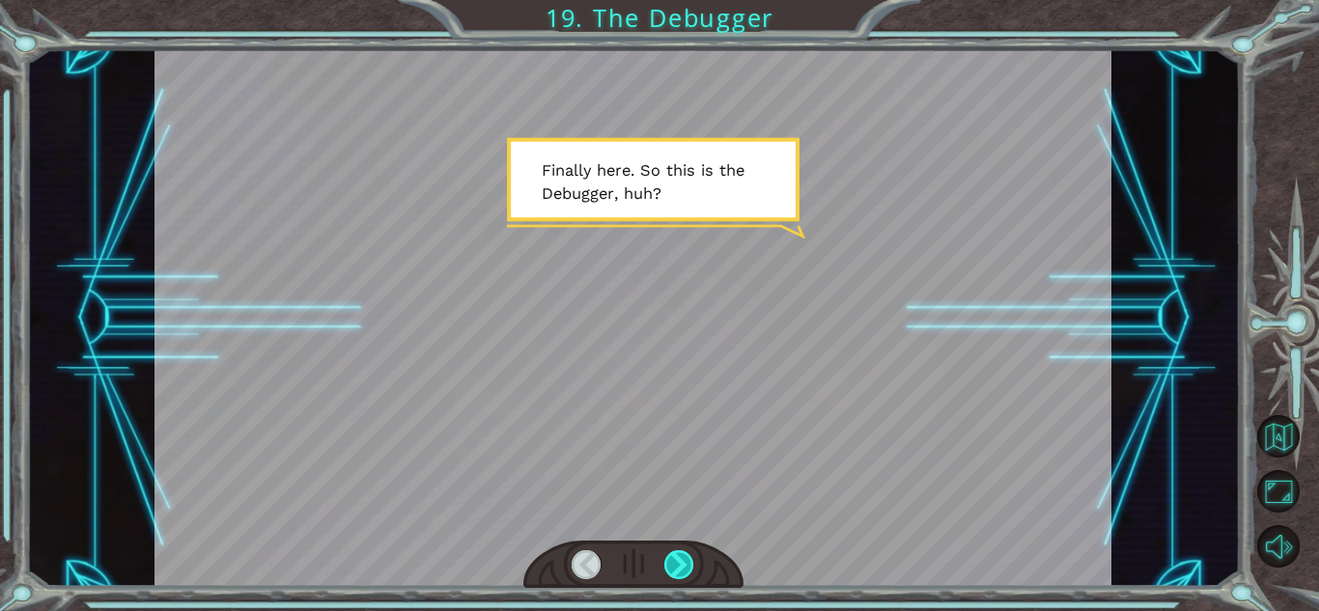
click at [683, 555] on div at bounding box center [679, 564] width 30 height 29
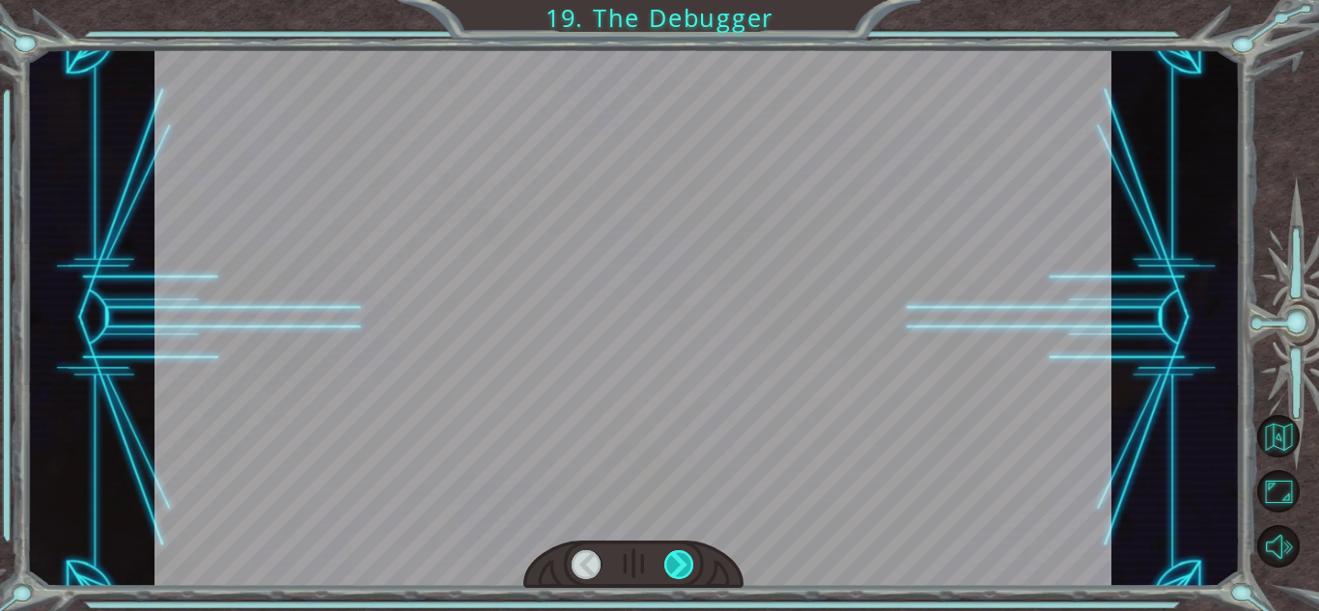
click at [683, 555] on div at bounding box center [679, 564] width 30 height 29
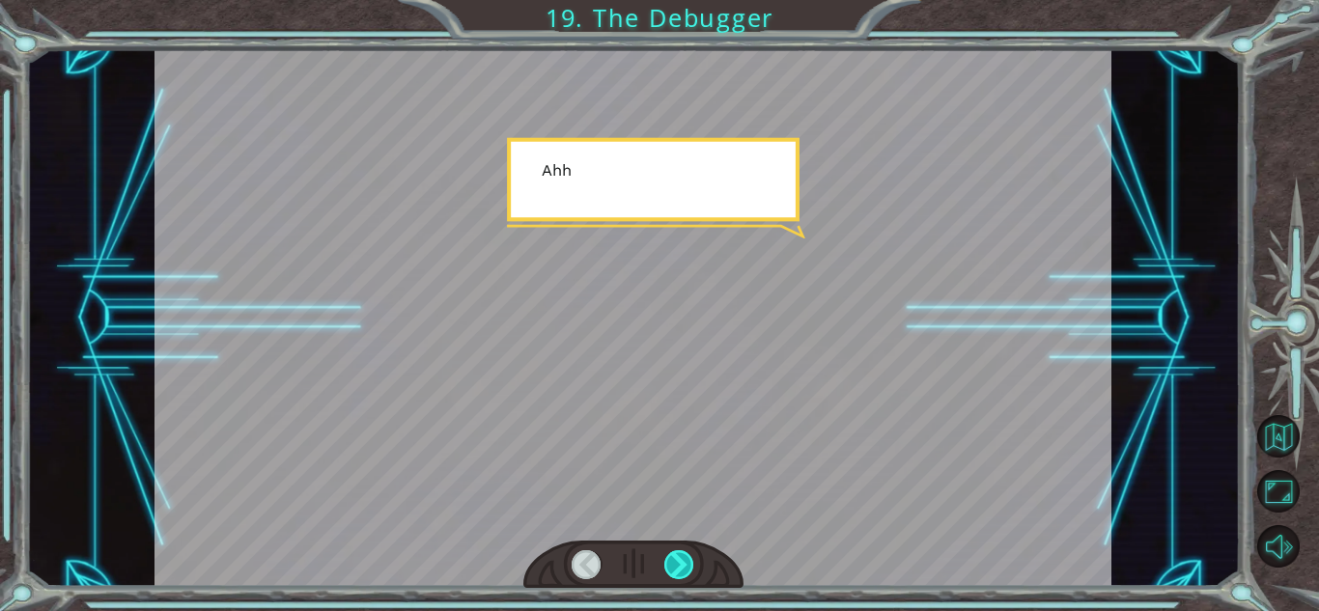
click at [683, 555] on div at bounding box center [679, 564] width 30 height 29
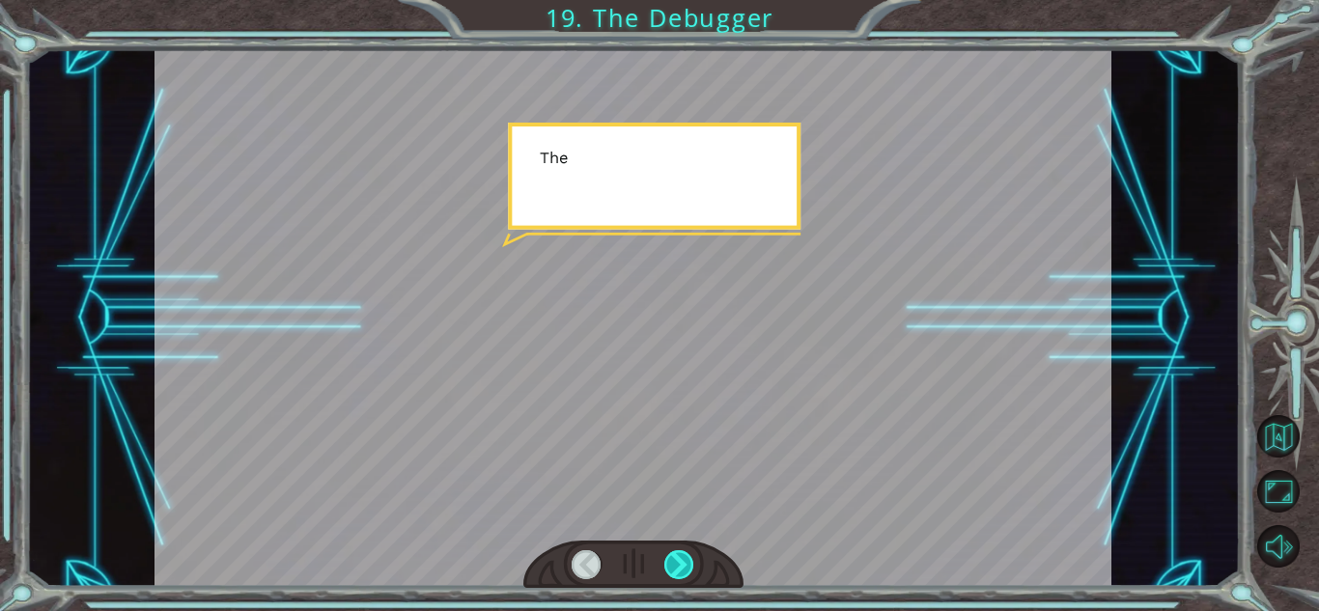
click at [683, 555] on div at bounding box center [679, 564] width 30 height 29
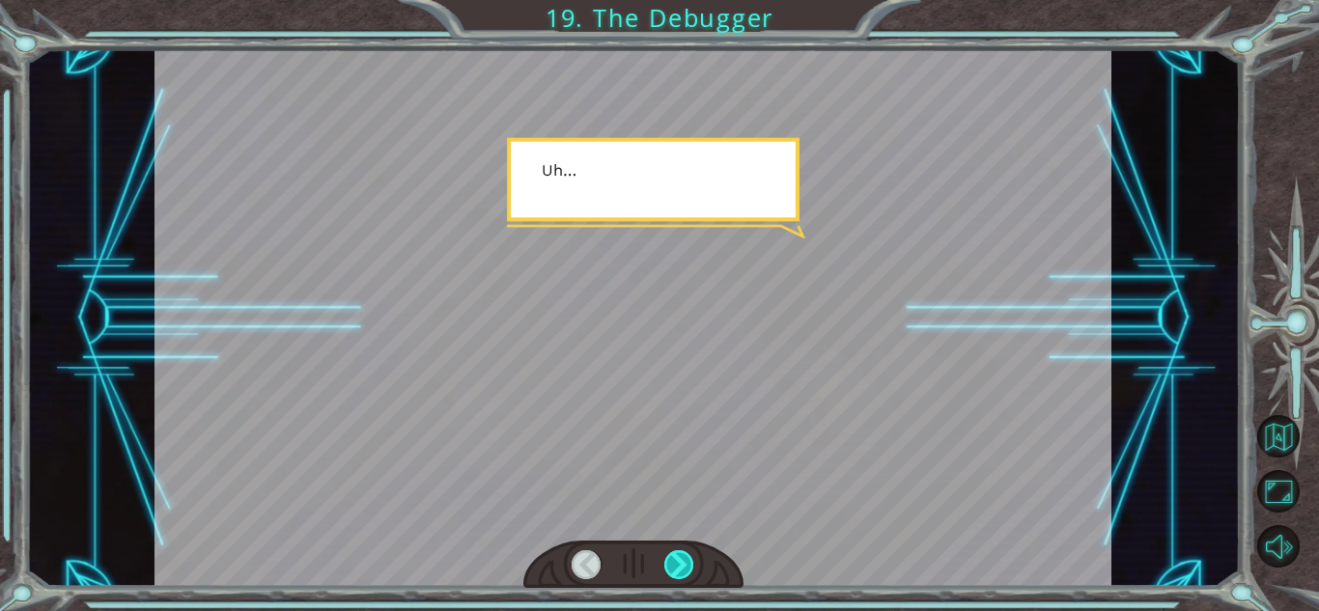
click at [683, 555] on div at bounding box center [679, 564] width 30 height 29
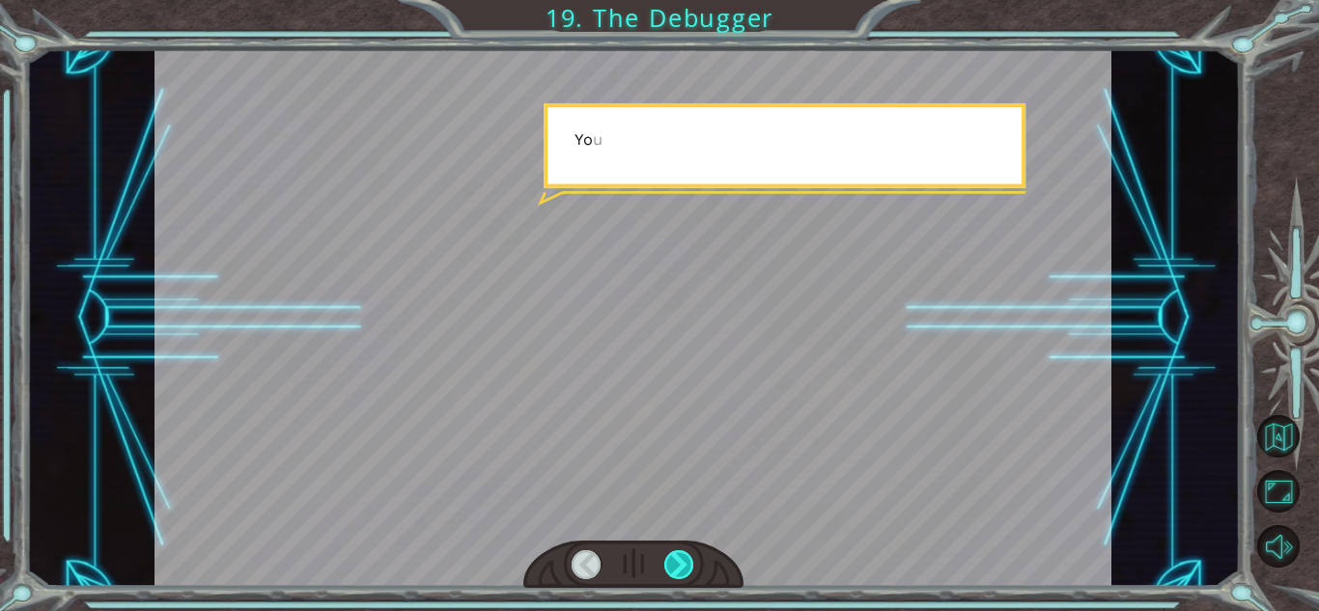
click at [683, 555] on div at bounding box center [679, 564] width 30 height 29
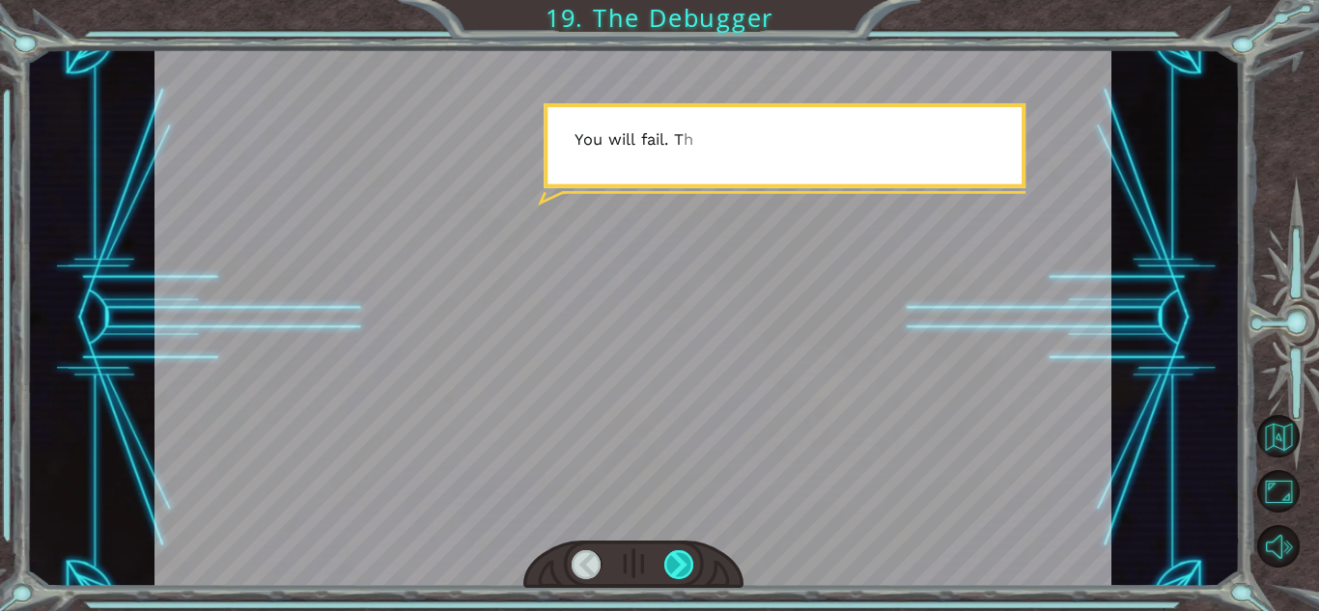
click at [683, 555] on div at bounding box center [679, 564] width 30 height 29
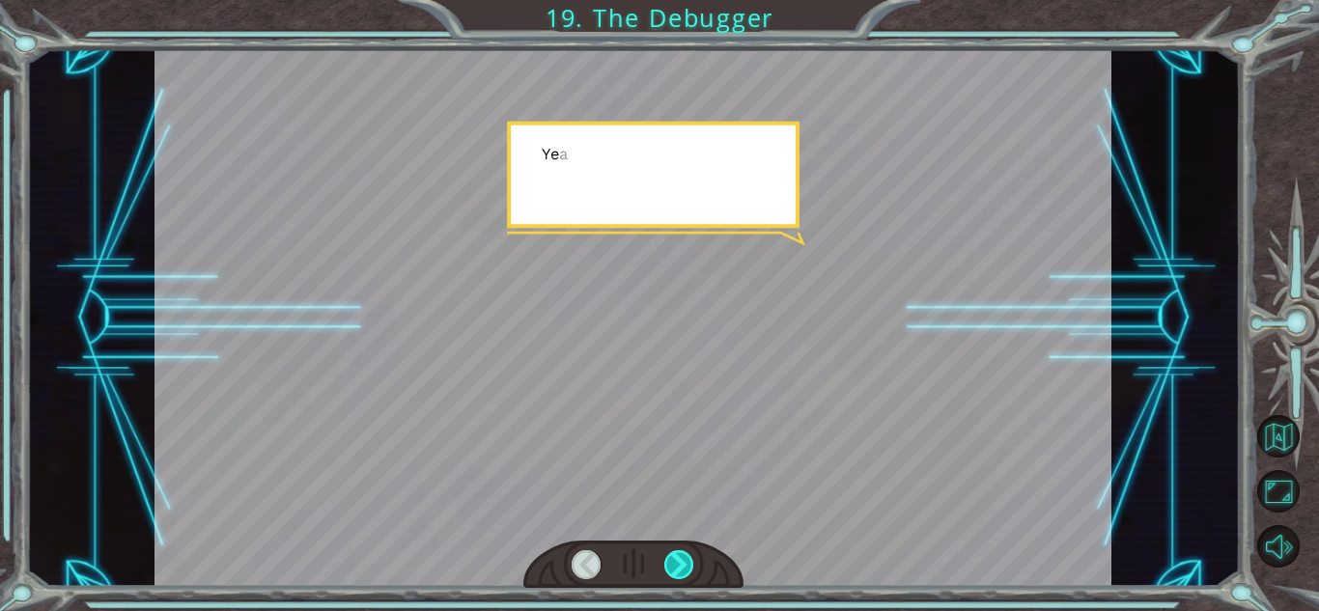
click at [683, 555] on div at bounding box center [679, 564] width 30 height 29
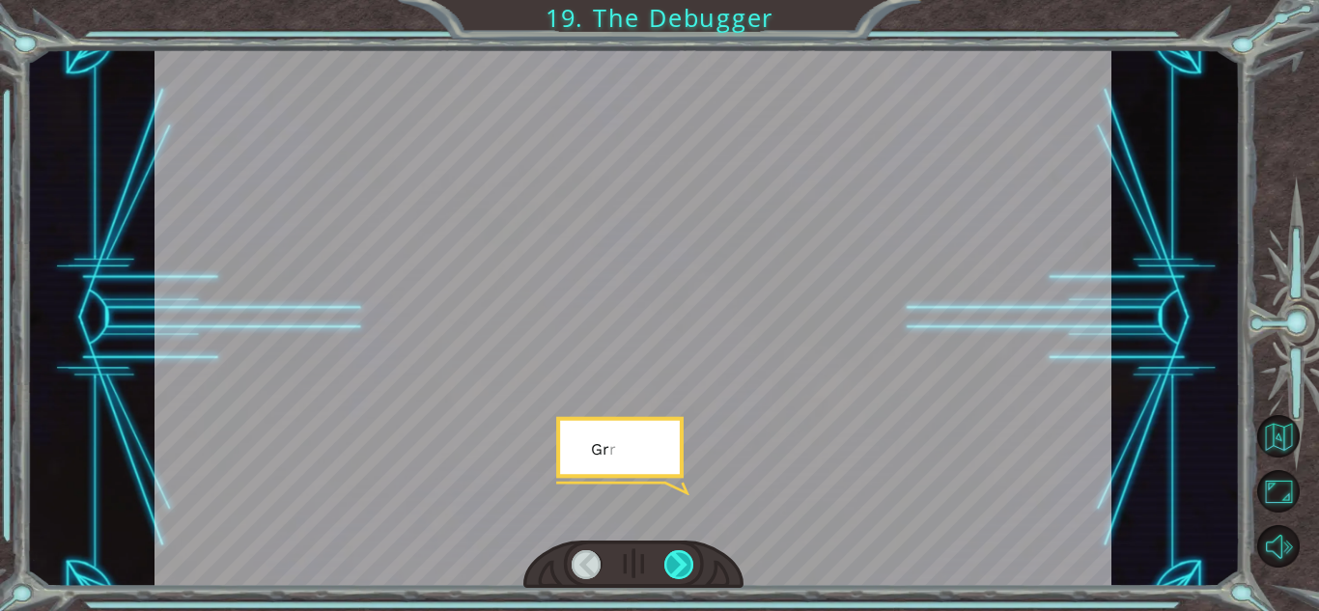
click at [683, 555] on div at bounding box center [679, 564] width 30 height 29
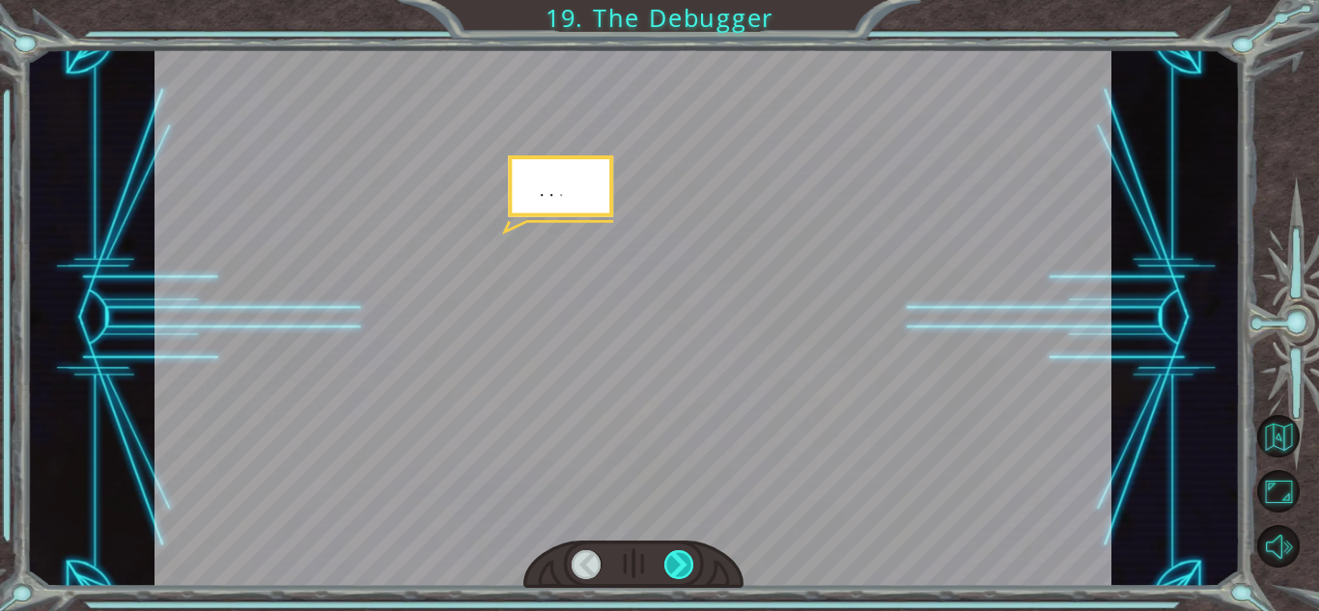
click at [683, 555] on div at bounding box center [679, 564] width 30 height 29
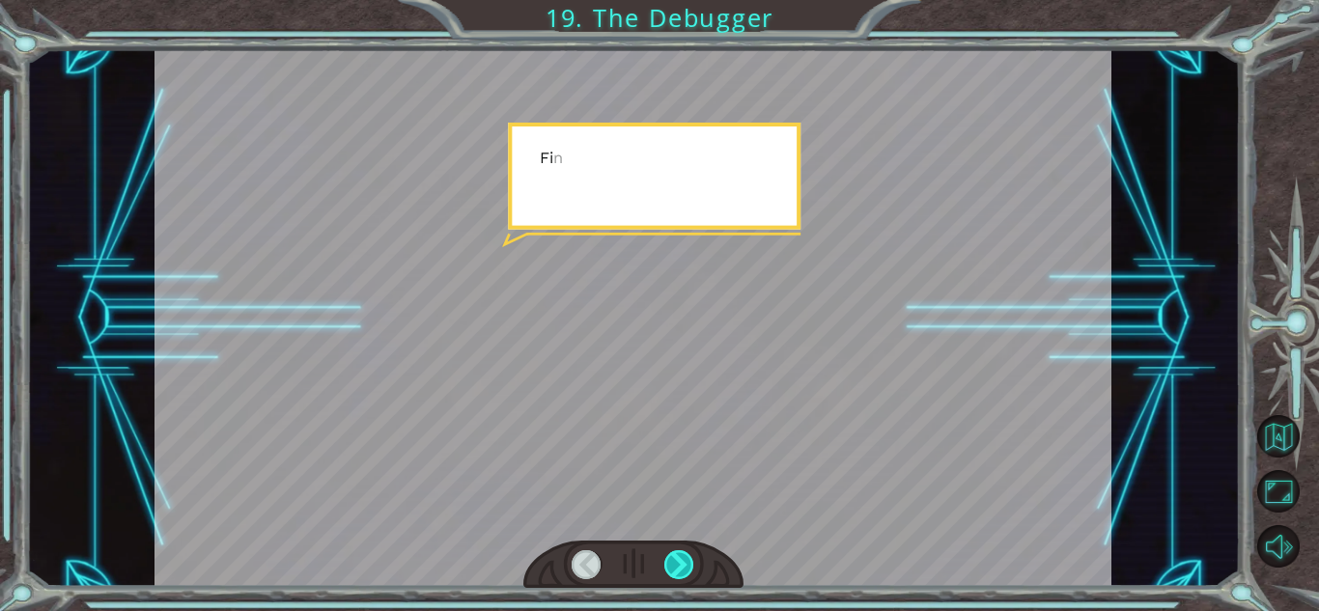
click at [683, 555] on div at bounding box center [679, 564] width 30 height 29
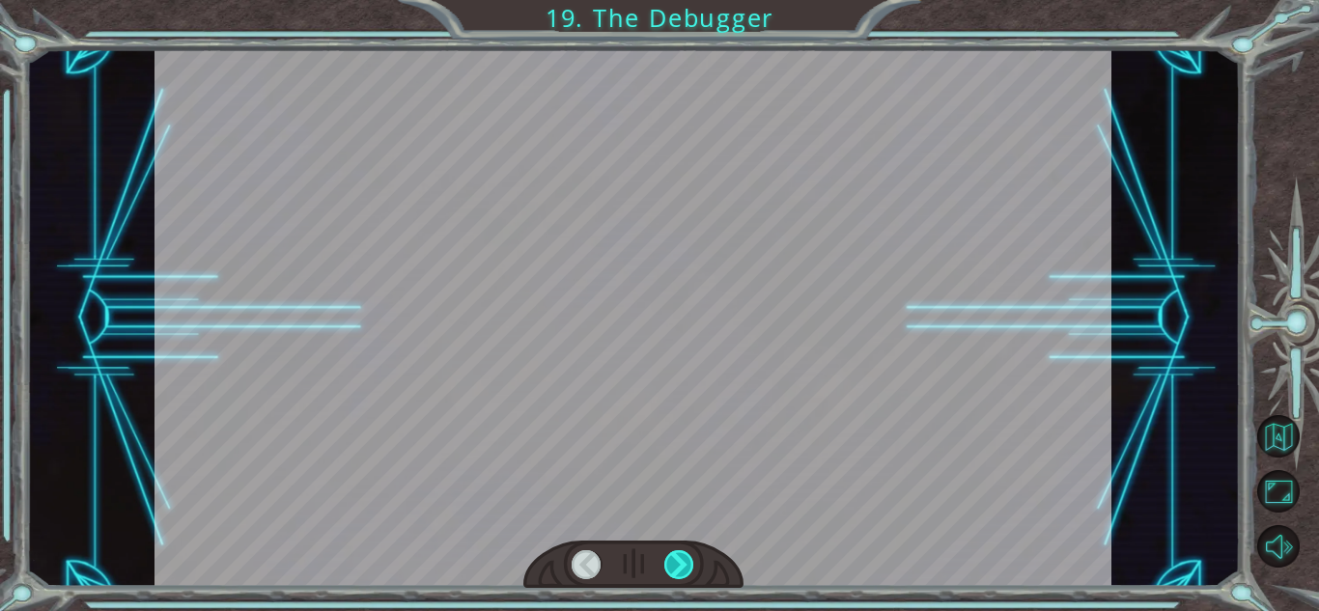
click at [683, 555] on div at bounding box center [679, 564] width 30 height 29
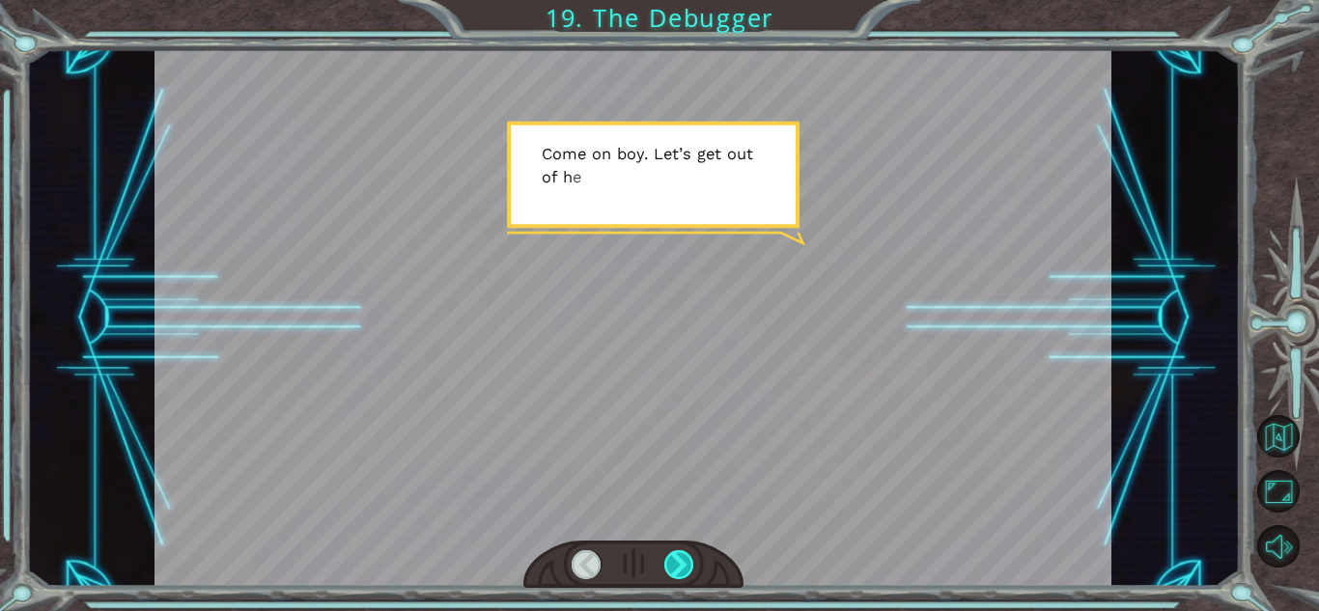
click at [683, 553] on div at bounding box center [679, 564] width 30 height 29
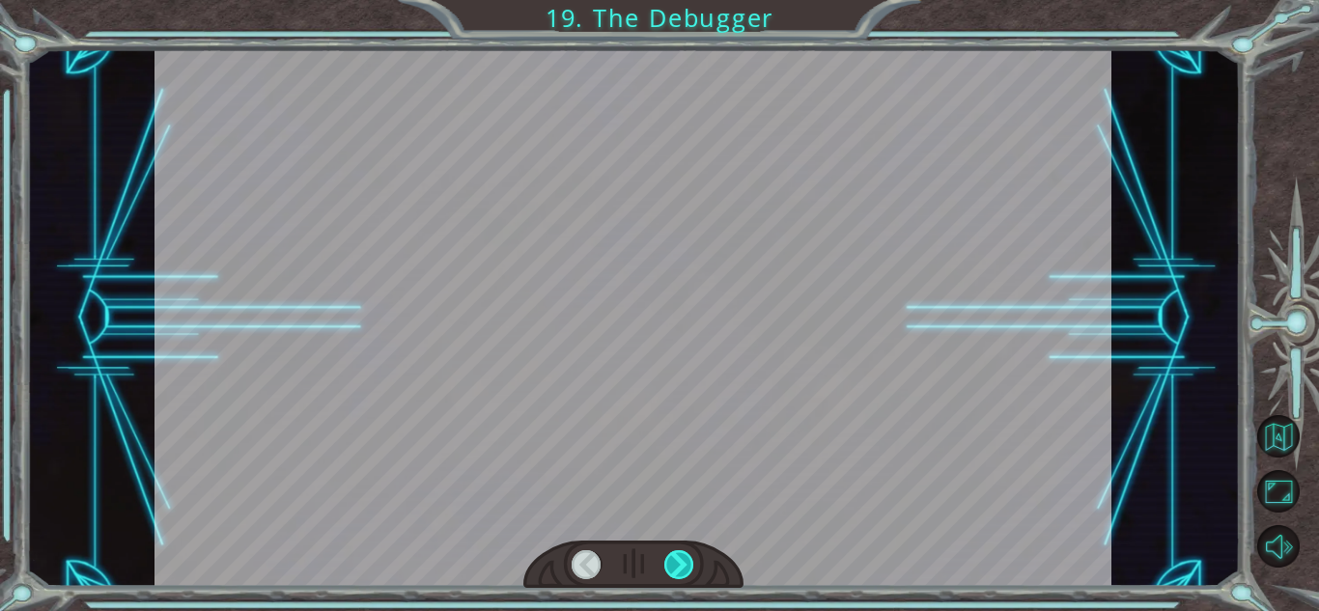
click at [683, 553] on div at bounding box center [679, 564] width 30 height 29
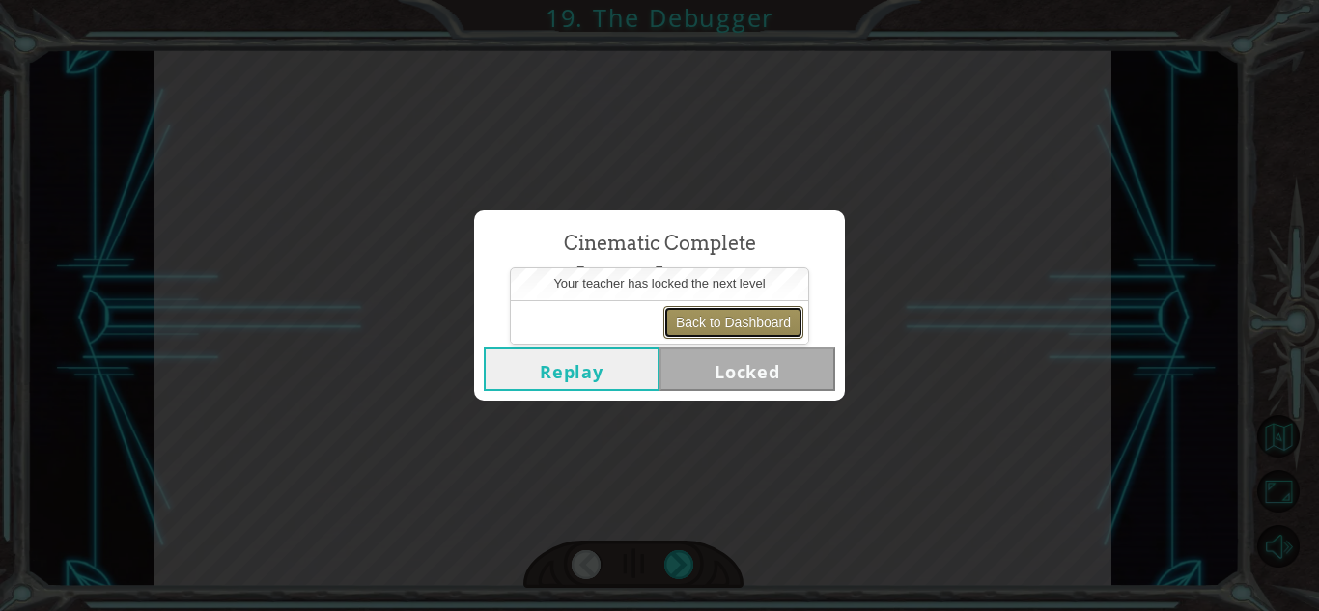
click at [774, 314] on button "Back to Dashboard" at bounding box center [733, 322] width 140 height 33
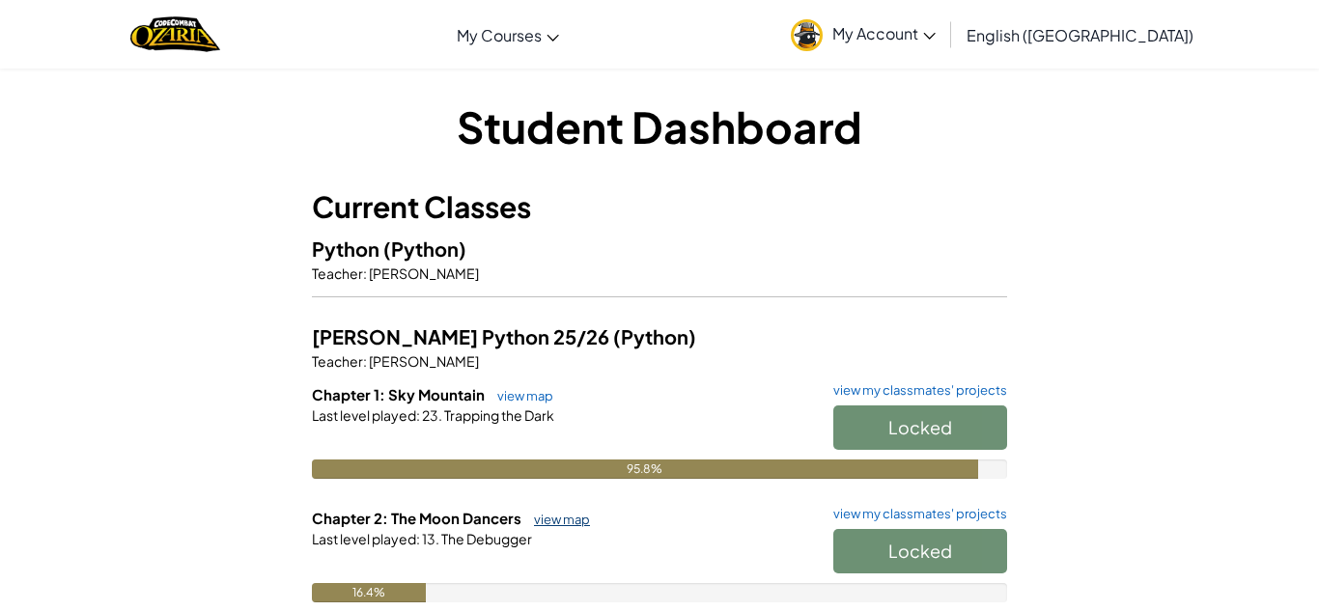
click at [579, 516] on link "view map" at bounding box center [557, 519] width 66 height 15
